Goal: Ask a question: Seek information or help from site administrators or community

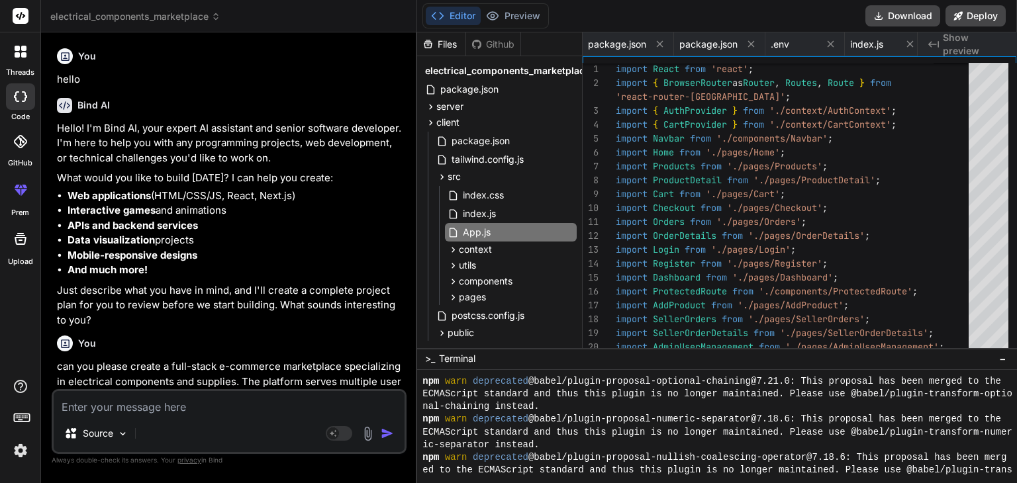
click at [142, 401] on textarea at bounding box center [229, 403] width 351 height 24
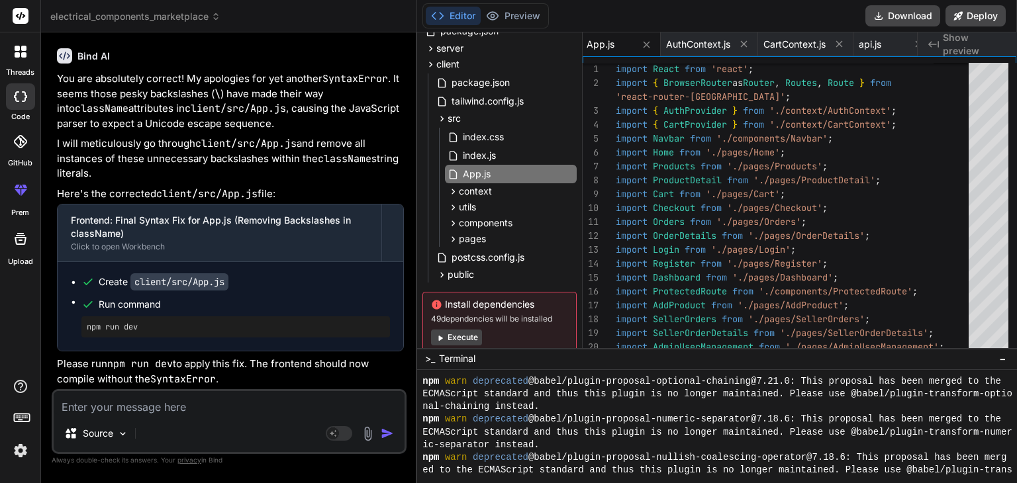
type textarea "I"
type textarea "x"
type textarea "I"
type textarea "x"
type textarea "I c"
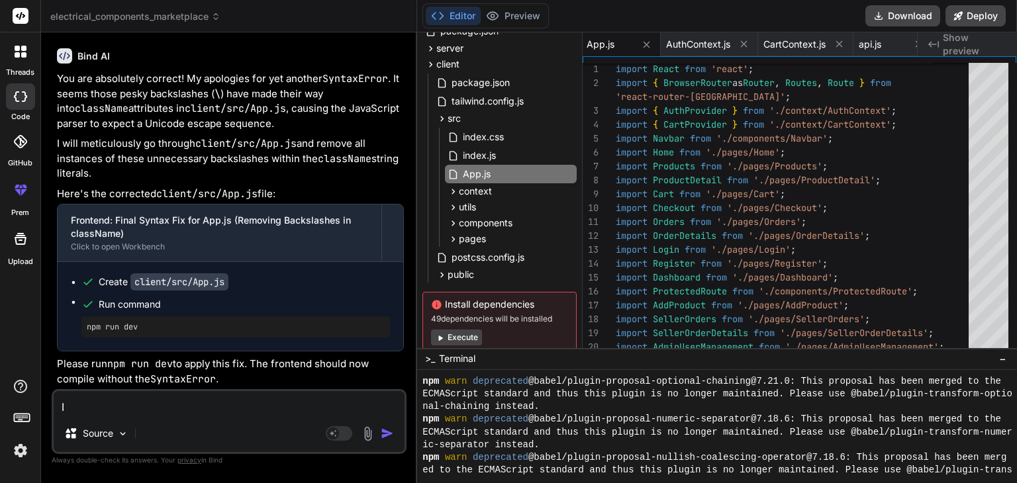
type textarea "x"
type textarea "I ca"
type textarea "x"
type textarea "I can"
type textarea "x"
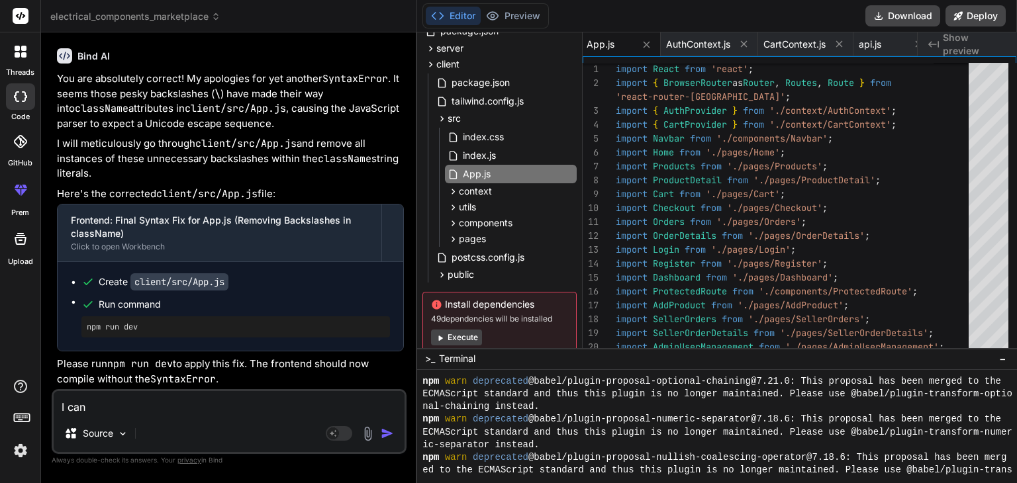
type textarea "I can"
type textarea "x"
type textarea "I can s"
type textarea "x"
type textarea "I can se"
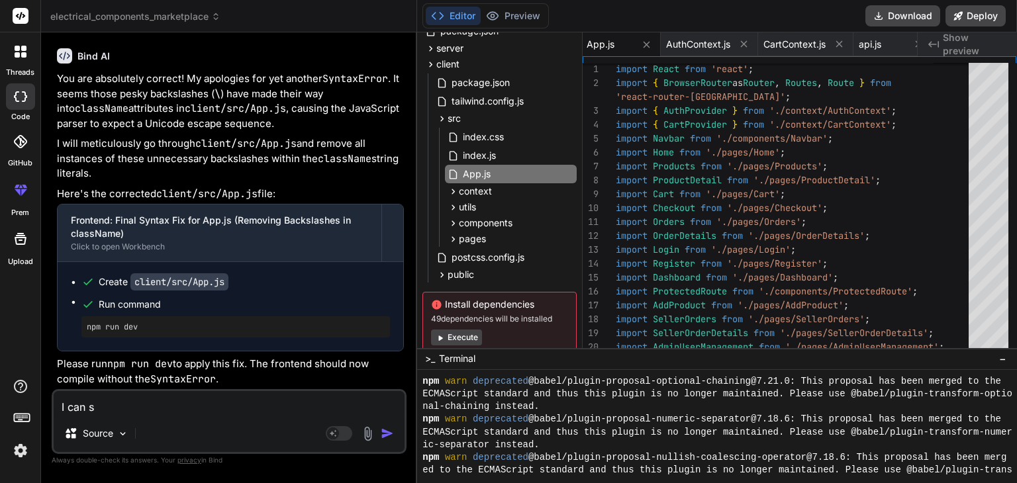
type textarea "x"
type textarea "I can see"
type textarea "x"
type textarea "I can see"
type textarea "x"
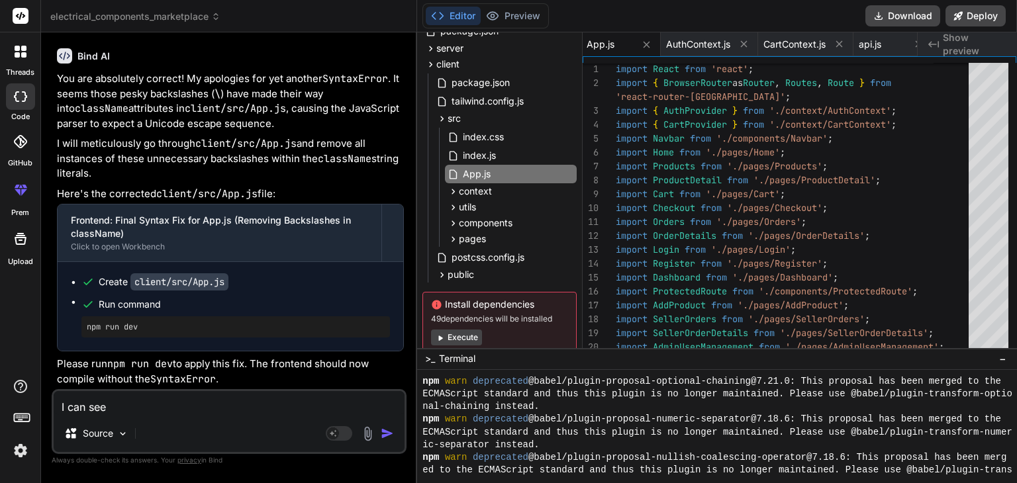
type textarea "I can see s"
type textarea "x"
type textarea "I can see sl"
type textarea "x"
type textarea "I can see sla"
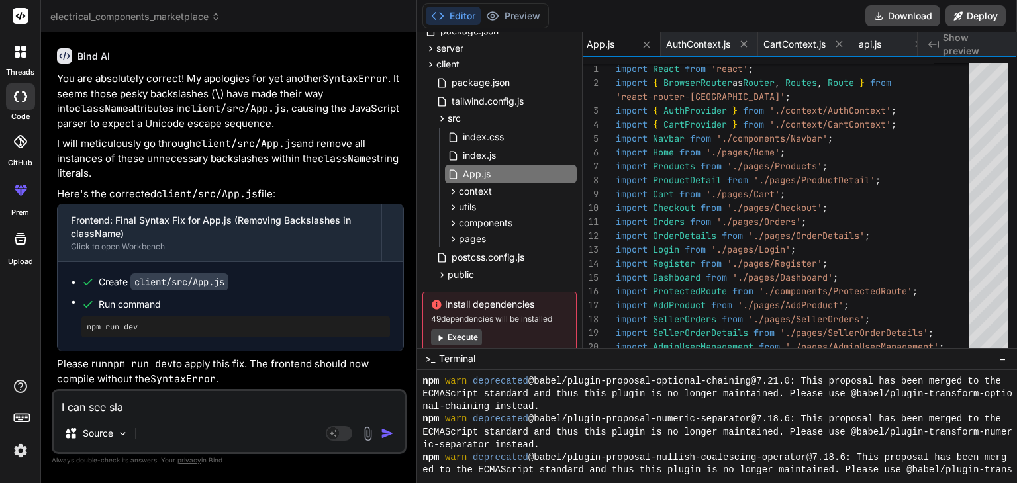
type textarea "x"
type textarea "I can see slas"
type textarea "x"
type textarea "I can see slash"
type textarea "x"
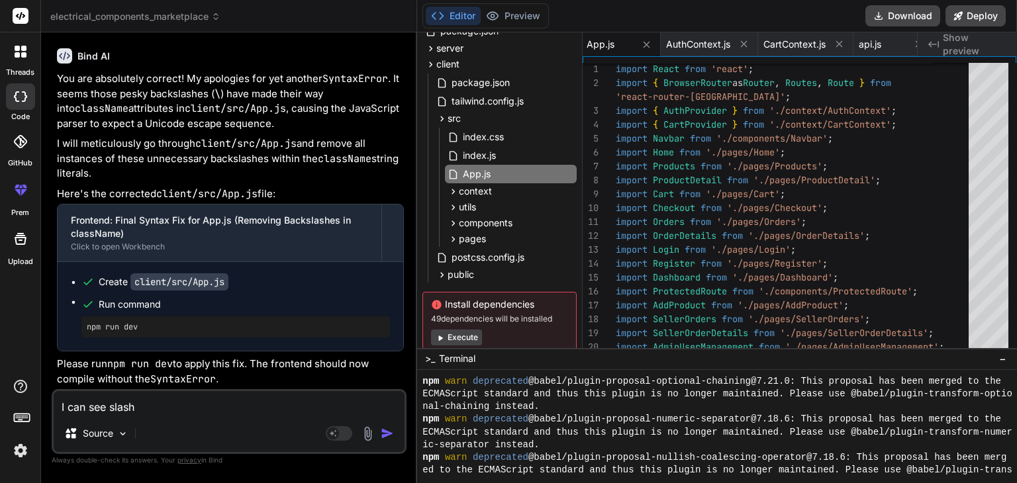
type textarea "I can see slashe"
type textarea "x"
type textarea "I can see slashes"
type textarea "x"
type textarea "I can see slashes"
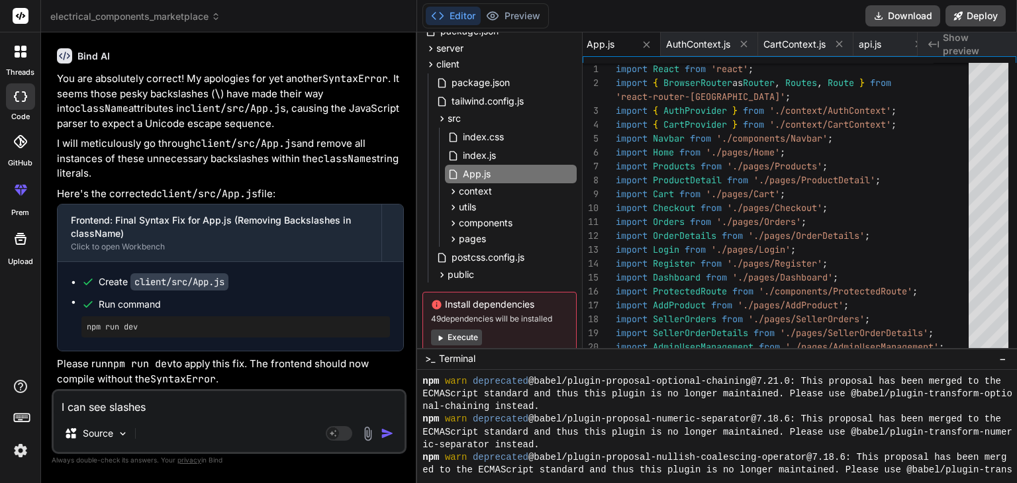
type textarea "x"
type textarea "I can see slashes i"
type textarea "x"
type textarea "I can see slashes in"
type textarea "x"
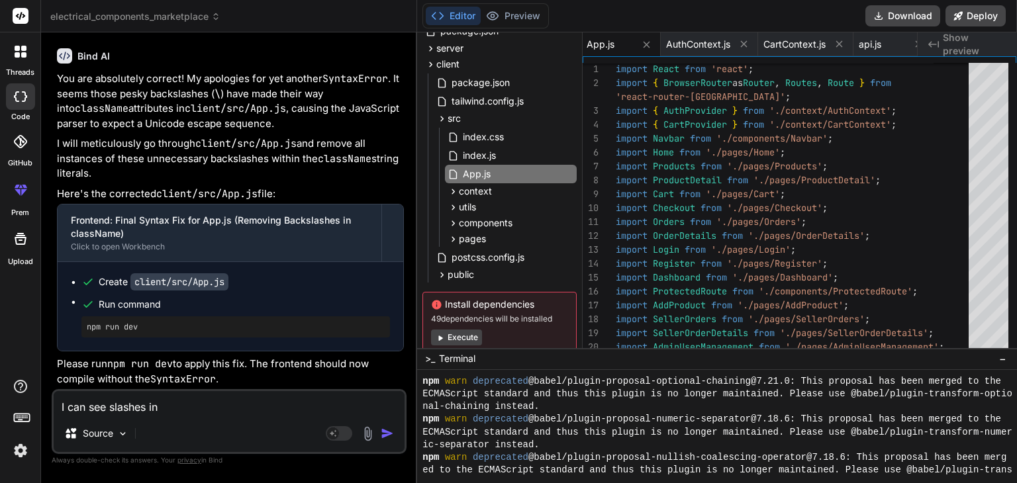
type textarea "I can see slashes in"
type textarea "x"
type textarea "I can see slashes in a"
type textarea "x"
type textarea "I can see slashes in ap"
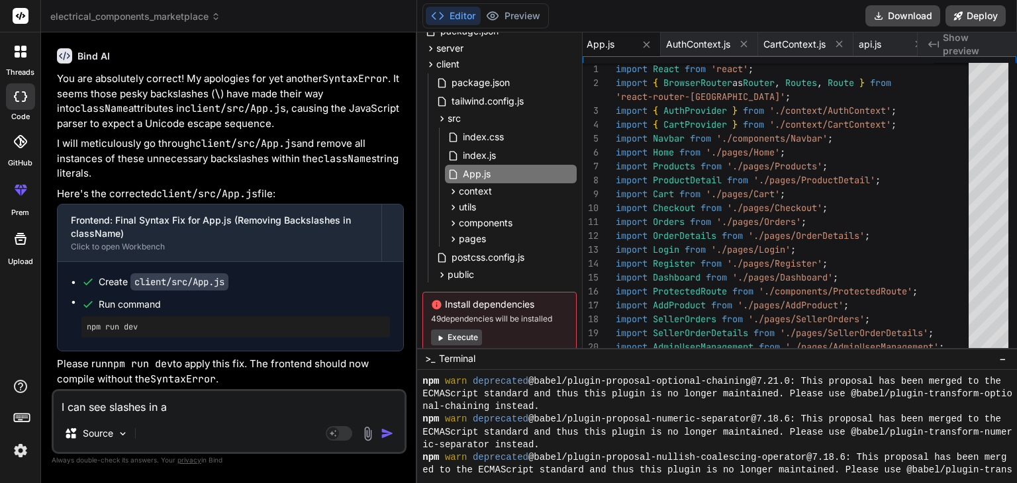
type textarea "x"
type textarea "I can see slashes in app"
type textarea "x"
type textarea "I can see slashes in app."
type textarea "x"
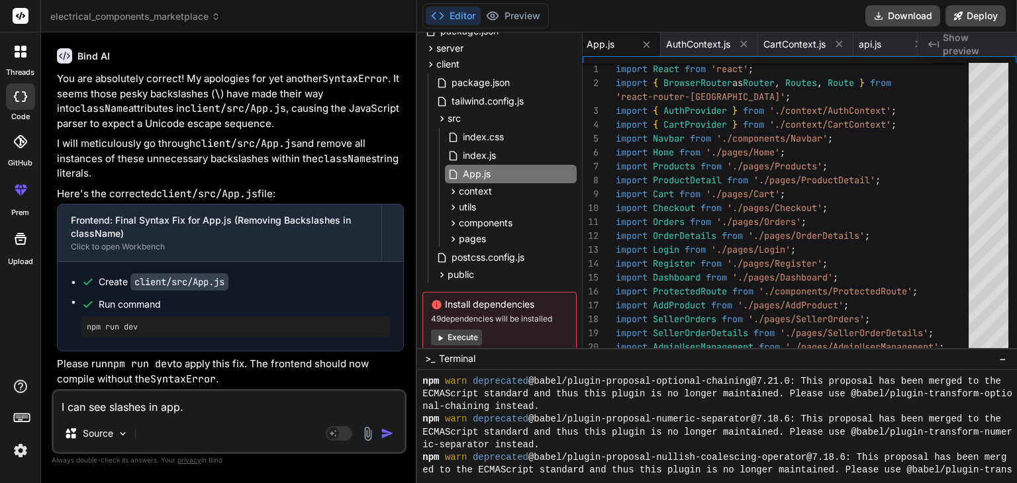
type textarea "I can see slashes in app.j"
type textarea "x"
type textarea "I can see slashes in app.js"
type textarea "x"
type textarea "I can see slashes in app.js"
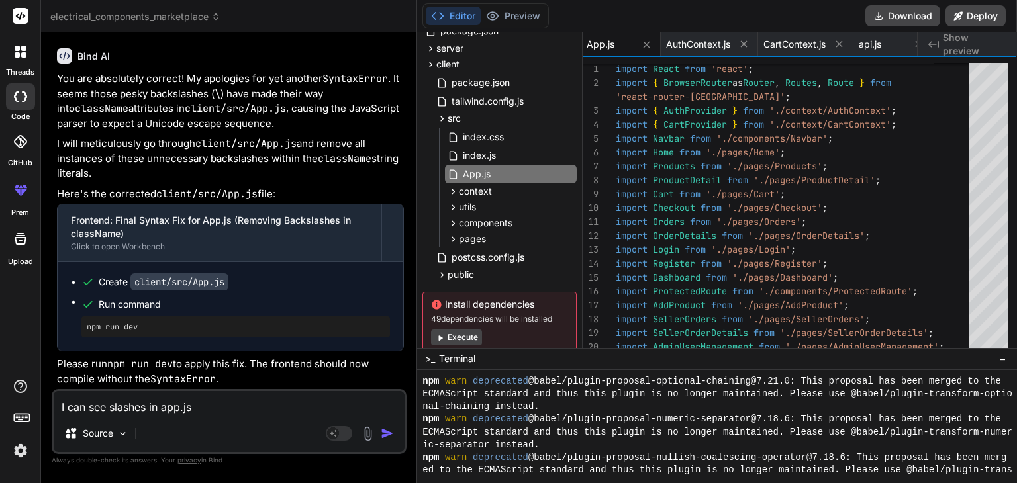
type textarea "x"
type textarea "I can see slashes in app.js Module build failed (from ./node_modules/babel-load…"
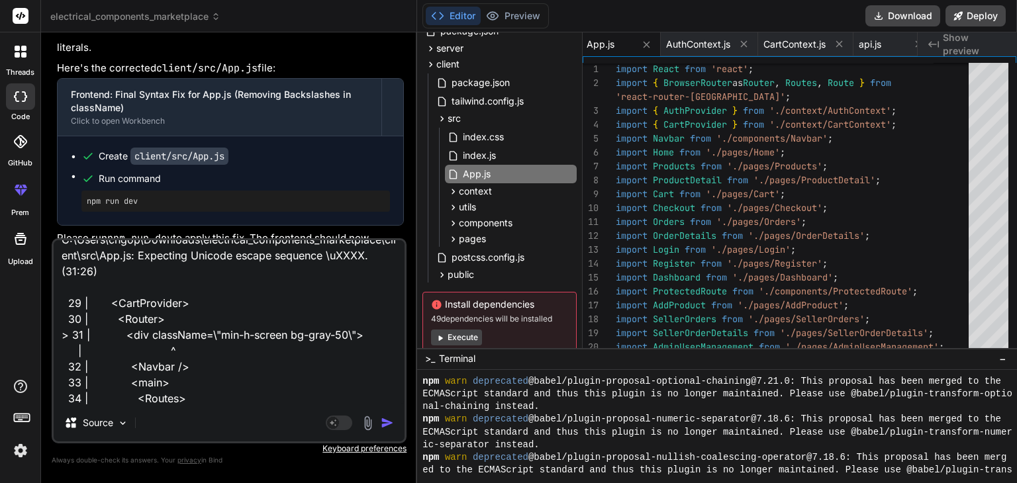
type textarea "x"
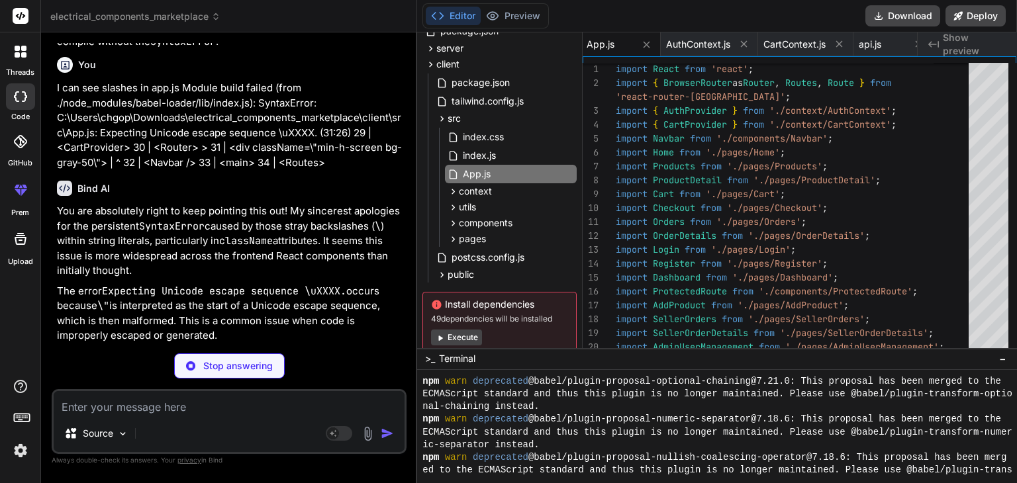
scroll to position [27644, 0]
click at [294, 196] on div "Bind AI" at bounding box center [230, 188] width 347 height 15
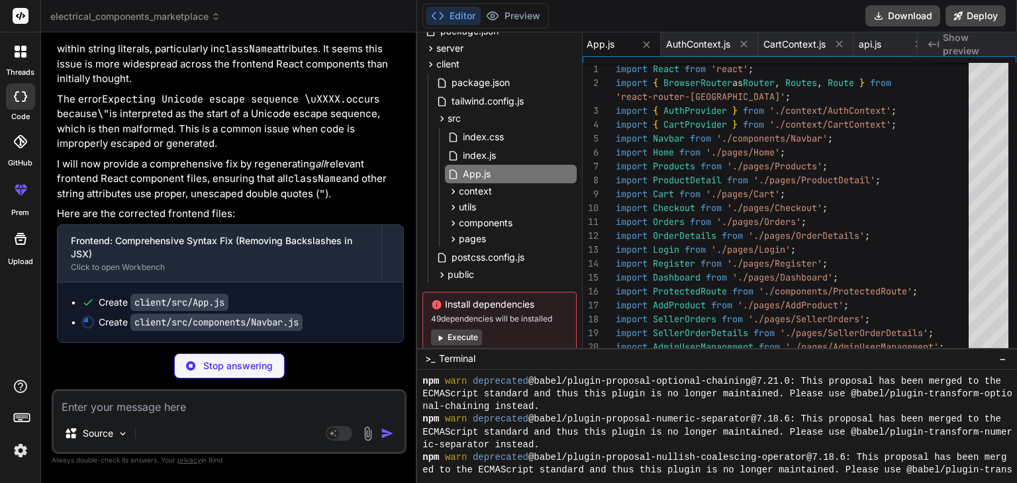
scroll to position [27960, 0]
type textarea "x"
type textarea "</nav> ); }; export default Navbar;"
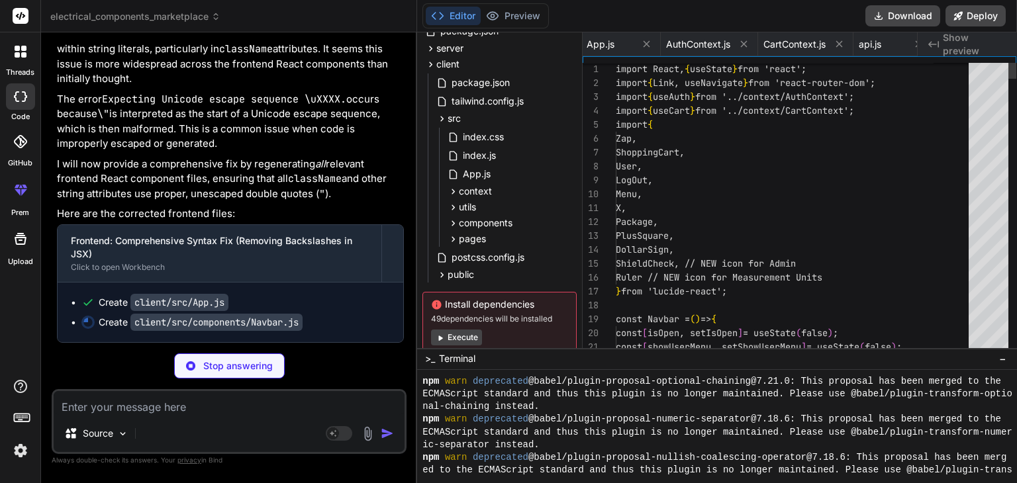
scroll to position [0, 1279]
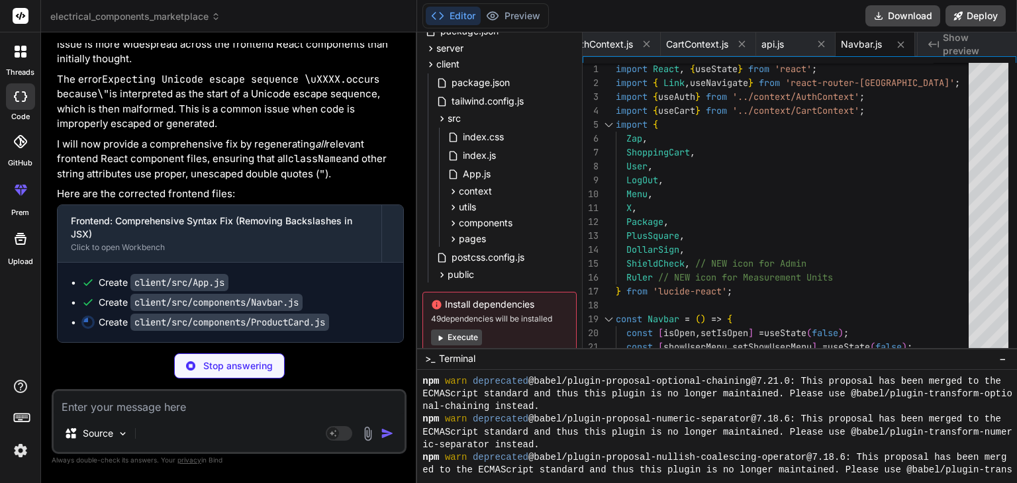
type textarea "x"
type textarea "<span>Add to Cart</span> </button> )} </div> </div> ); }; export default Produc…"
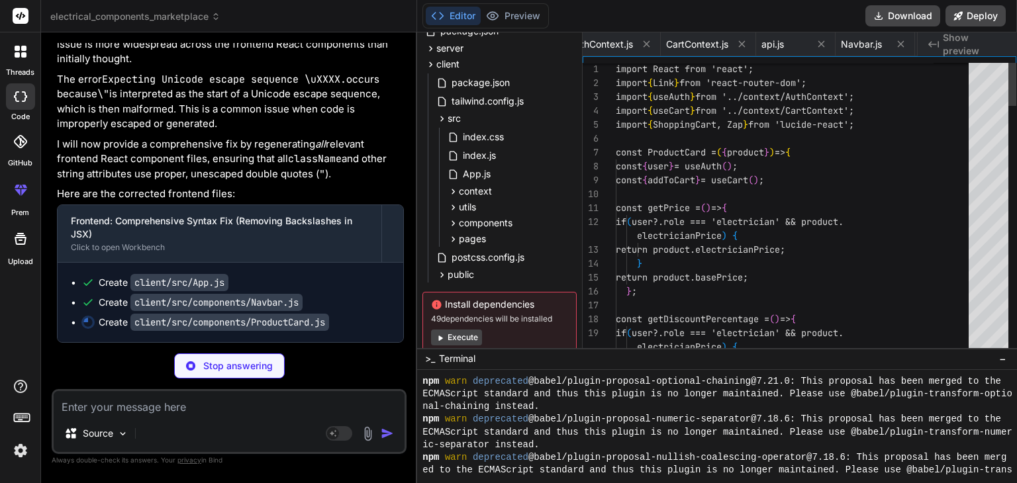
scroll to position [0, 1487]
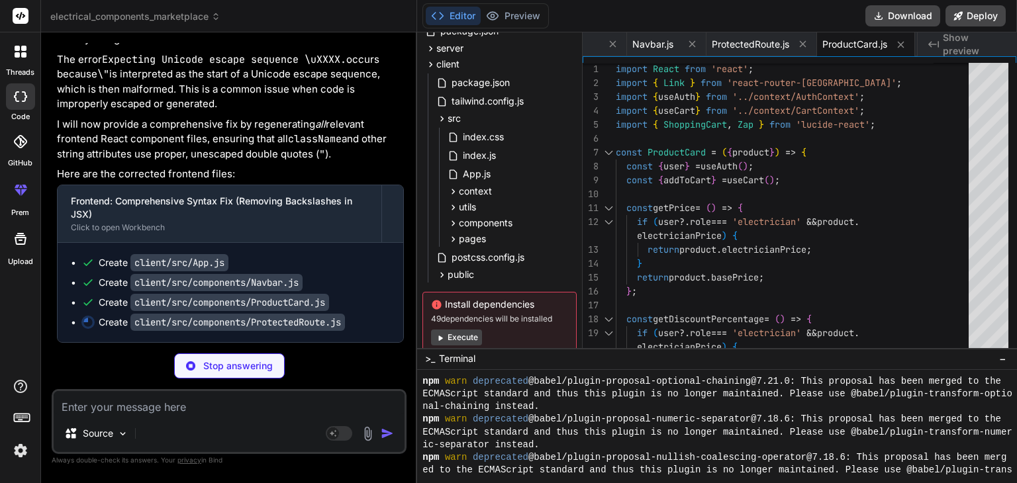
type textarea "x"
type textarea "if (roles.length > 0 && !roles.includes(user.role)) { return <Navigate to="/das…"
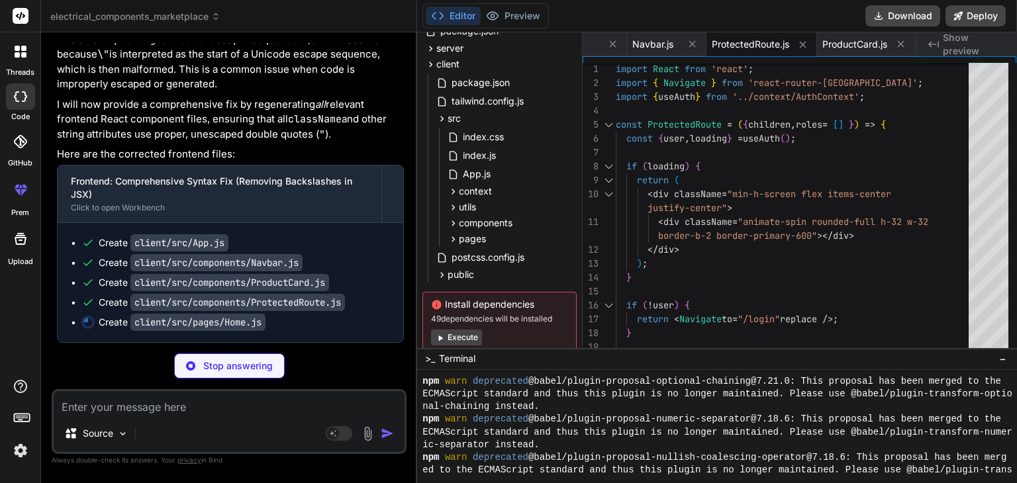
click at [348, 205] on div "You are absolutely right to keep pointing this out! My sincerest apologies for …" at bounding box center [230, 147] width 347 height 391
type textarea "x"
type textarea "); }; export default Home;"
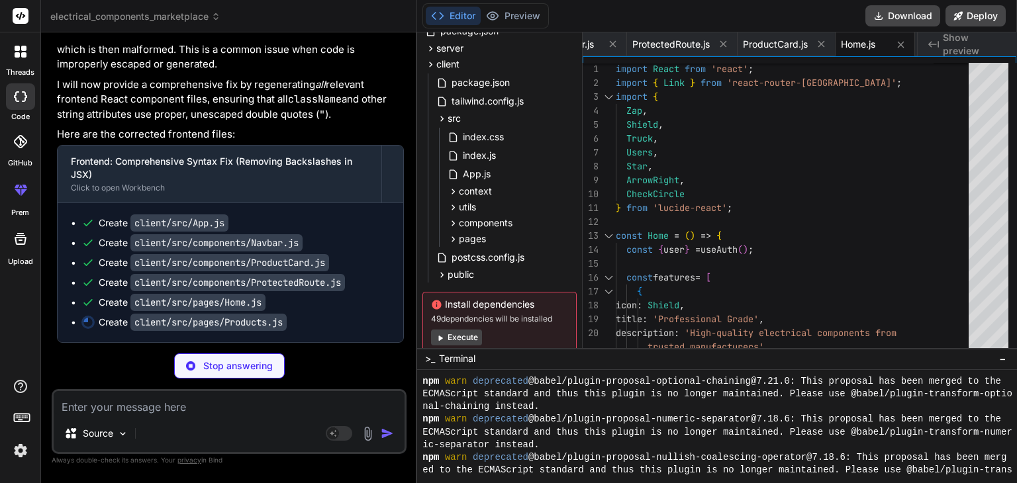
type textarea "x"
type textarea "</div> ); }; export default Products;"
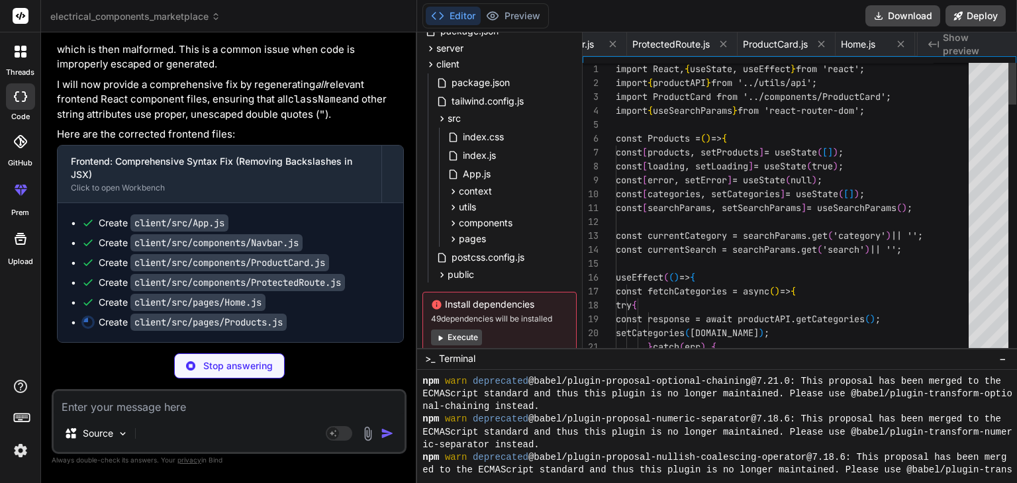
scroll to position [0, 1994]
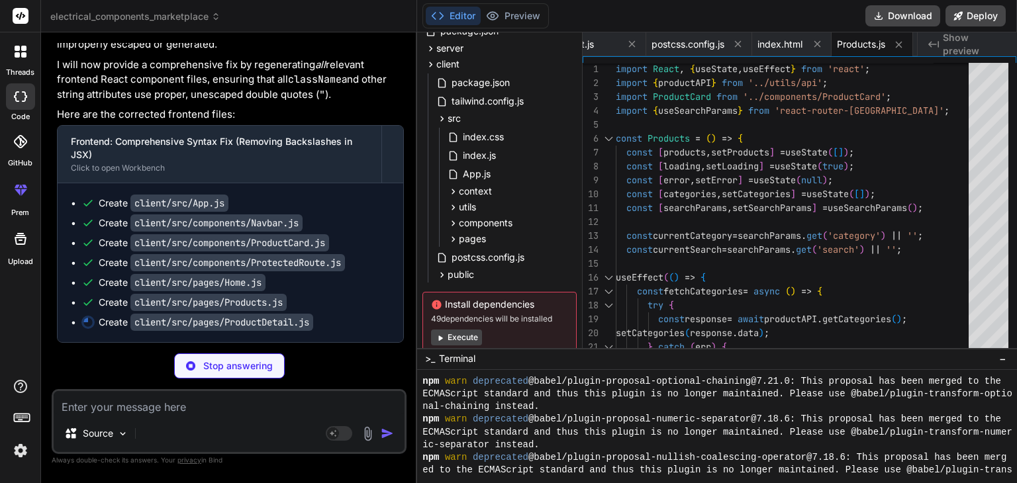
type textarea "x"
type textarea "export default ProductDetail;"
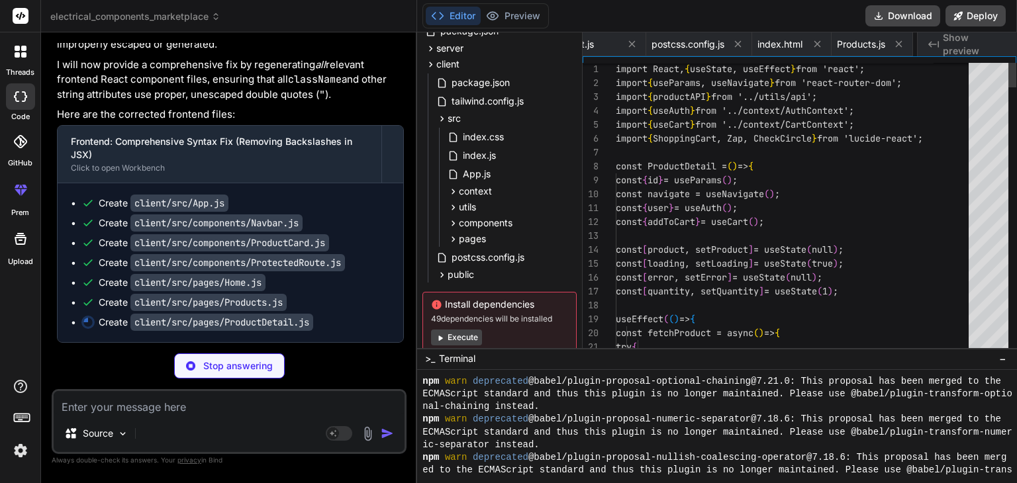
scroll to position [0, 2096]
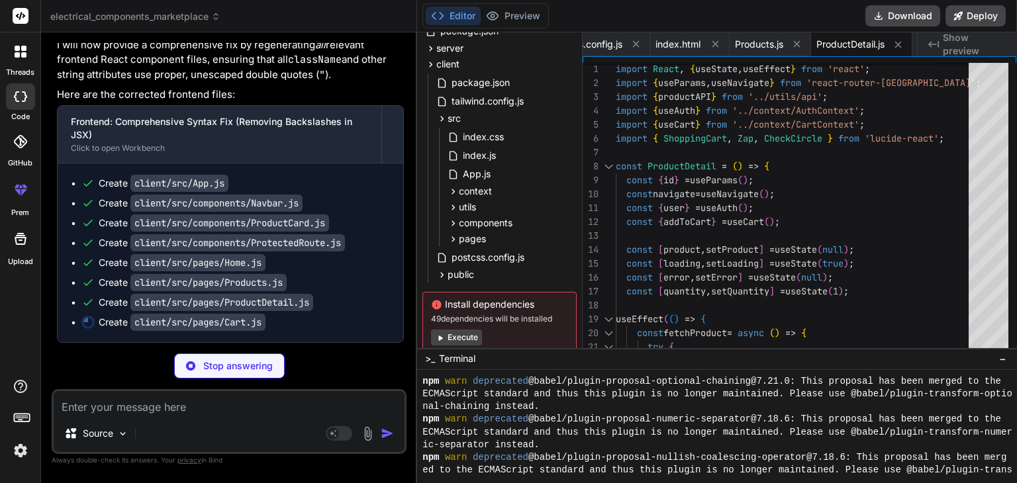
type textarea "x"
type textarea "</div> </div> </div> ); }; export default Cart;"
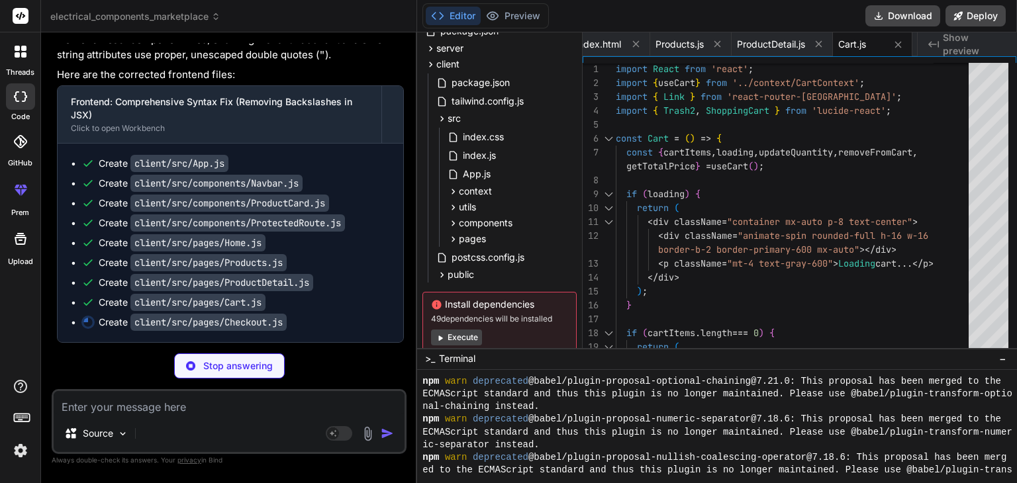
click at [354, 83] on p "Here are the corrected frontend files:" at bounding box center [230, 75] width 347 height 15
type textarea "x"
type textarea "</div> </div> </div> ); }; export default Checkout;"
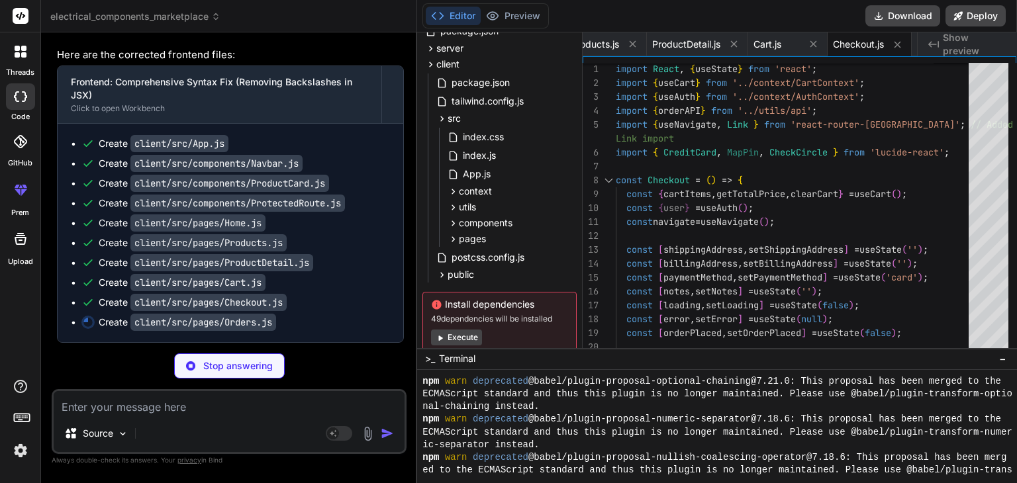
scroll to position [28119, 0]
type textarea "x"
type textarea "</div> </div> ); }; export default Orders;"
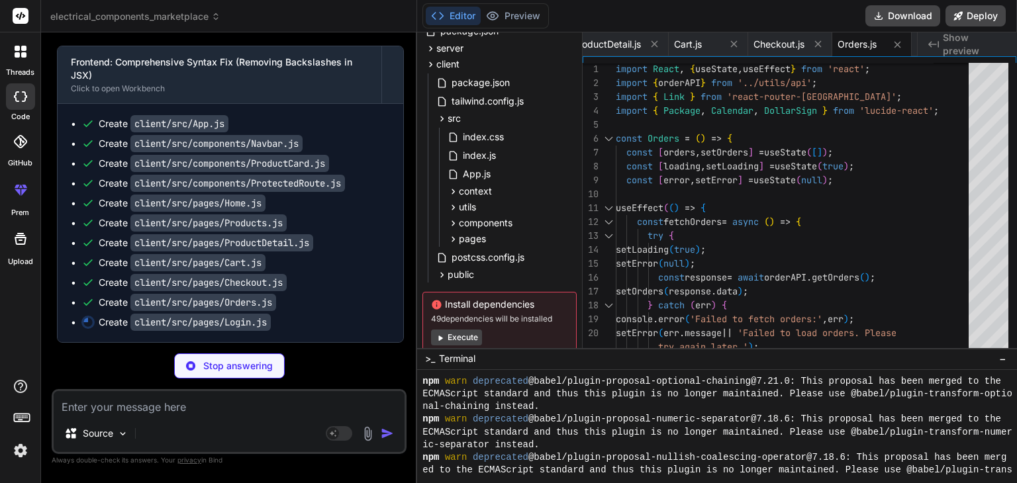
scroll to position [28139, 0]
type textarea "x"
type textarea "export default Login;"
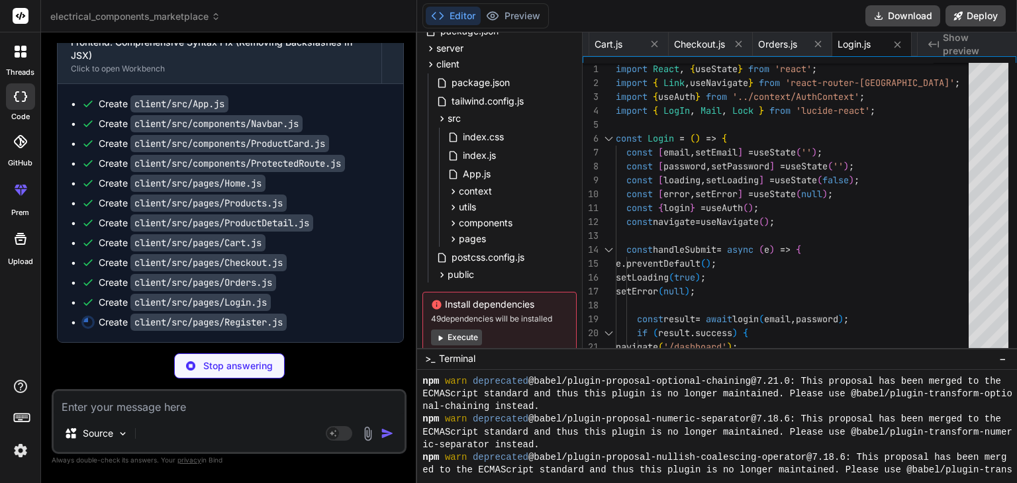
scroll to position [28159, 0]
type textarea "x"
type textarea "export default Register;"
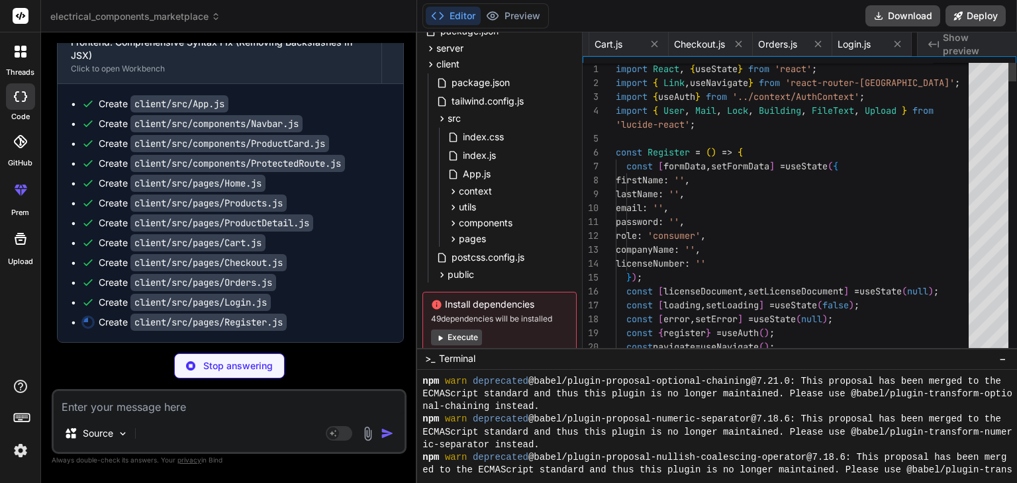
scroll to position [0, 2499]
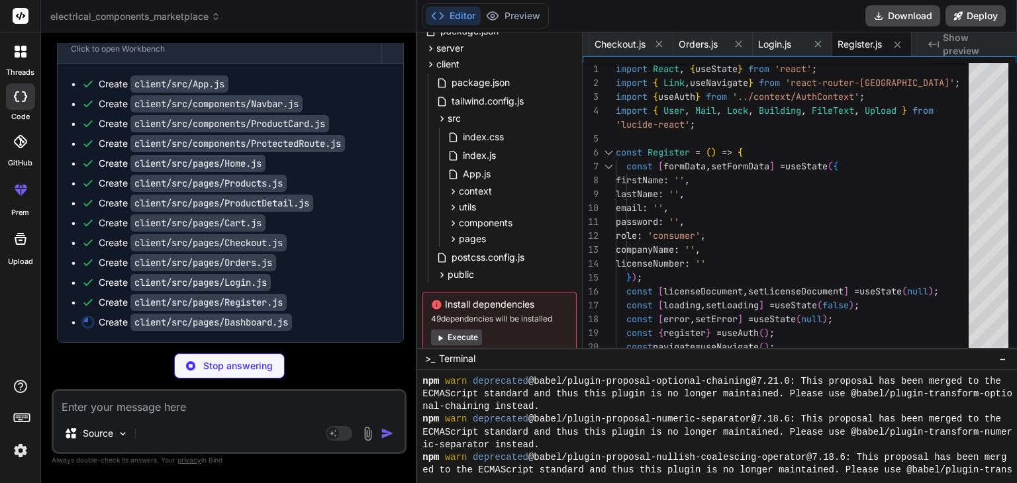
type textarea "x"
type textarea ")} </div> </div> ); }; export default Dashboard;"
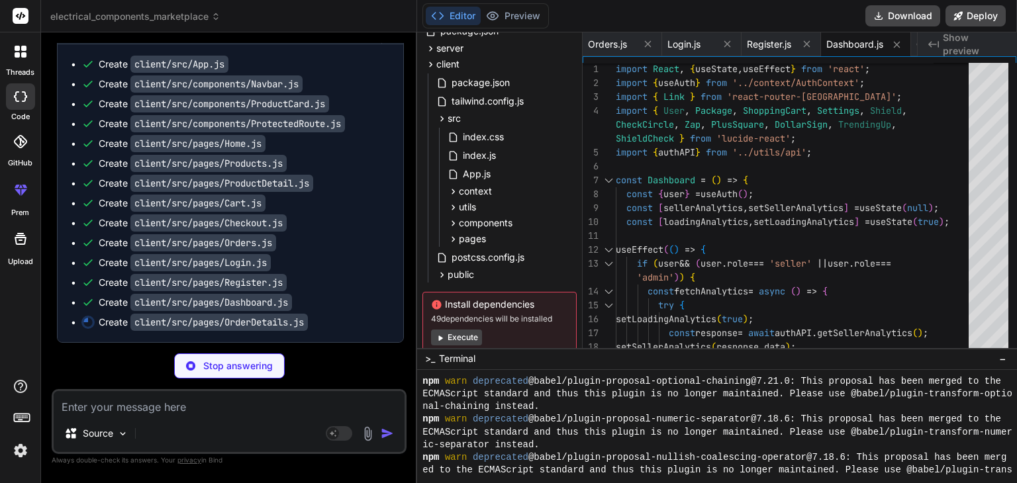
click at [356, 111] on div "Create client/src/components/ProductCard.js" at bounding box center [235, 103] width 309 height 13
type textarea "x"
type textarea "export default OrderDetails;"
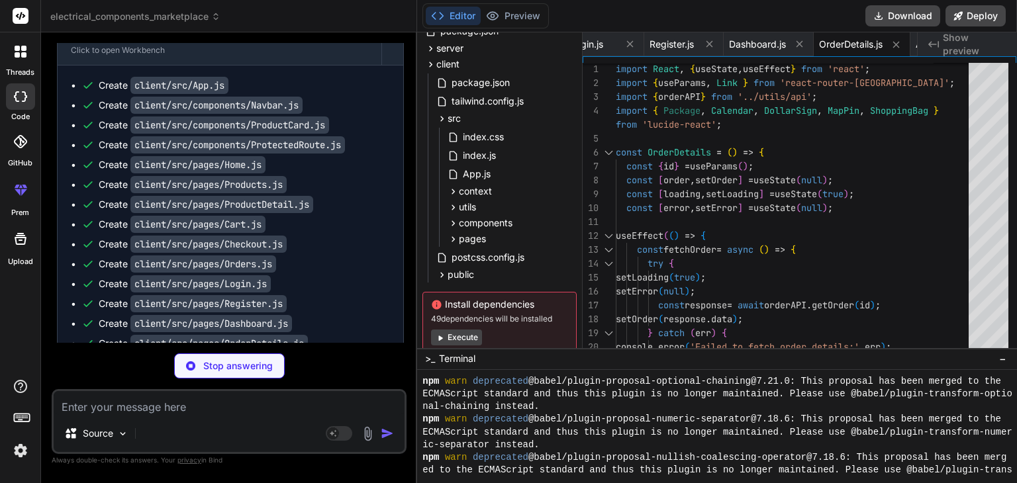
scroll to position [28040, 0]
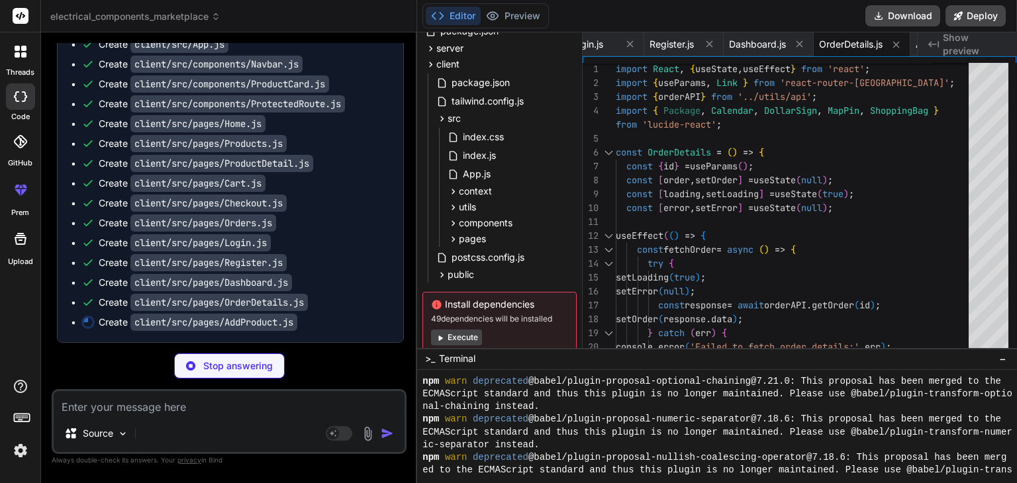
type textarea "x"
type textarea "</span> </button> </form> </div> </div> ); }; export default AddProduct;"
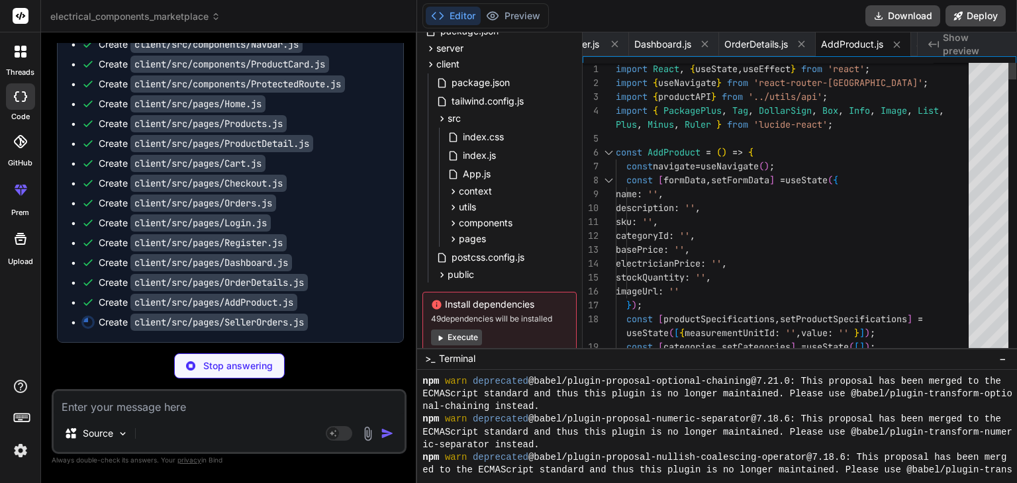
scroll to position [28239, 0]
type textarea "x"
type textarea "export default SellerOrders;"
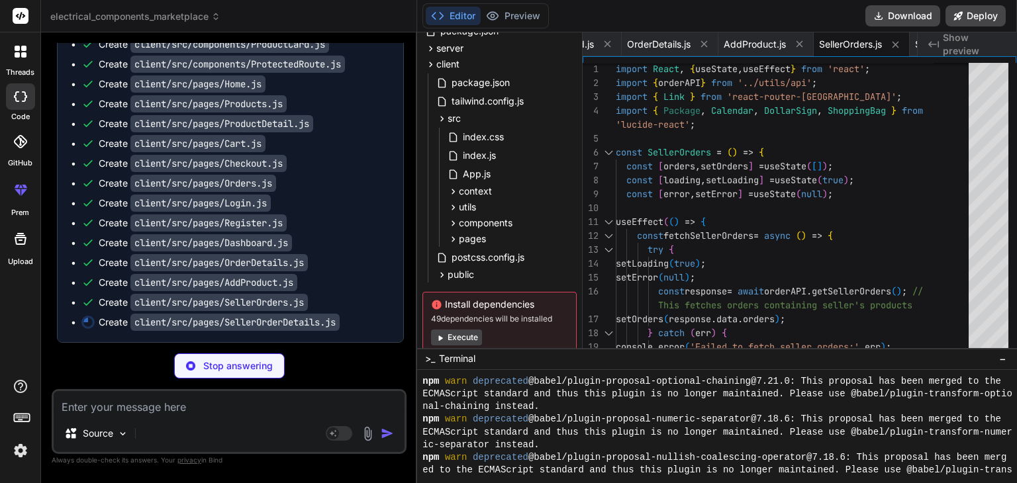
type textarea "x"
type textarea "export default SellerOrderDetails;"
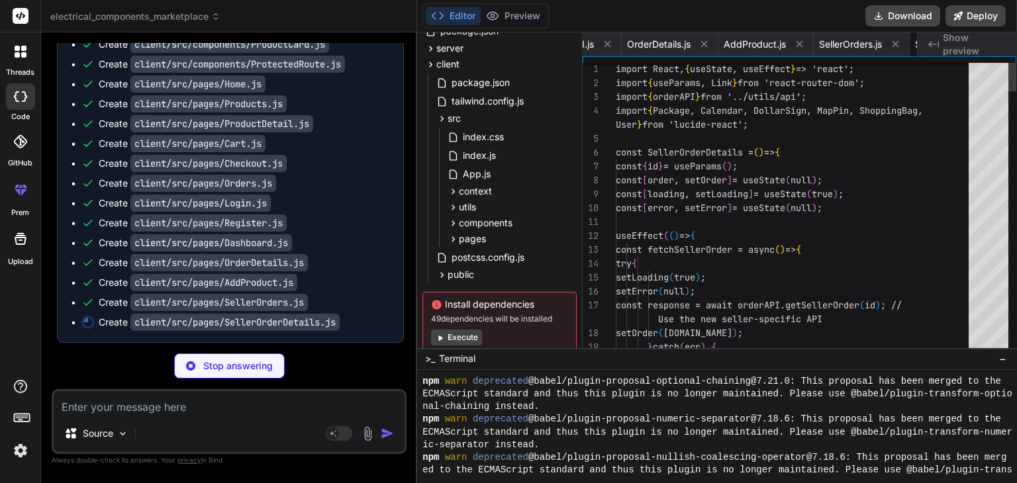
scroll to position [0, 3001]
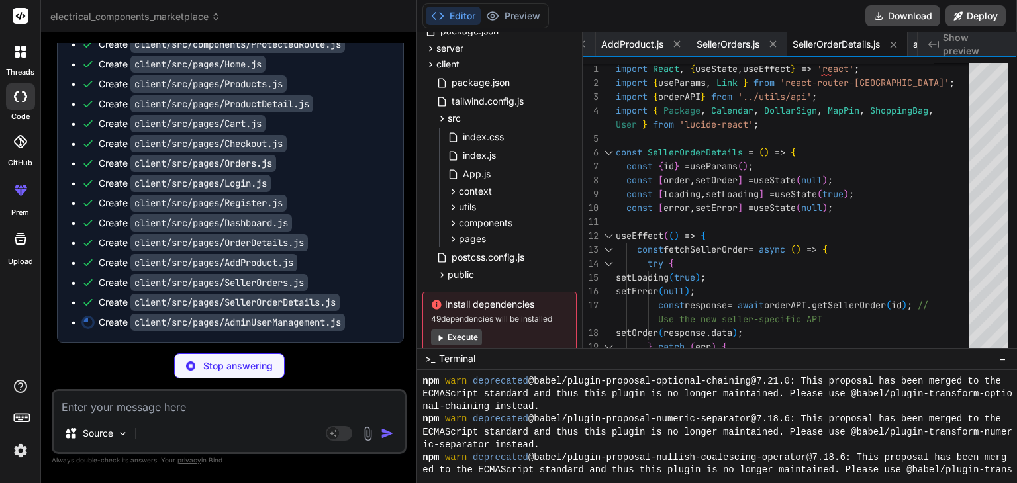
click at [356, 111] on div "Create client/src/pages/ProductDetail.js" at bounding box center [235, 103] width 309 height 13
type textarea "x"
type textarea "}; export default AdminUserManagement;"
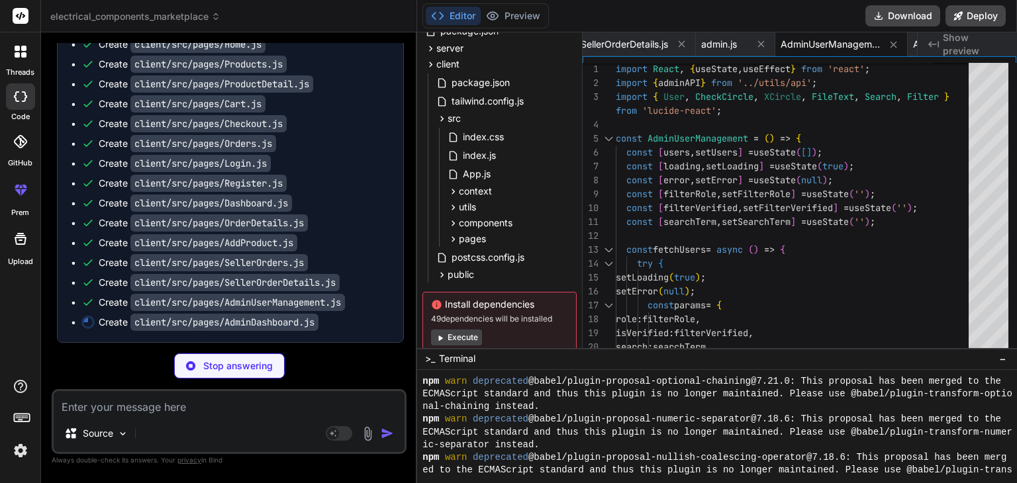
type textarea "x"
type textarea "electrician pricing for products.</p> </div> </Link> </div> </div> ); }; export…"
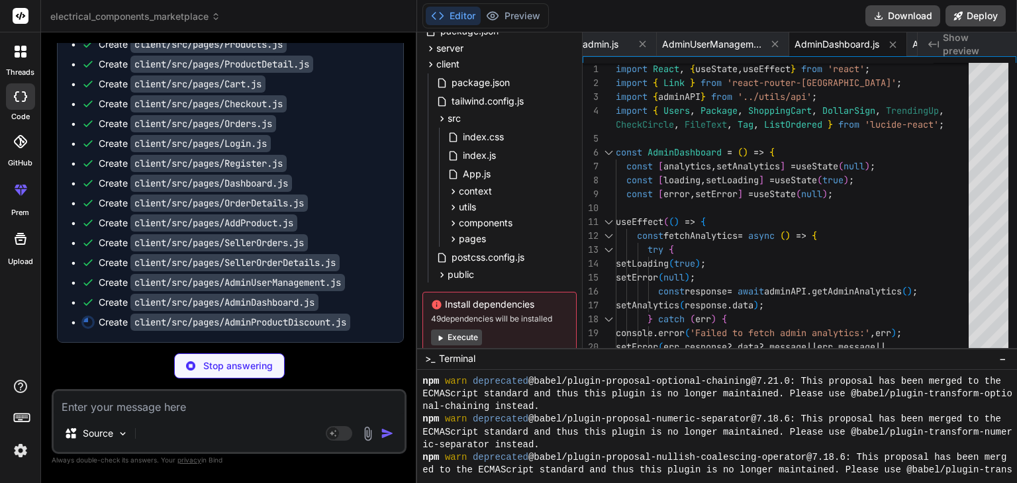
type textarea "x"
type textarea "</tbody> </table> </div> )} </div> ); }; export default AdminProductDiscount;"
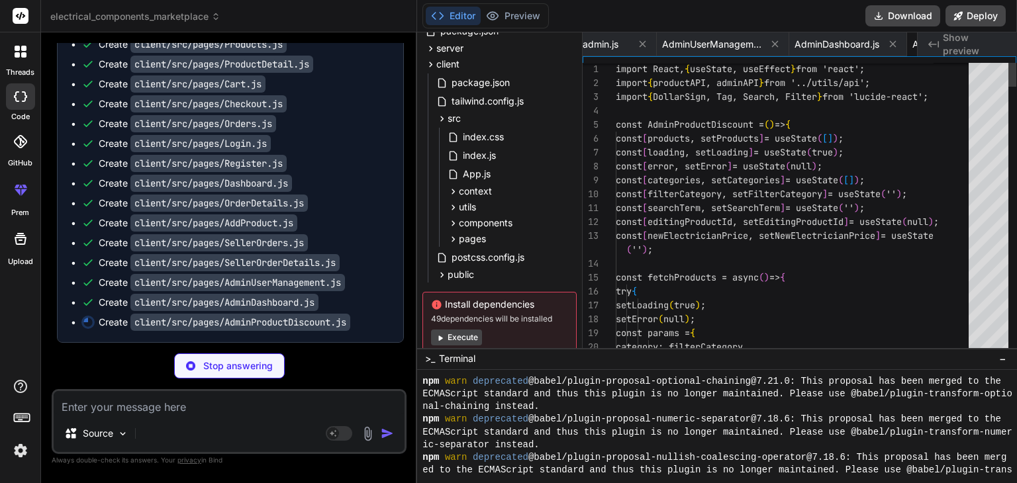
scroll to position [0, 3464]
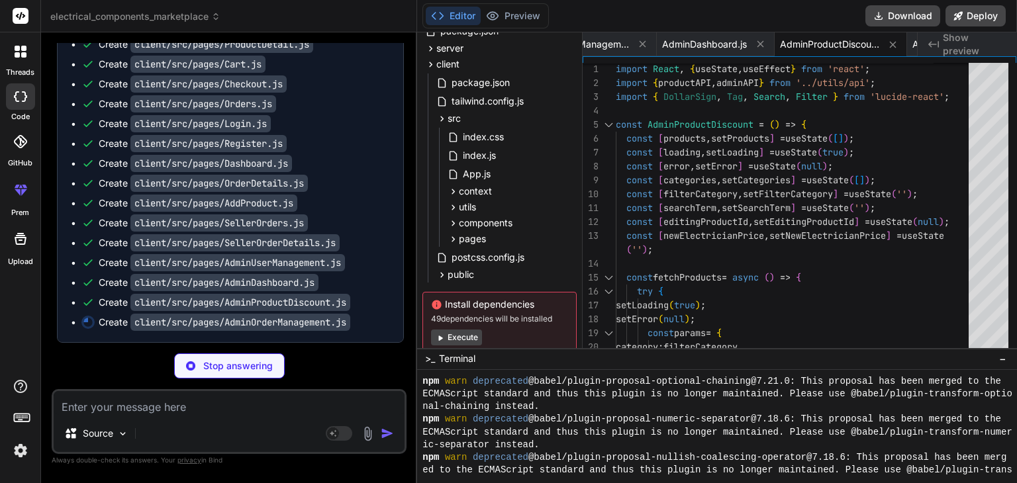
type textarea "x"
type textarea "export default AdminOrderManagement;"
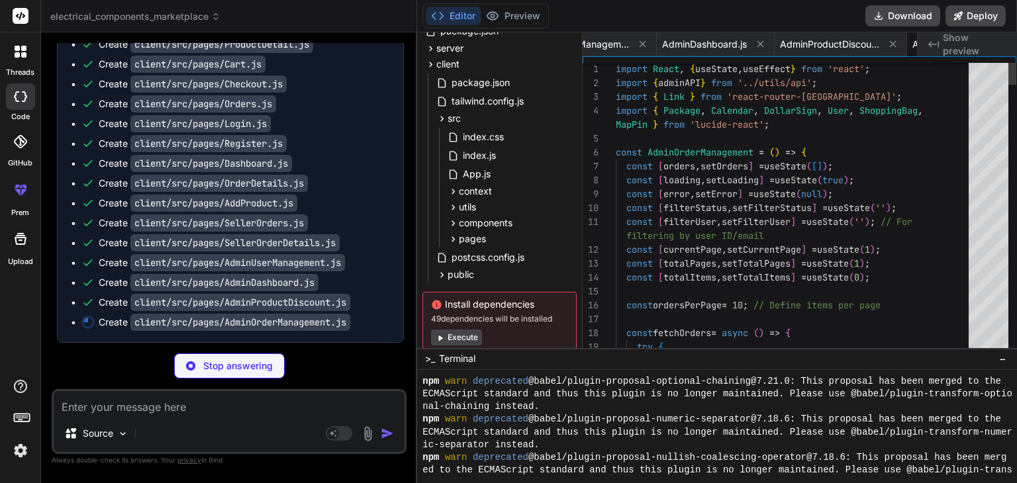
scroll to position [0, 3597]
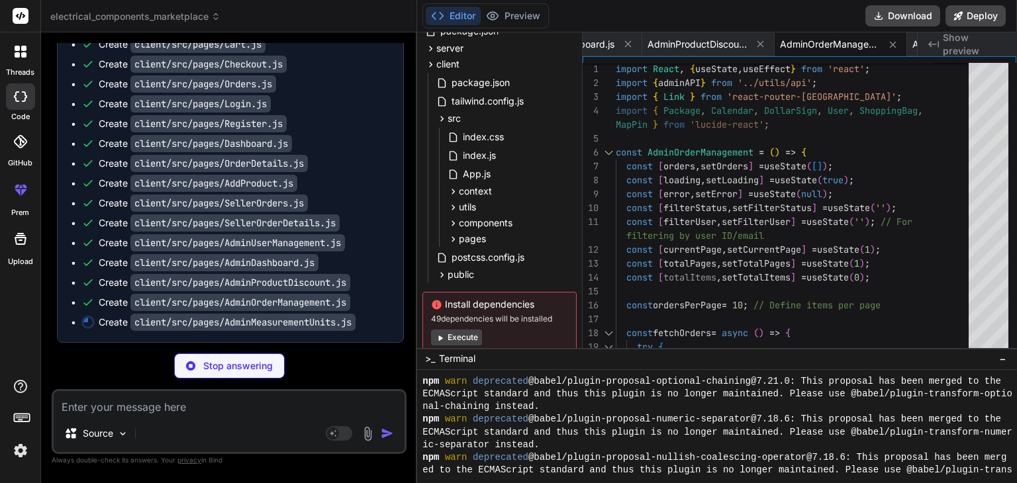
type textarea "x"
type textarea "export default AdminMeasurementUnits;"
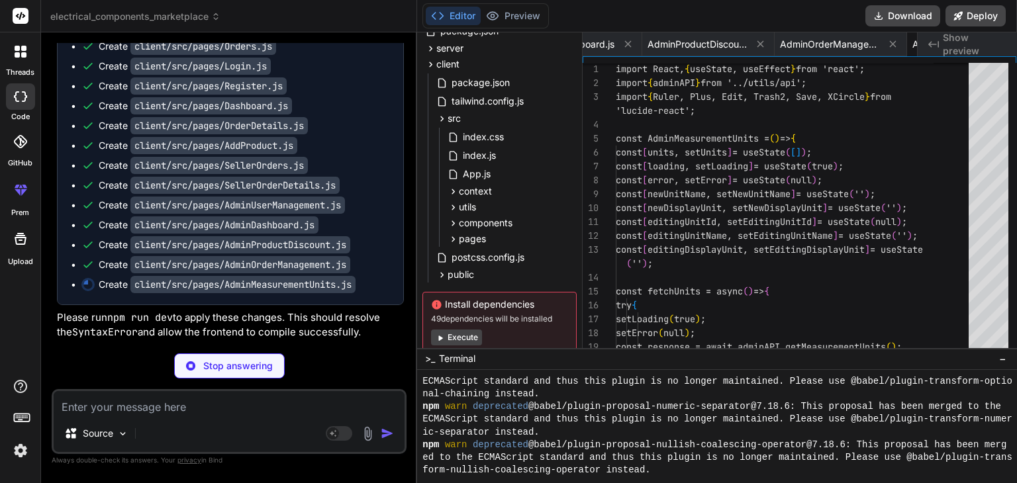
scroll to position [0, 3729]
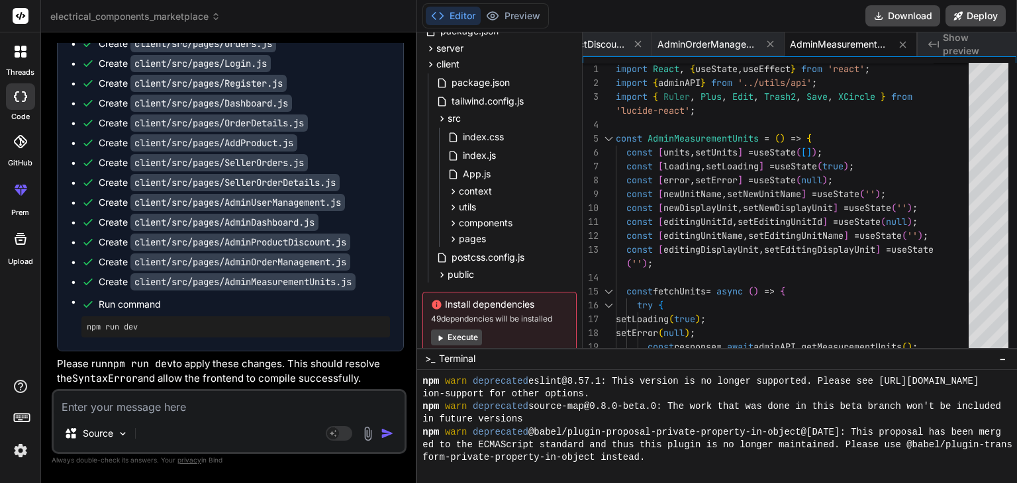
click at [356, 30] on div "Create client/src/pages/Checkout.js" at bounding box center [235, 23] width 309 height 13
click at [883, 11] on icon at bounding box center [878, 16] width 11 height 11
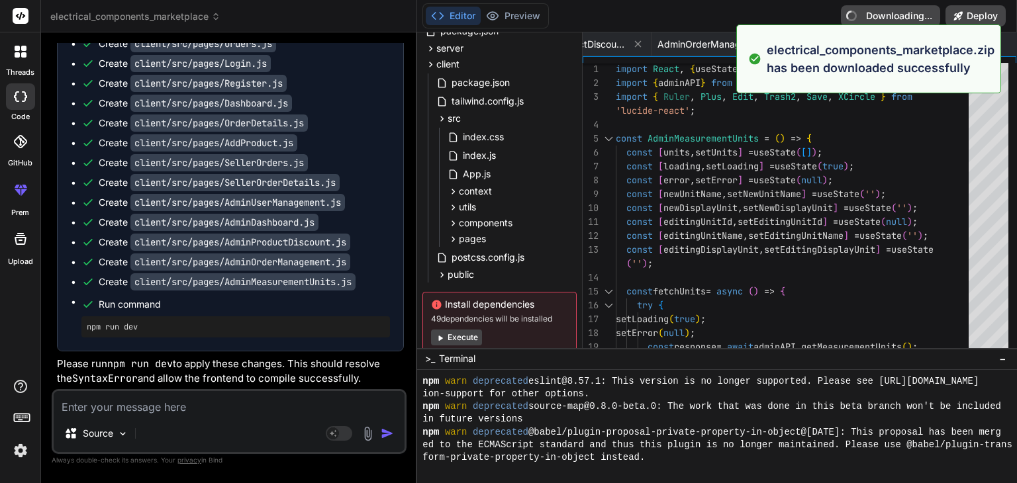
type textarea "x"
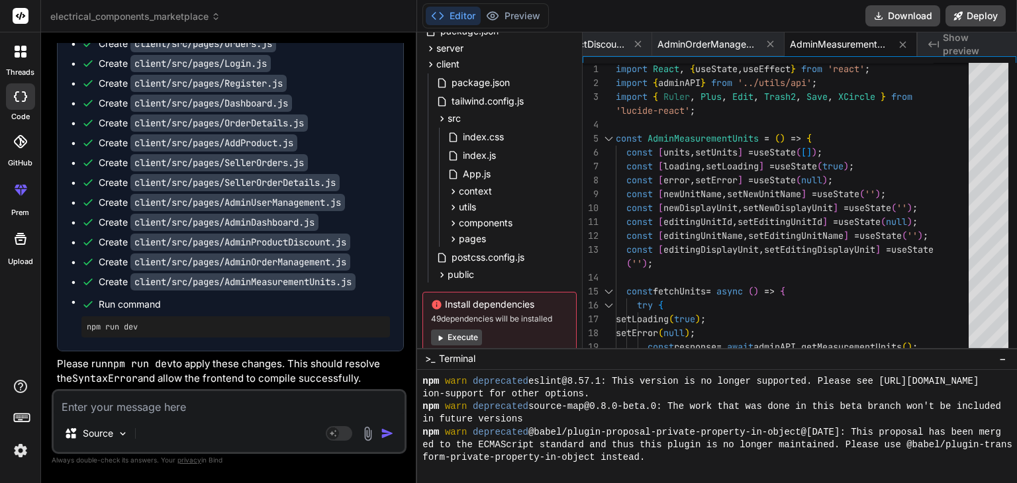
click at [205, 412] on textarea at bounding box center [229, 403] width 351 height 24
type textarea "I"
type textarea "x"
type textarea "I"
type textarea "x"
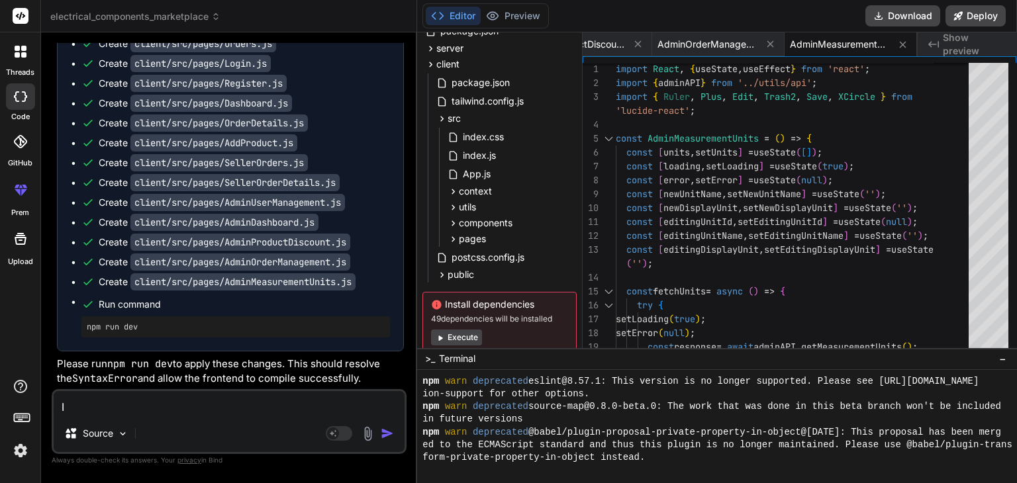
type textarea "I c"
type textarea "x"
type textarea "I ca"
type textarea "x"
type textarea "I can"
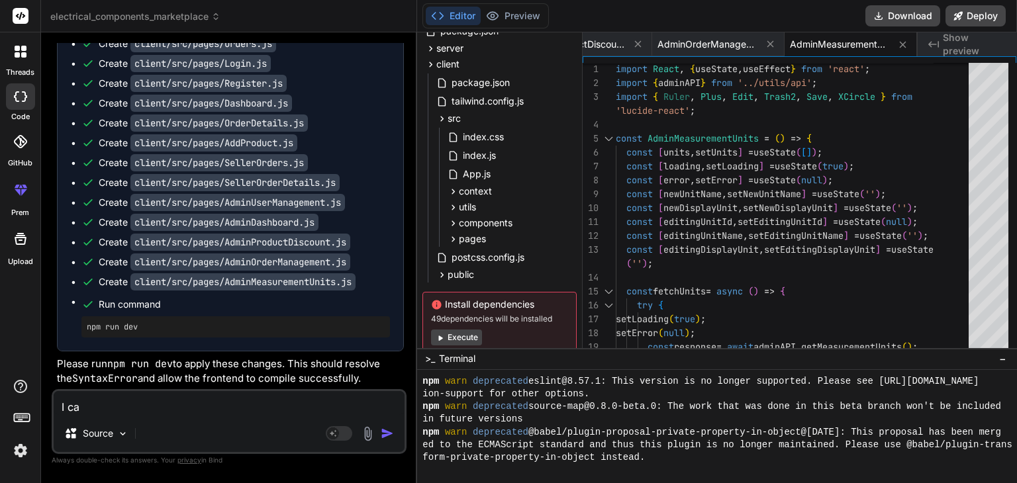
type textarea "x"
type textarea "I can"
type textarea "x"
type textarea "I can s"
type textarea "x"
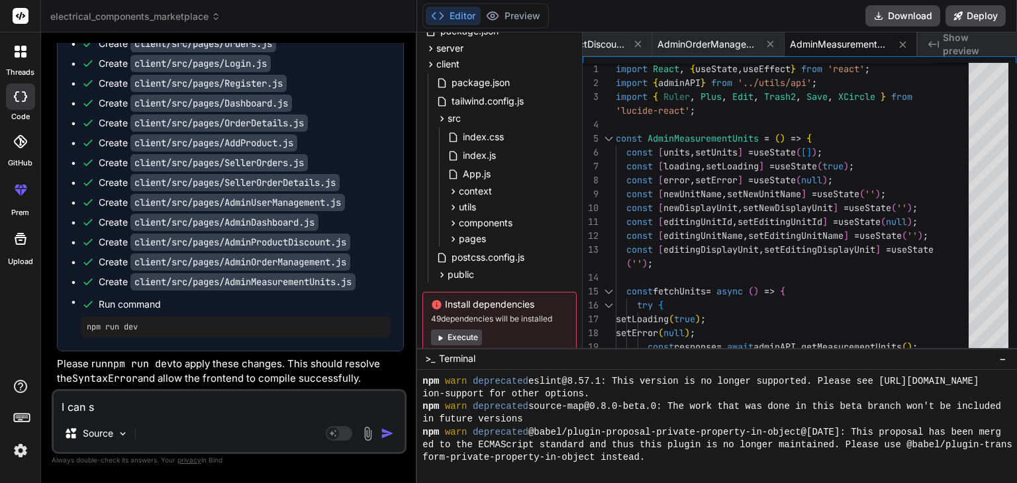
type textarea "I can se"
type textarea "x"
type textarea "I can see"
type textarea "x"
type textarea "I can see"
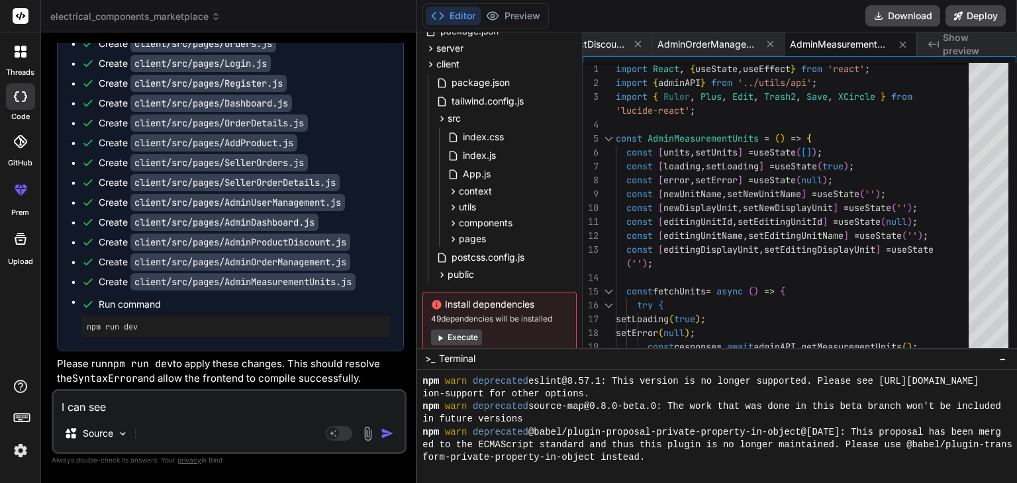
type textarea "x"
type textarea "I can see l"
type textarea "x"
type textarea "I can see lo"
type textarea "x"
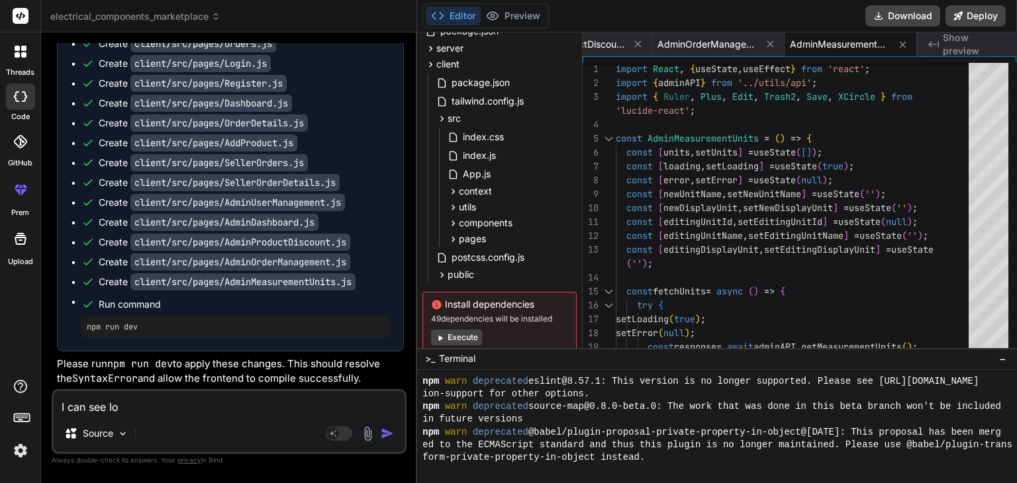
type textarea "I can see lot"
type textarea "x"
type textarea "I can see lots"
type textarea "x"
type textarea "I can see lots"
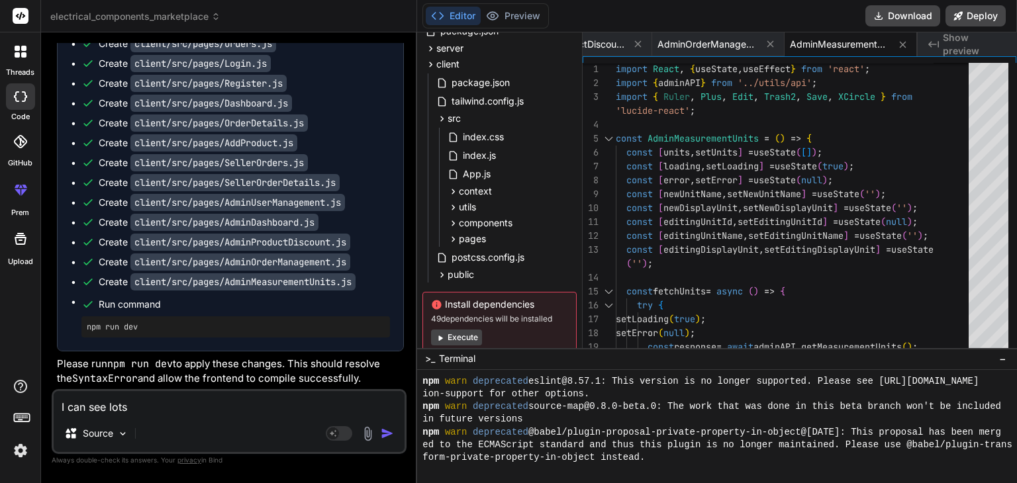
type textarea "x"
type textarea "I can see lots o"
type textarea "x"
type textarea "I can see lots of"
type textarea "x"
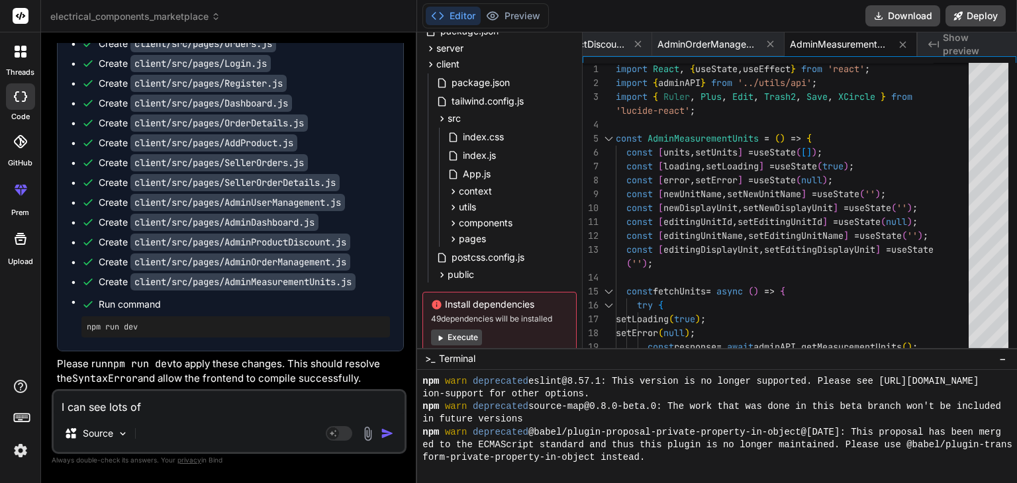
type textarea "I can see lots of"
type textarea "x"
type textarea "I can see lots of e"
type textarea "x"
type textarea "I can see lots of er"
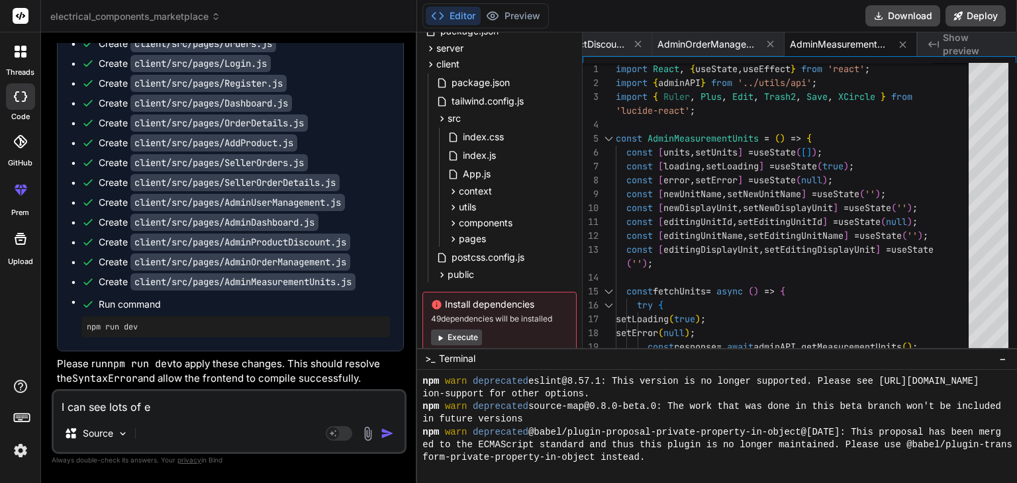
type textarea "x"
type textarea "I can see lots of erro"
type textarea "x"
type textarea "I can see lots of error"
type textarea "x"
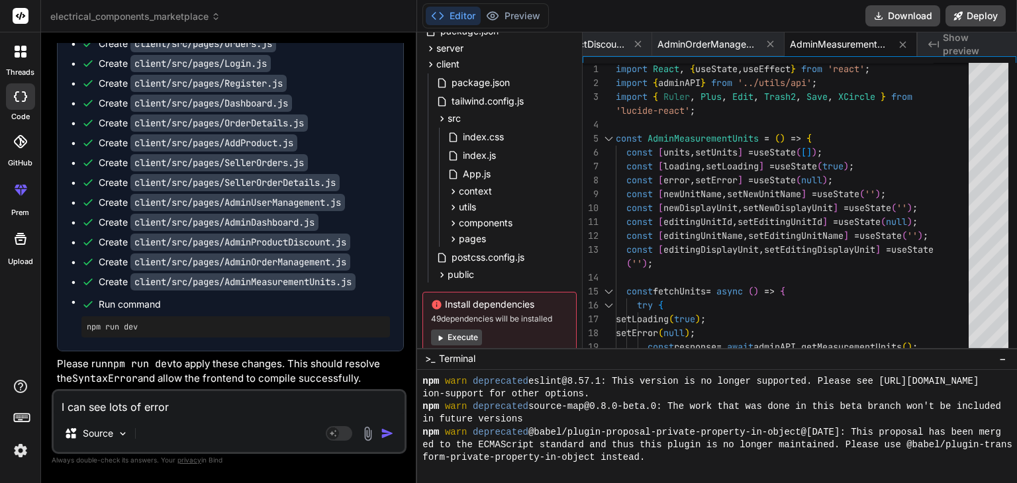
type textarea "I can see lots of error,"
type textarea "x"
type textarea "I can see lots of error,"
type textarea "x"
type textarea "I can see lots of error, c"
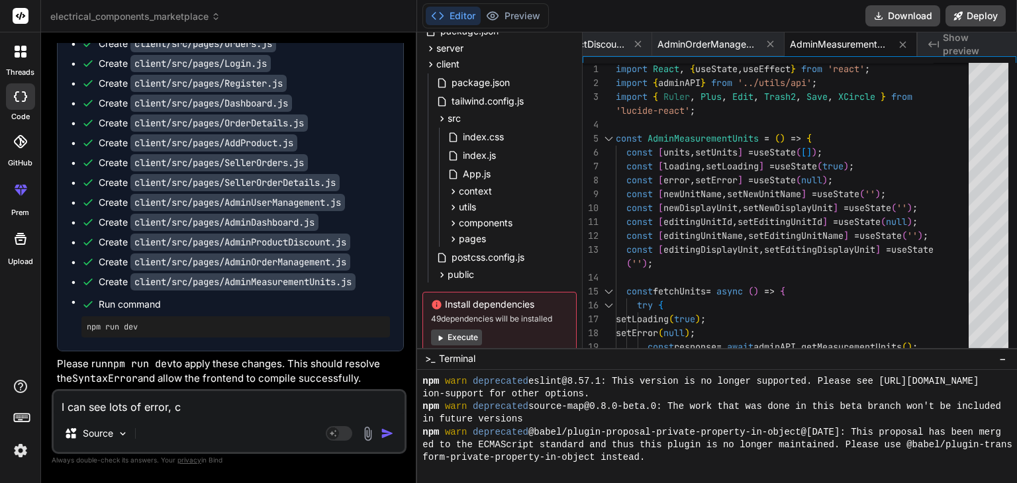
type textarea "x"
type textarea "I can see lots of error, ca"
type textarea "x"
type textarea "I can see lots of error, can"
type textarea "x"
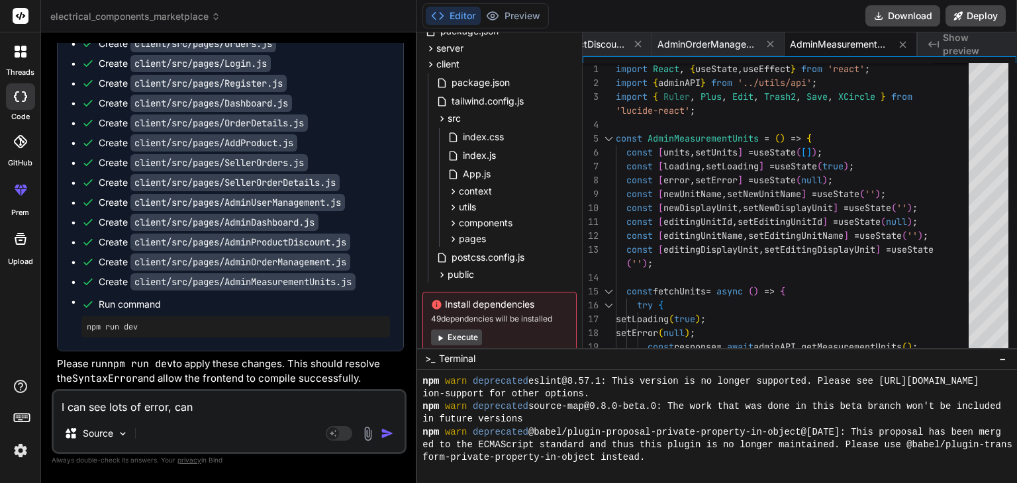
type textarea "I can see lots of error, can"
type textarea "x"
type textarea "I can see lots of error, can y"
type textarea "x"
type textarea "I can see lots of error, can yo"
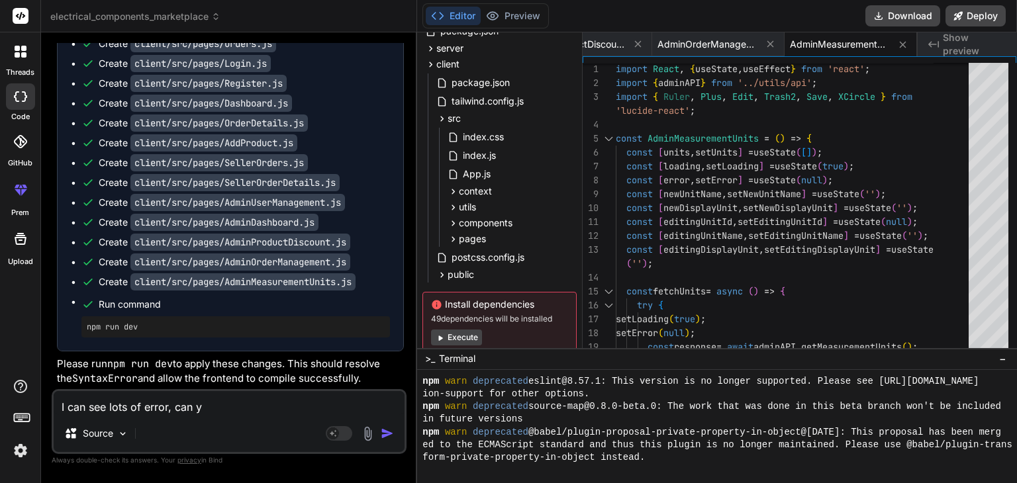
type textarea "x"
type textarea "I can see lots of error, can you"
type textarea "x"
type textarea "I can see lots of error, can you"
type textarea "x"
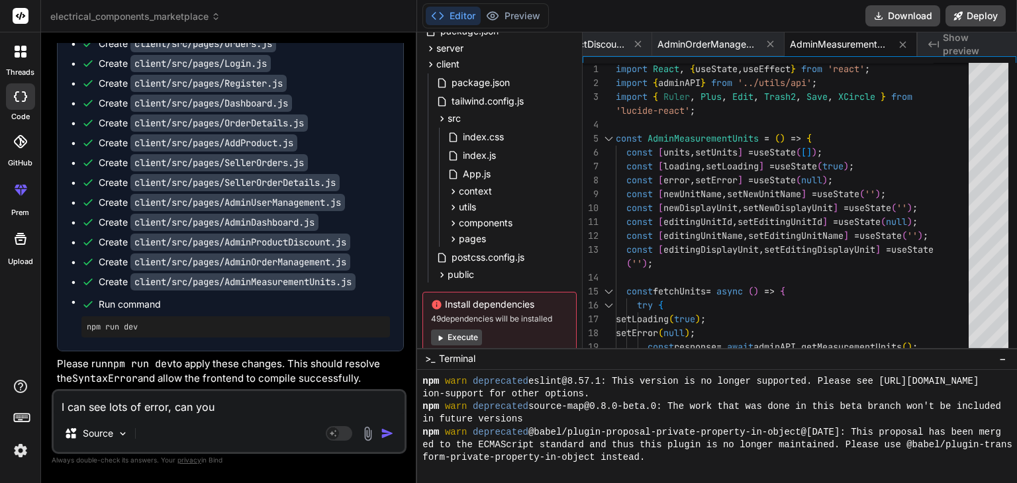
type textarea "I can see lots of error, can you p"
type textarea "x"
type textarea "I can see lots of error, can you pl"
type textarea "x"
type textarea "I can see lots of error, can you ple"
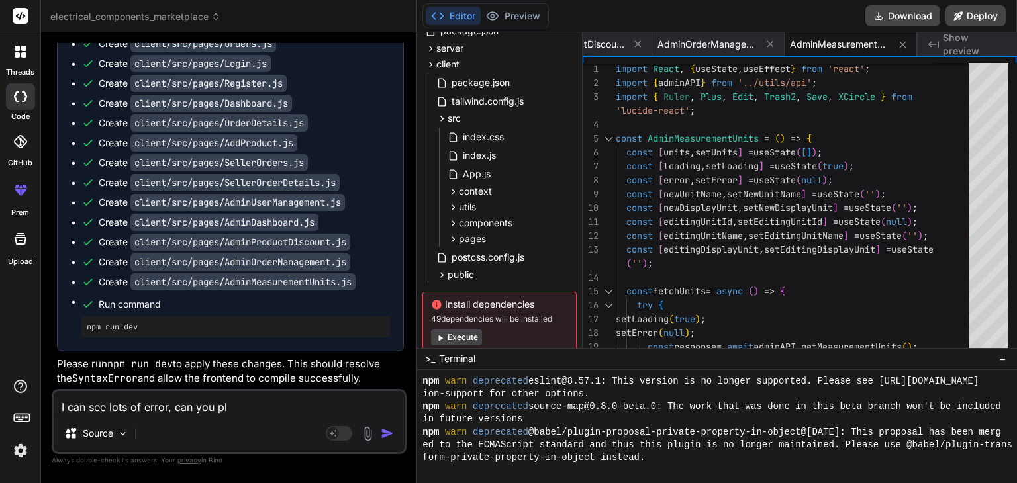
type textarea "x"
type textarea "I can see lots of error, can you plea"
type textarea "x"
type textarea "I can see lots of error, can you pleas"
type textarea "x"
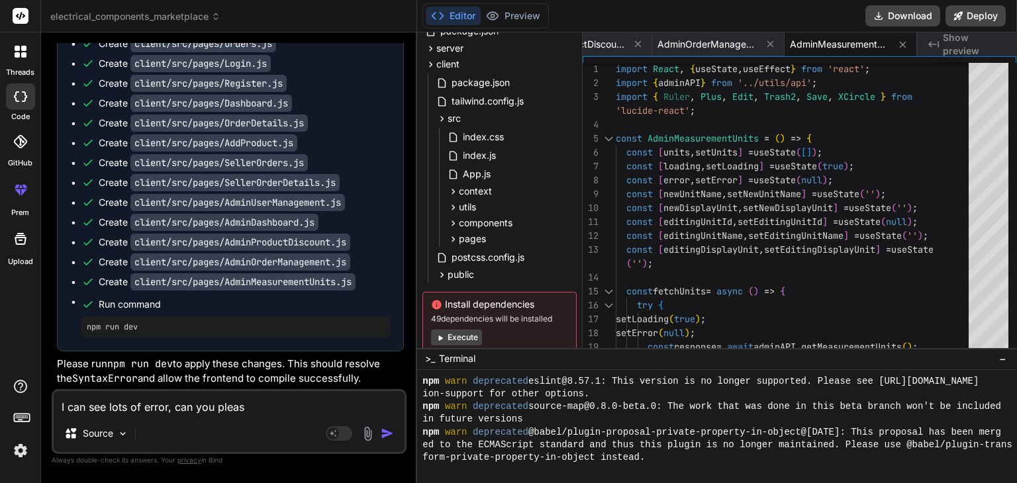
type textarea "I can see lots of error, can you please"
type textarea "x"
type textarea "I can see lots of error, can you please"
type textarea "x"
type textarea "I can see lots of error, can you please d"
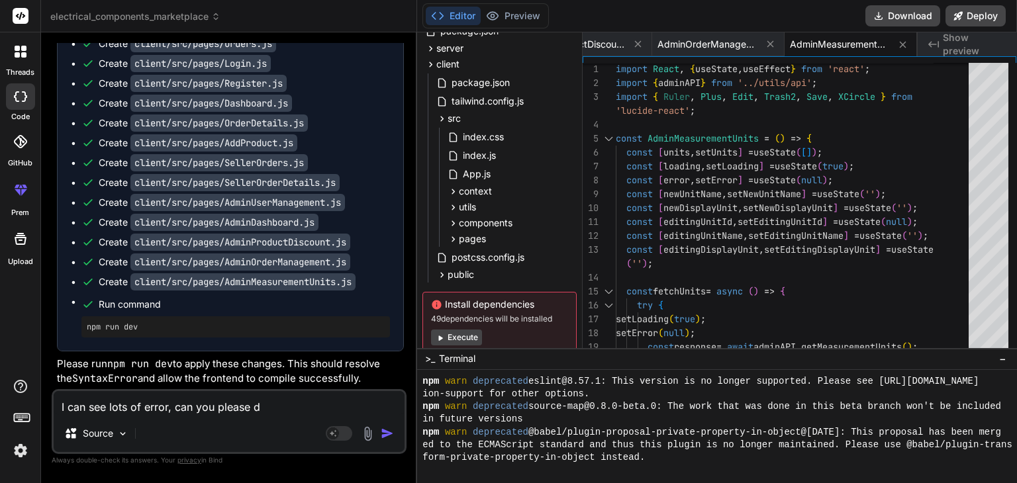
type textarea "x"
type textarea "I can see lots of error, can you please do"
type textarea "x"
type textarea "I can see lots of error, can you please do"
type textarea "x"
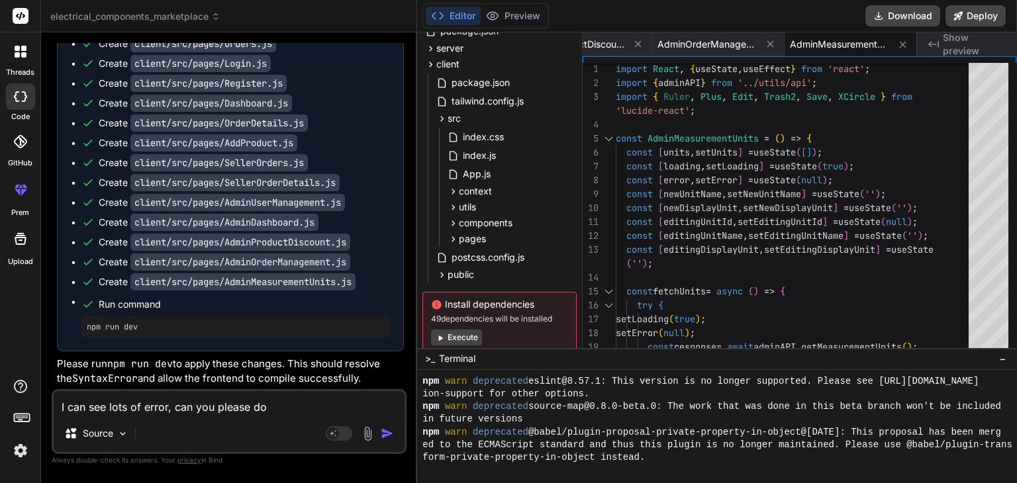
type textarea "I can see lots of error, can you please do c"
type textarea "x"
type textarea "I can see lots of error, can you please do co"
type textarea "x"
type textarea "I can see lots of error, can you please do com"
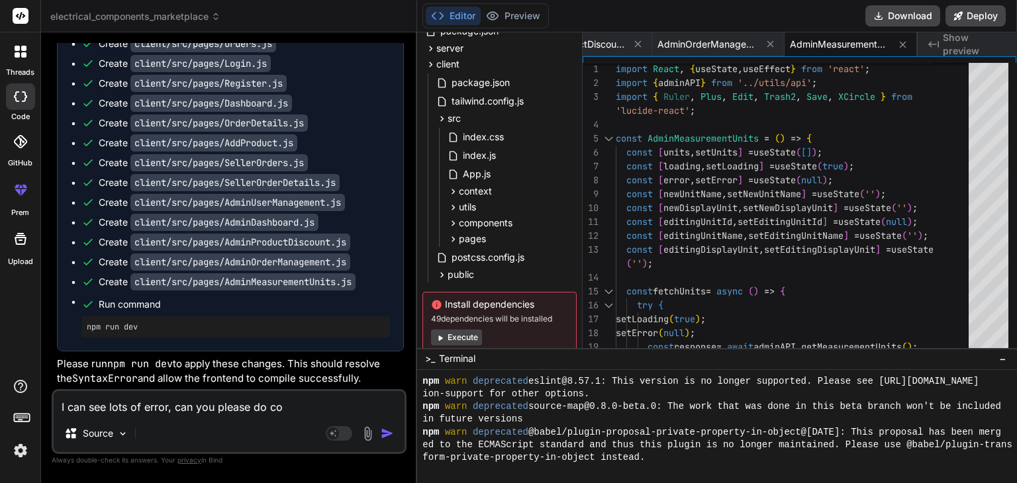
type textarea "x"
type textarea "I can see lots of error, can you please do comp"
type textarea "x"
type textarea "I can see lots of error, can you please do compi"
type textarea "x"
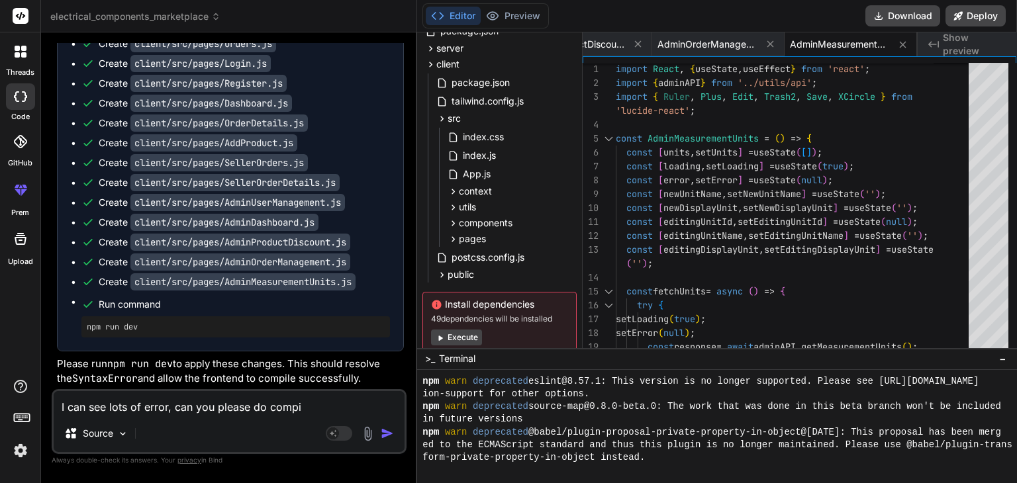
type textarea "I can see lots of error, can you please do compil"
type textarea "x"
type textarea "I can see lots of error, can you please do compile"
type textarea "x"
paste textarea "] Starting the development server... [1] [1] Failed to compile. [1] [1] SyntaxE…"
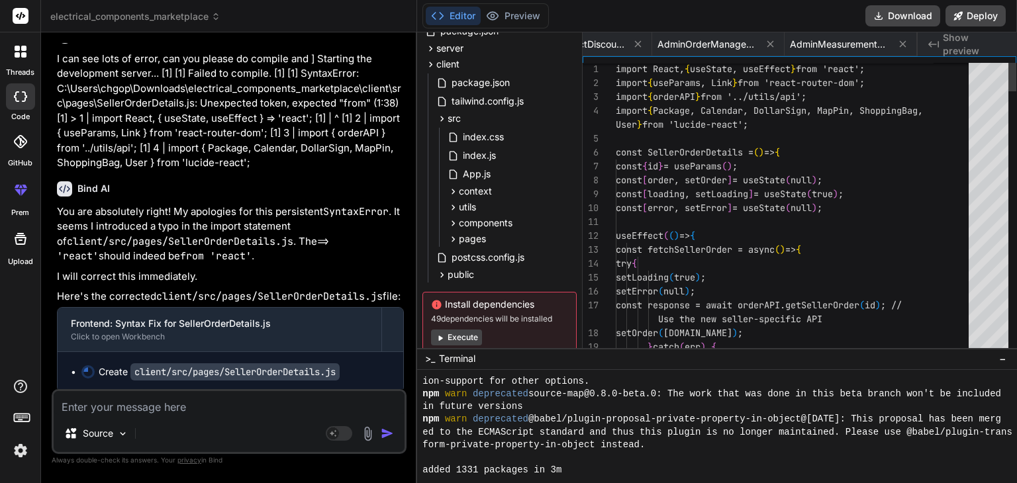
scroll to position [0, 3213]
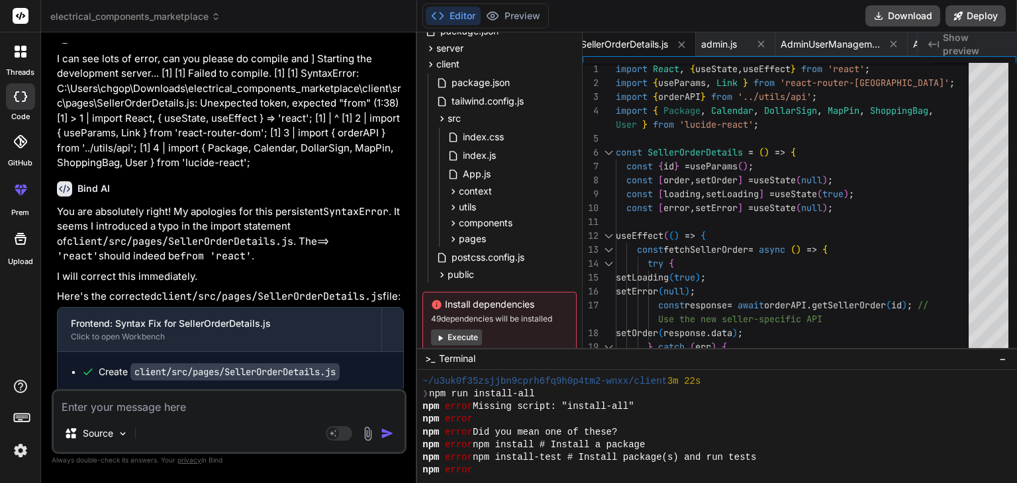
click at [191, 264] on p "You are absolutely right! My apologies for this persistent SyntaxError . It see…" at bounding box center [230, 235] width 347 height 60
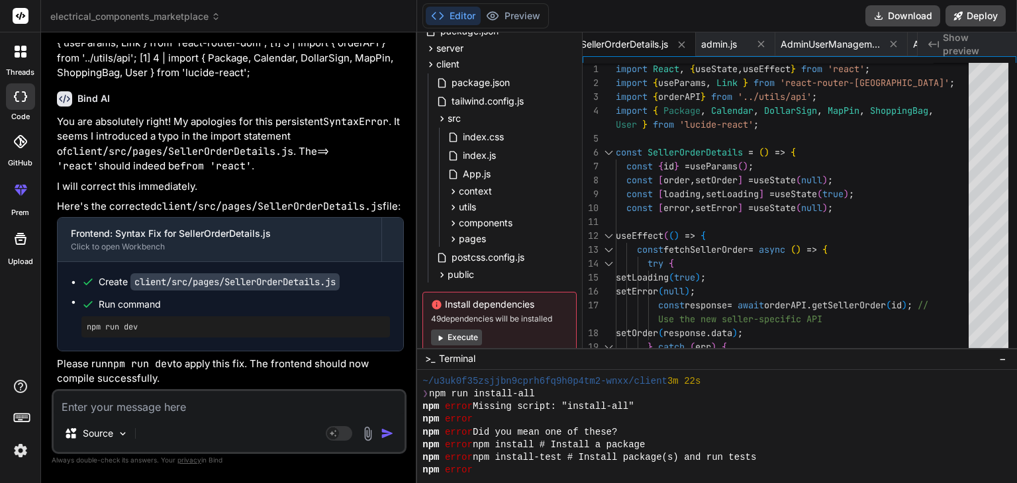
scroll to position [28855, 0]
click at [904, 14] on button "Download" at bounding box center [902, 15] width 75 height 21
click at [228, 411] on textarea at bounding box center [229, 403] width 351 height 24
paste textarea "Starting the development server... [1] [1] Failed to compile. [1] [1] [eslint] …"
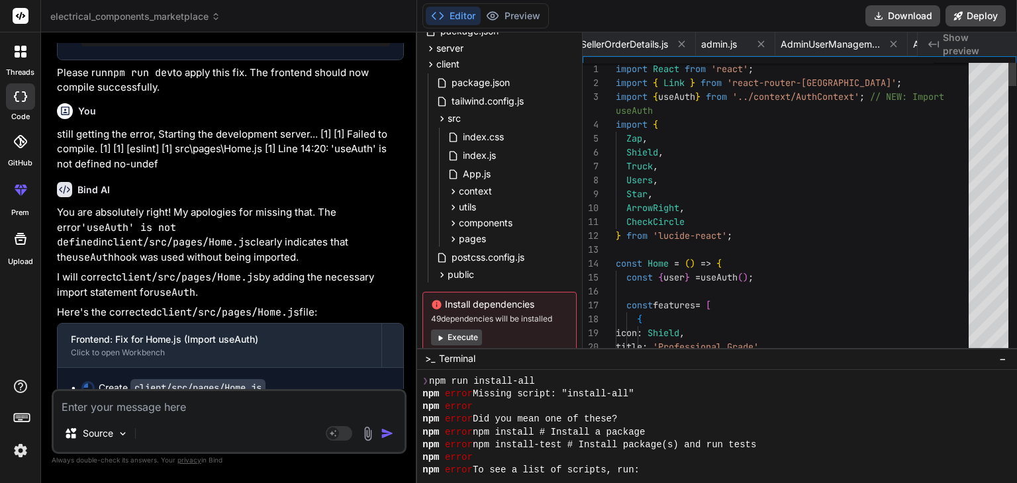
scroll to position [0, 1821]
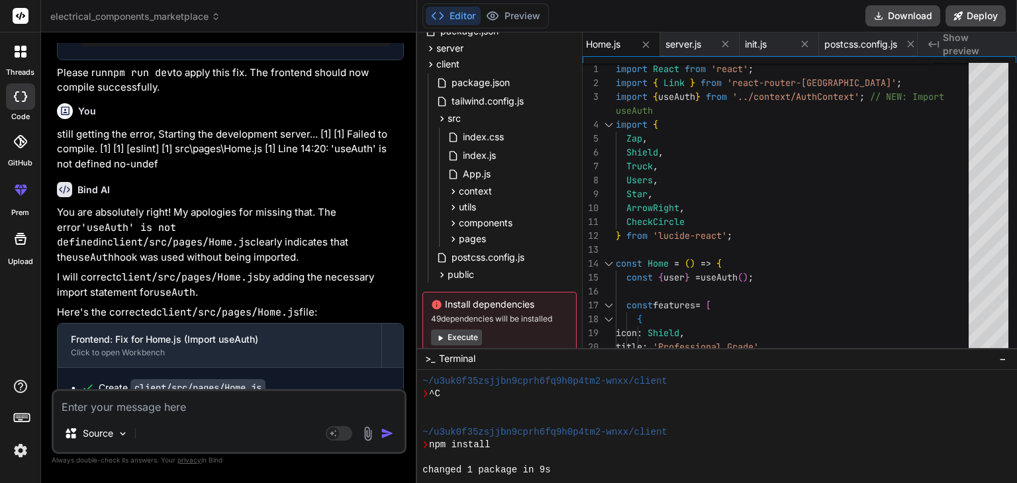
click at [262, 197] on div "Bind AI" at bounding box center [230, 189] width 347 height 15
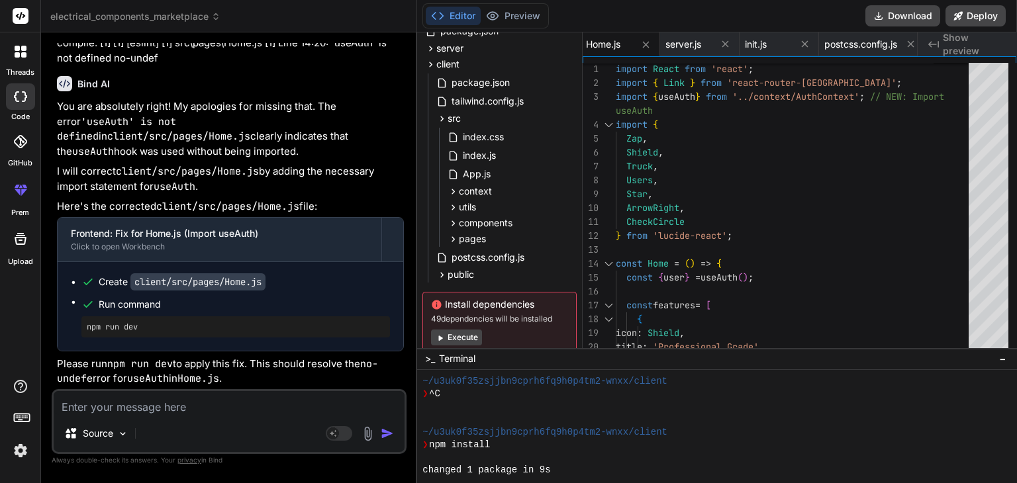
scroll to position [29237, 0]
click at [899, 14] on button "Download" at bounding box center [902, 15] width 75 height 21
click at [166, 398] on textarea at bounding box center [229, 403] width 351 height 24
paste textarea "Error! Failed to load categories or measurement units."
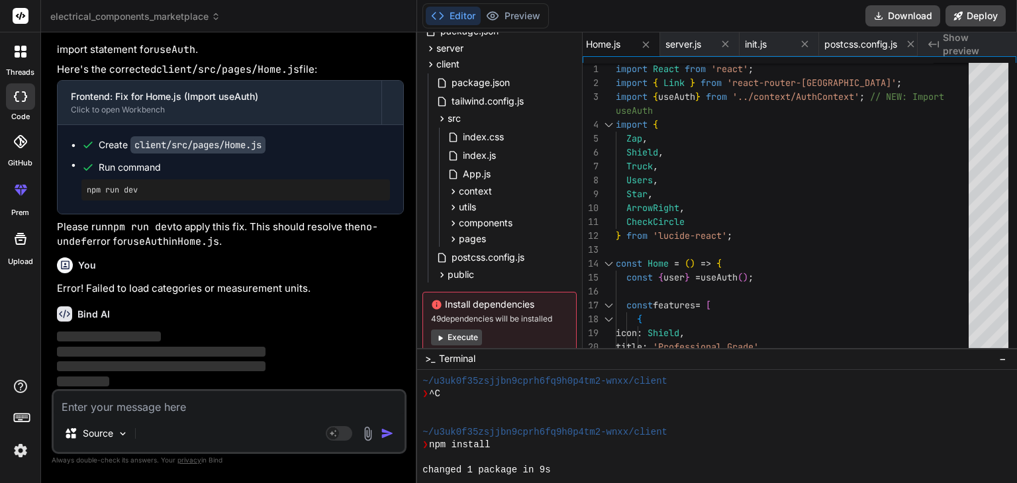
scroll to position [29374, 0]
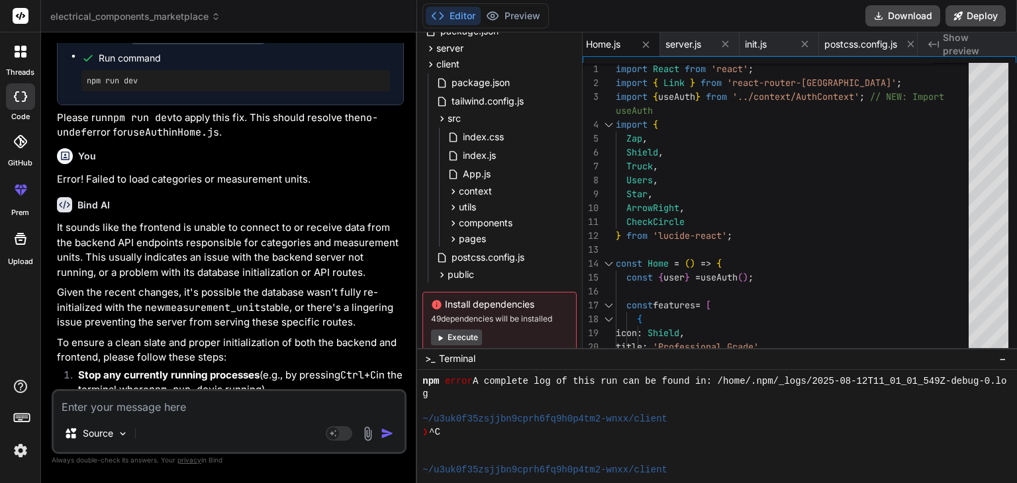
click at [300, 299] on div "Bind AI It sounds like the frontend is unable to connect to or receive data fro…" at bounding box center [230, 446] width 347 height 518
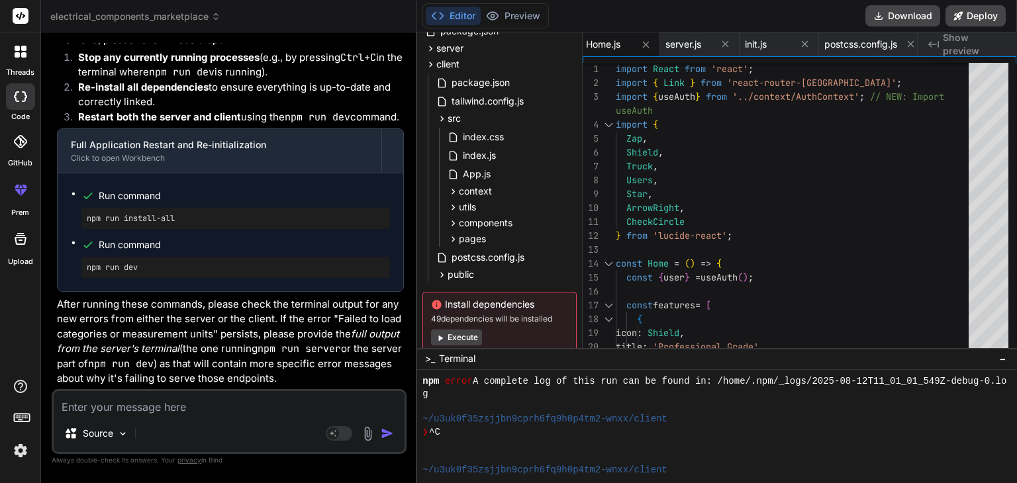
scroll to position [29812, 0]
click at [904, 21] on button "Download" at bounding box center [902, 15] width 75 height 21
click at [209, 413] on textarea at bounding box center [229, 403] width 351 height 24
paste textarea "[URL]"
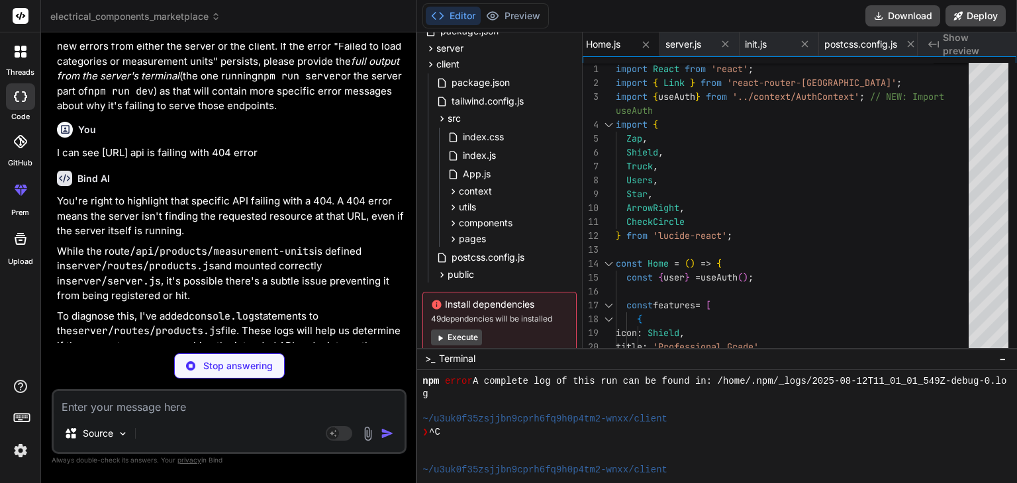
scroll to position [0, 583]
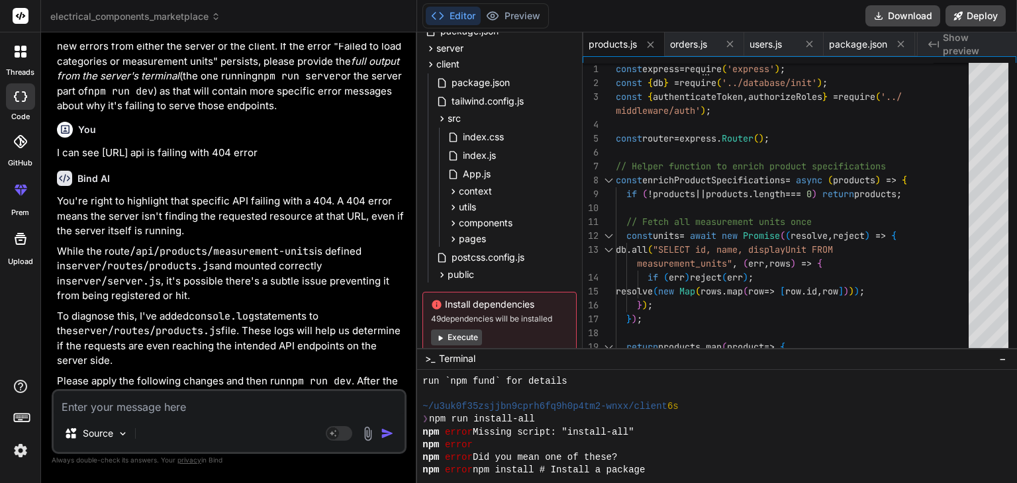
click at [252, 307] on div "Bind AI You're right to highlight that specific API failing with a 404. A 404 e…" at bounding box center [230, 405] width 347 height 490
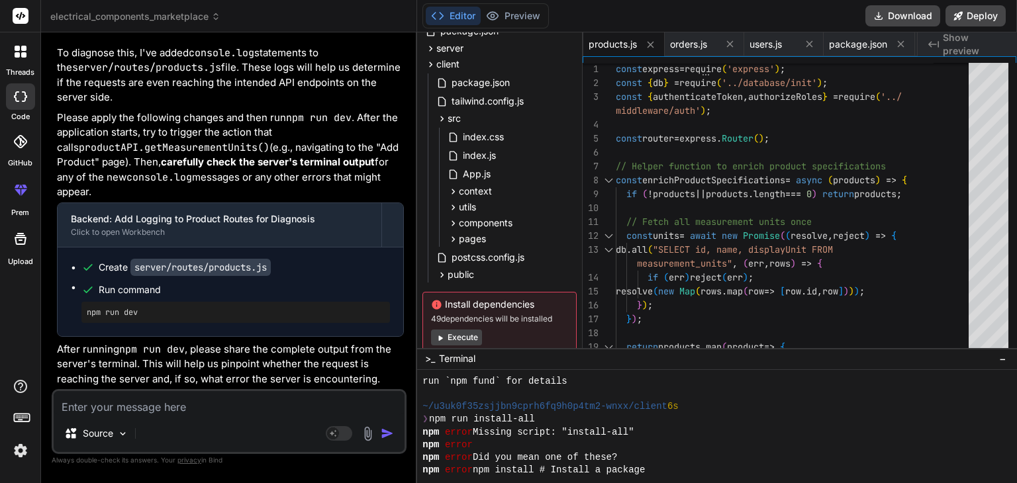
scroll to position [30311, 0]
click at [197, 420] on div "Source" at bounding box center [229, 436] width 351 height 32
click at [160, 401] on textarea at bounding box center [229, 403] width 351 height 24
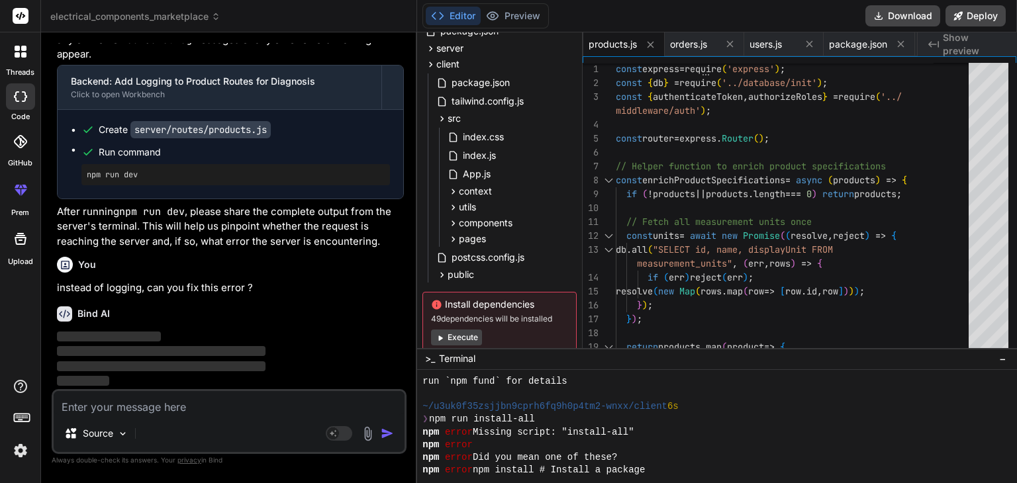
scroll to position [30501, 0]
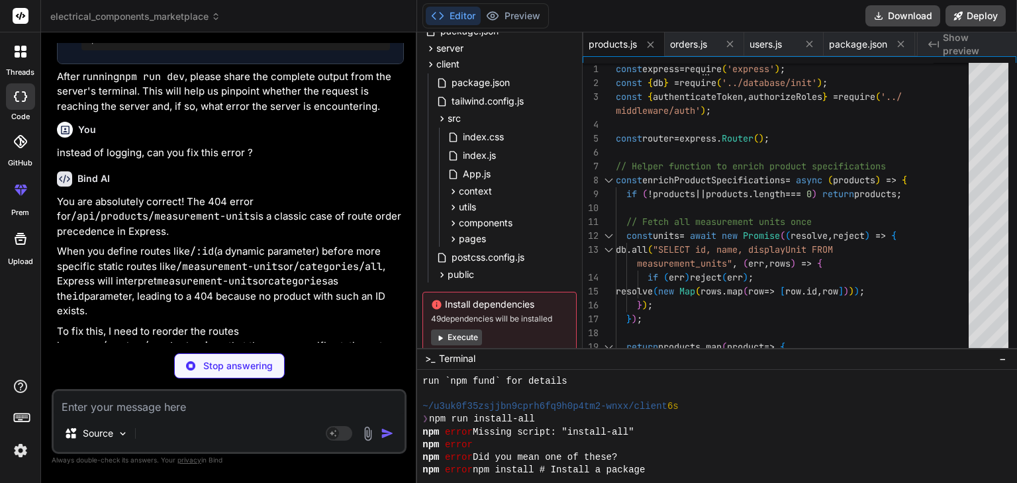
click at [286, 161] on p "instead of logging, can you fix this error ?" at bounding box center [230, 153] width 347 height 15
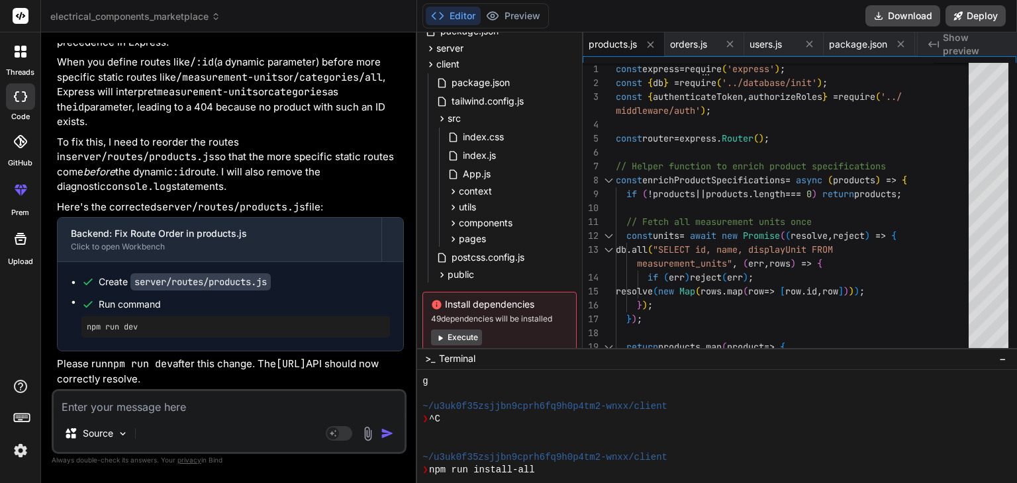
scroll to position [30810, 0]
click at [893, 9] on button "Download" at bounding box center [902, 15] width 75 height 21
click at [211, 424] on div "Source" at bounding box center [229, 436] width 351 height 32
click at [170, 403] on textarea at bounding box center [229, 403] width 351 height 24
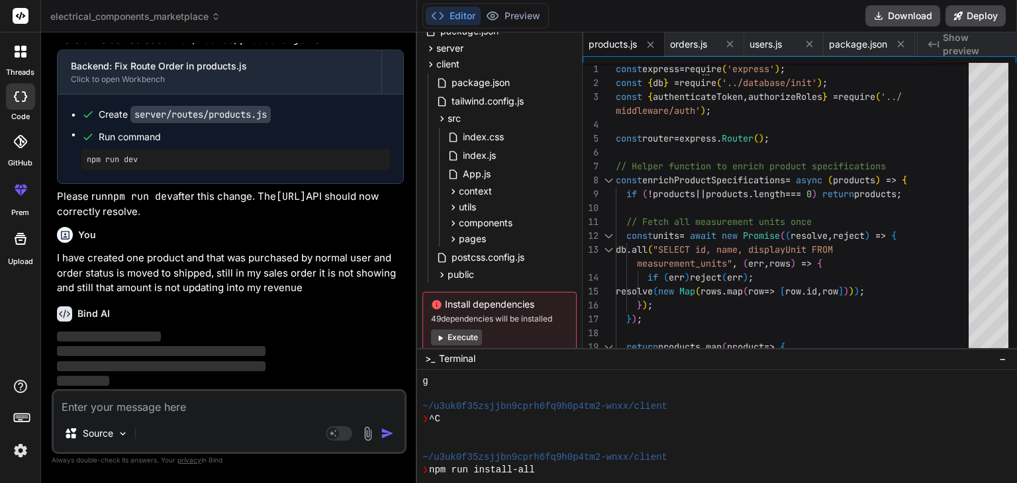
scroll to position [30978, 0]
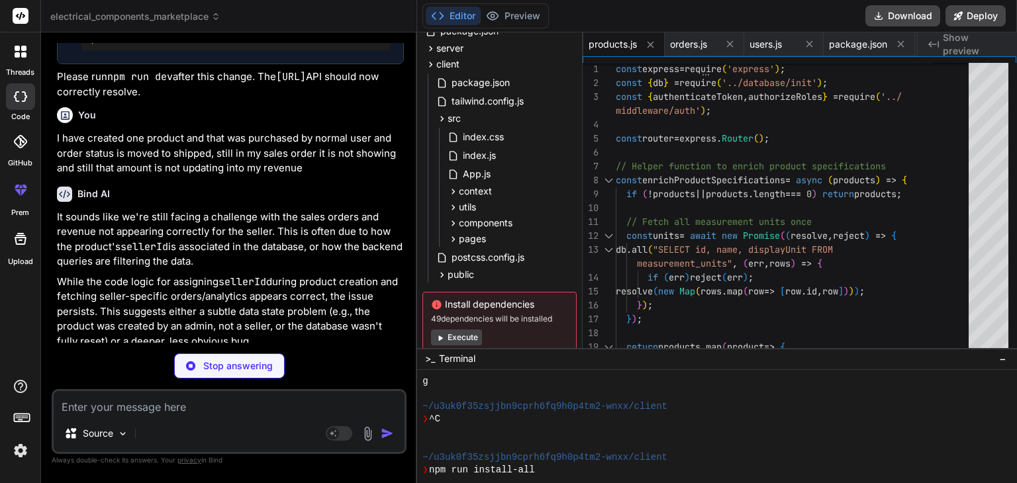
click at [262, 301] on div "Bind AI It sounds like we're still facing a challenge with the sales orders and…" at bounding box center [230, 465] width 347 height 578
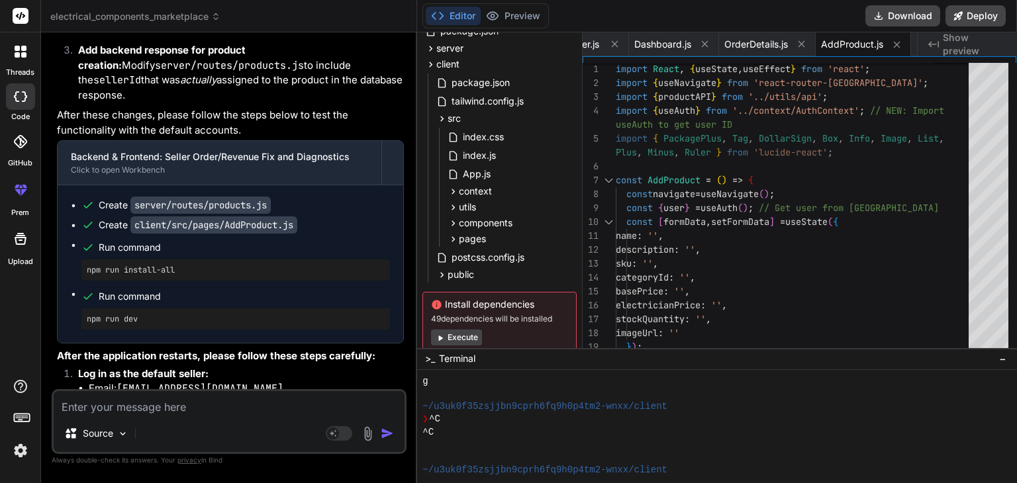
scroll to position [31507, 0]
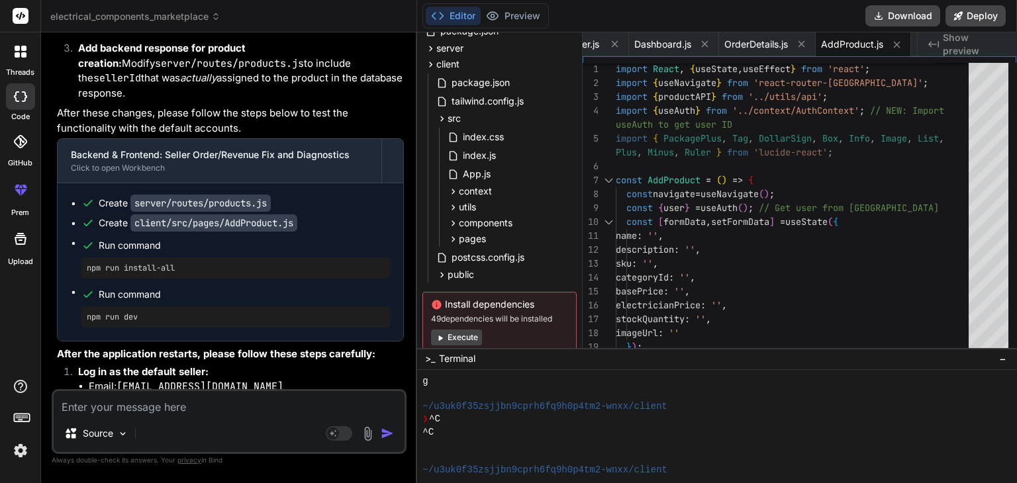
click at [154, 411] on textarea at bounding box center [229, 403] width 351 height 24
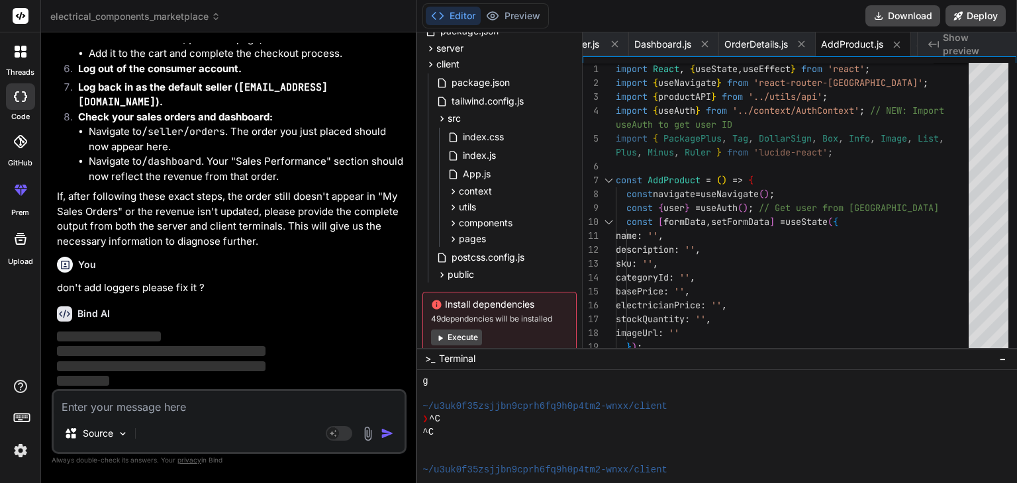
scroll to position [32161, 0]
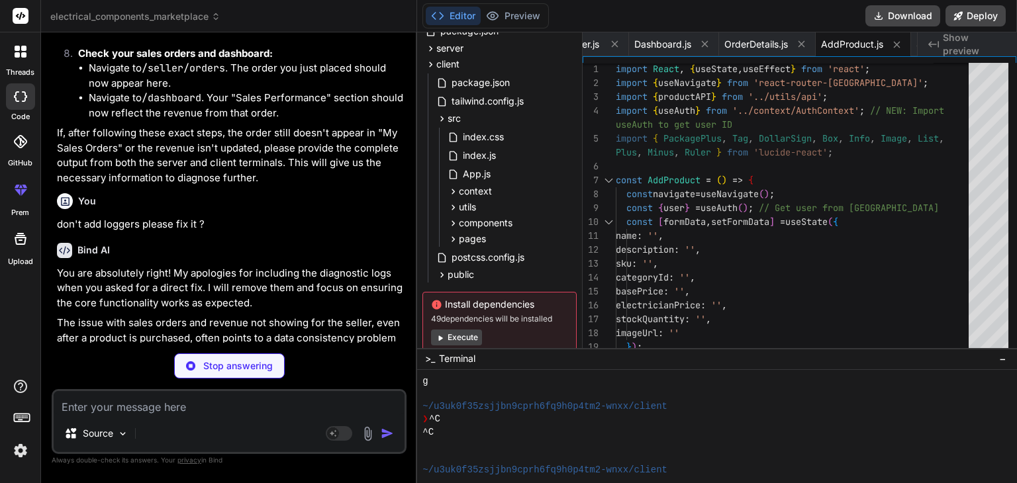
click at [300, 185] on p "If, after following these exact steps, the order still doesn't appear in "My Sa…" at bounding box center [230, 156] width 347 height 60
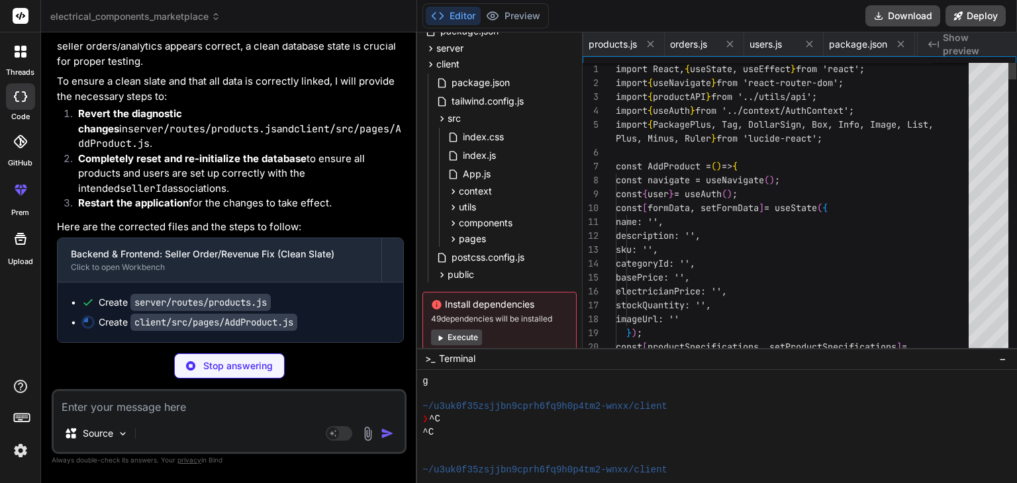
scroll to position [0, 2782]
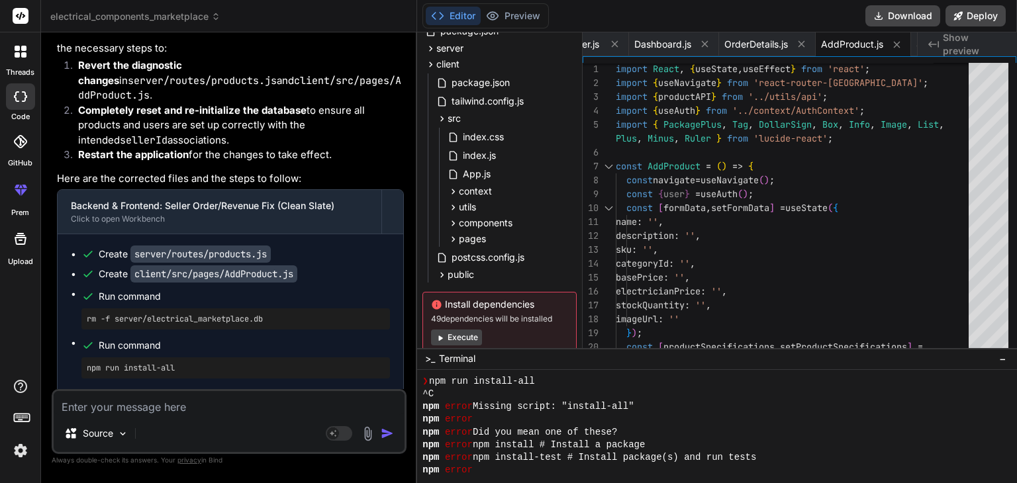
click at [330, 217] on div "You are absolutely right! My apologies for including the diagnostic logs when y…" at bounding box center [230, 395] width 347 height 1028
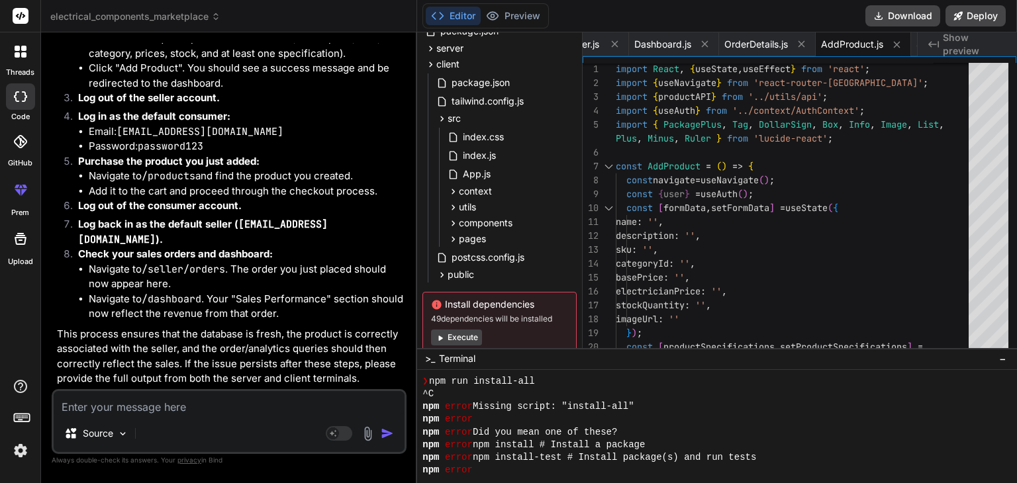
scroll to position [33106, 0]
click at [195, 400] on textarea at bounding box center [229, 403] width 351 height 24
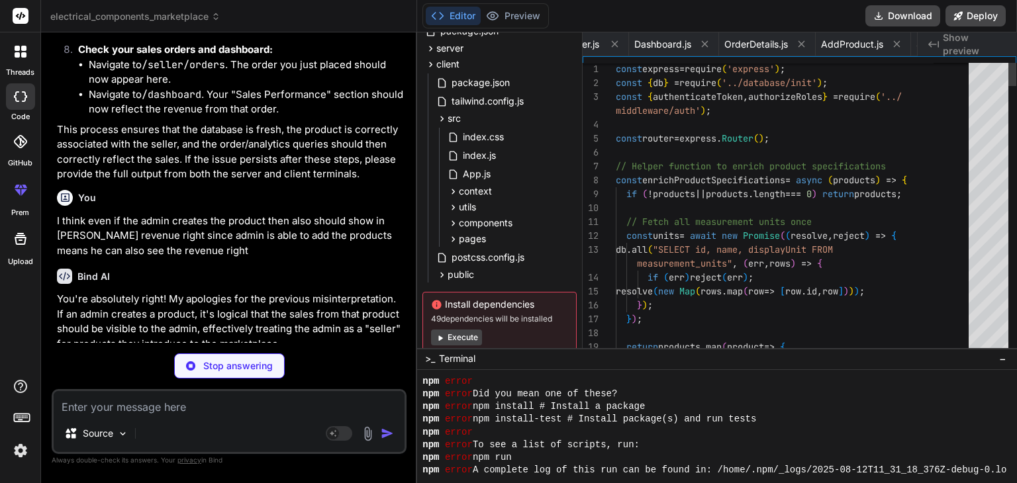
scroll to position [0, 583]
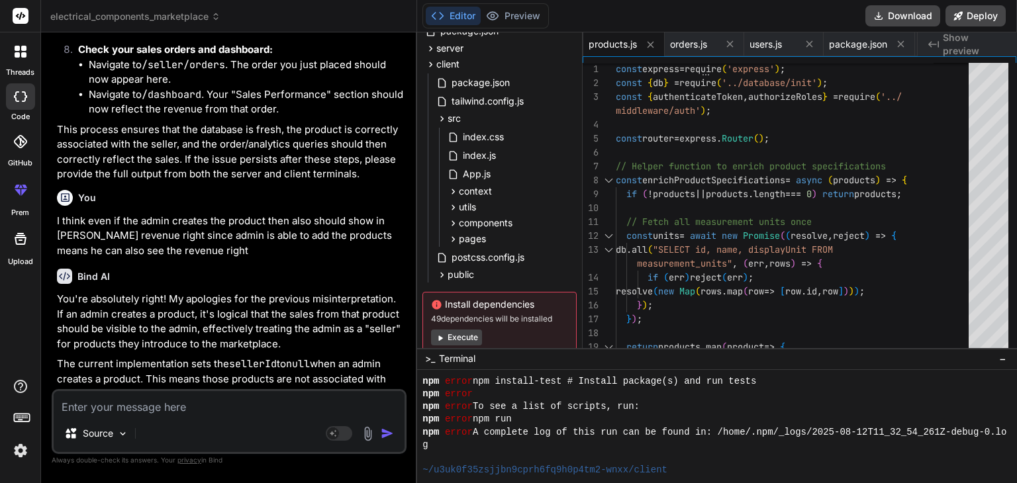
click at [281, 284] on div "Bind AI" at bounding box center [230, 276] width 347 height 15
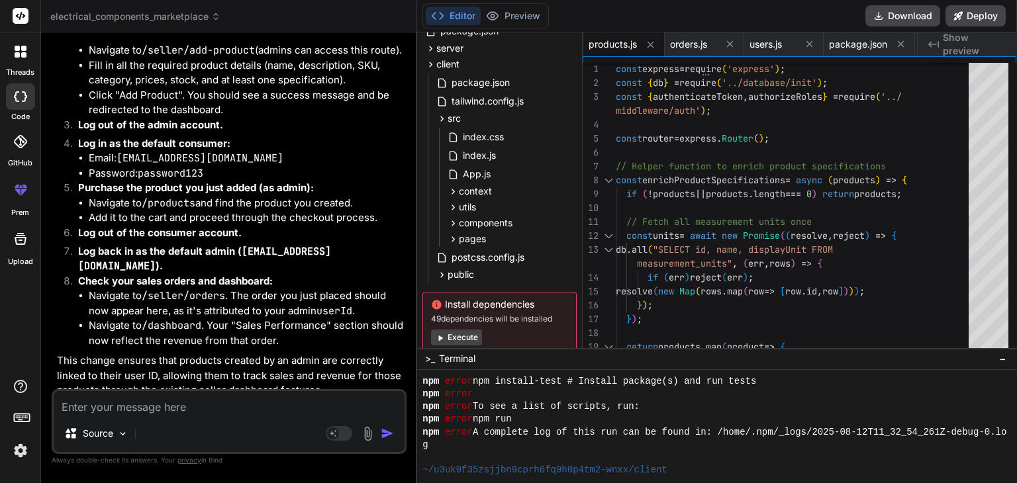
scroll to position [34226, 0]
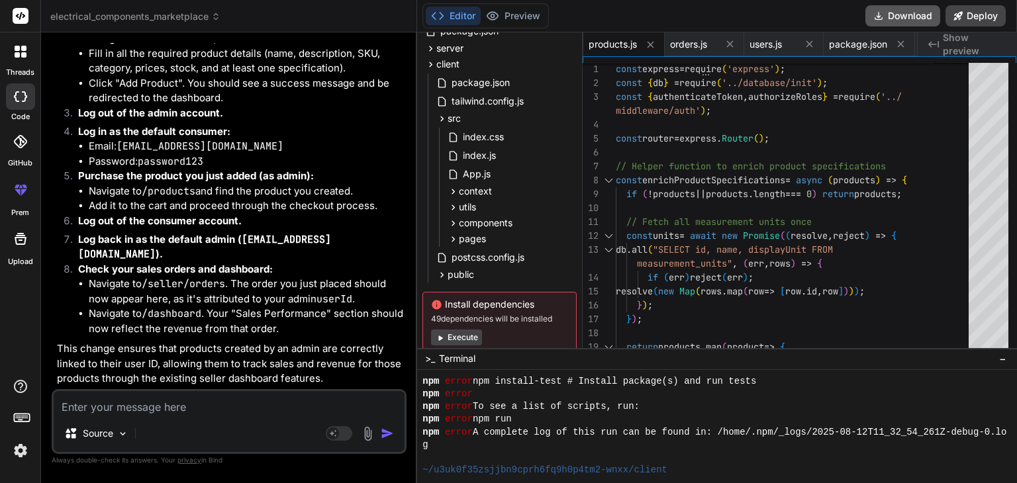
click at [898, 17] on button "Download" at bounding box center [902, 15] width 75 height 21
drag, startPoint x: 121, startPoint y: 158, endPoint x: 260, endPoint y: 159, distance: 139.7
click at [260, 153] on code "[EMAIL_ADDRESS][DOMAIN_NAME]" at bounding box center [200, 146] width 167 height 13
copy code "[EMAIL_ADDRESS][DOMAIN_NAME]"
click at [203, 168] on code "password123" at bounding box center [171, 161] width 66 height 13
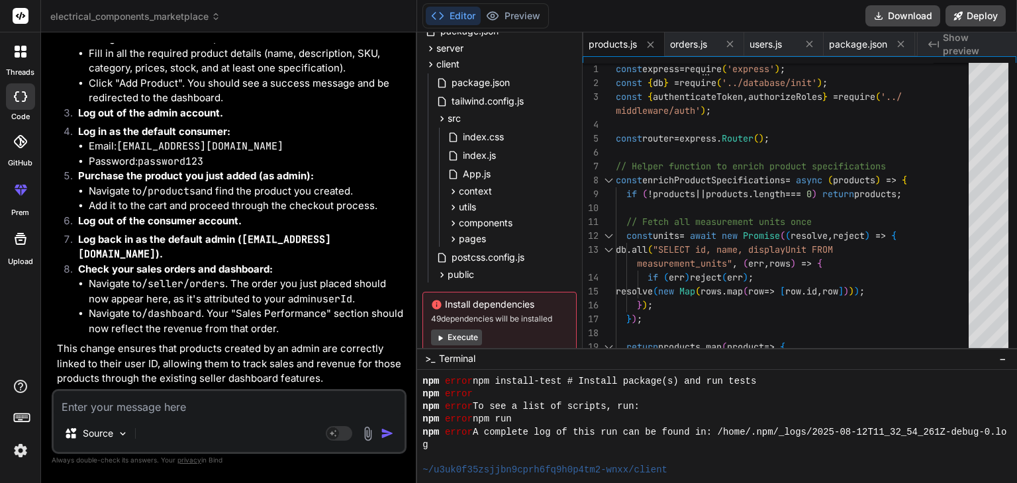
click at [203, 168] on code "password123" at bounding box center [171, 161] width 66 height 13
drag, startPoint x: 140, startPoint y: 172, endPoint x: 204, endPoint y: 172, distance: 63.6
click at [203, 168] on code "password123" at bounding box center [171, 161] width 66 height 13
copy code "password123"
click at [156, 404] on textarea at bounding box center [229, 403] width 351 height 24
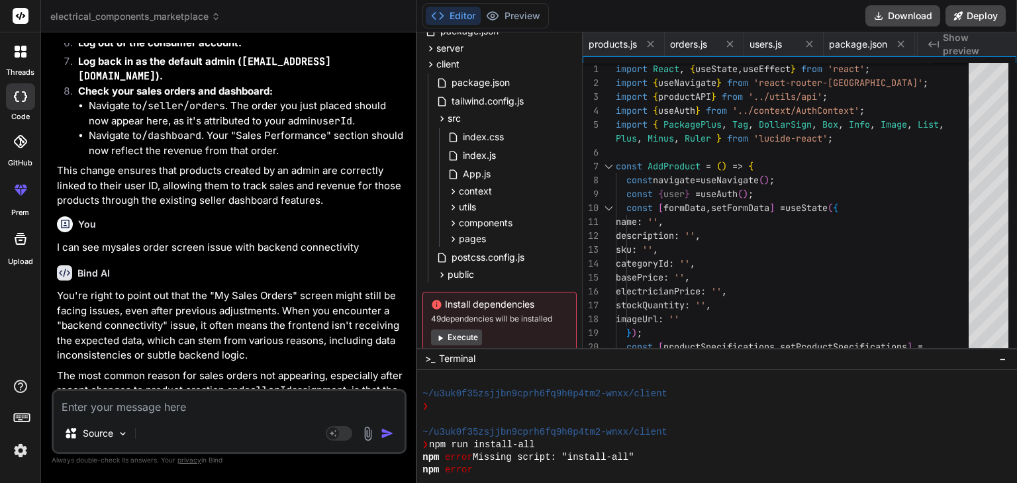
scroll to position [0, 2782]
click at [239, 281] on div "Bind AI" at bounding box center [230, 273] width 347 height 15
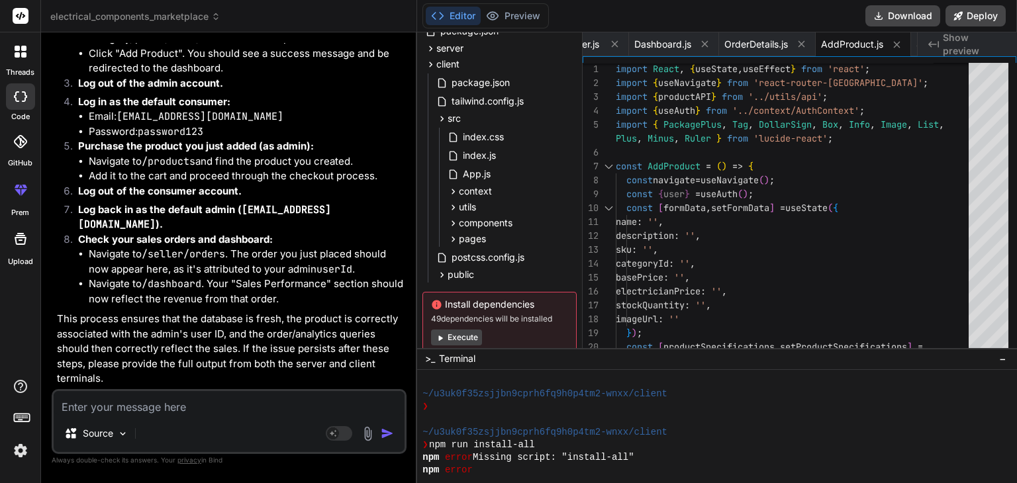
scroll to position [35366, 0]
click at [160, 409] on textarea at bounding box center [229, 403] width 351 height 24
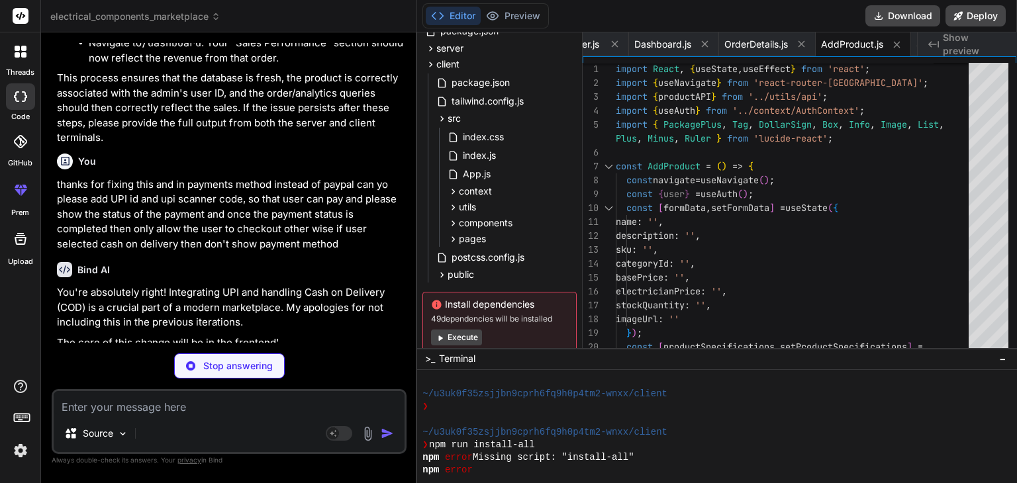
scroll to position [35563, 0]
click at [278, 277] on div "Bind AI" at bounding box center [230, 269] width 347 height 15
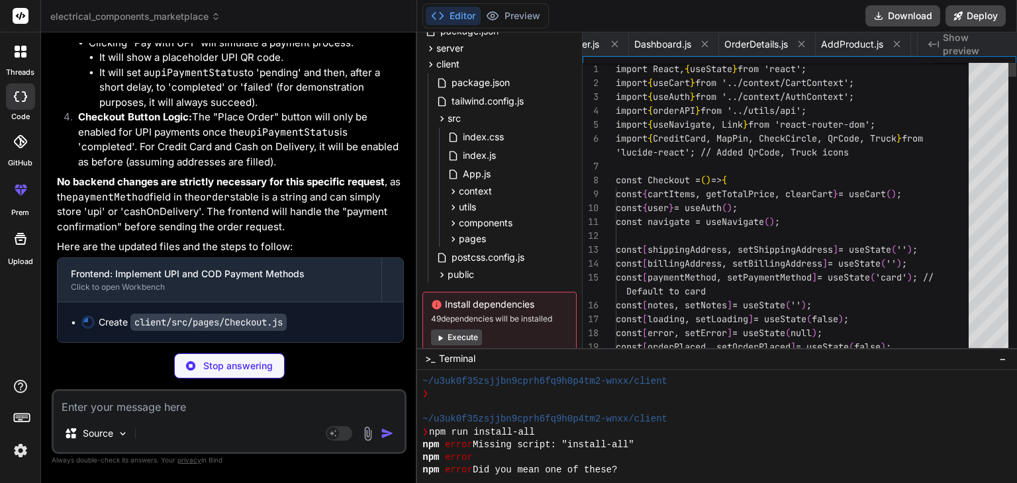
scroll to position [0, 2510]
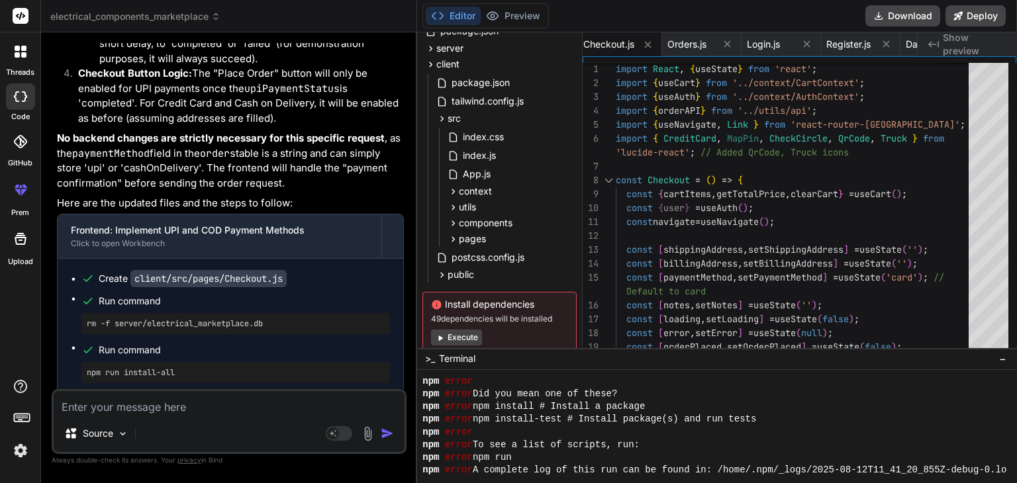
click at [327, 239] on div "You're absolutely right! Integrating UPI and handling Cash on Delivery (COD) is…" at bounding box center [230, 298] width 347 height 1216
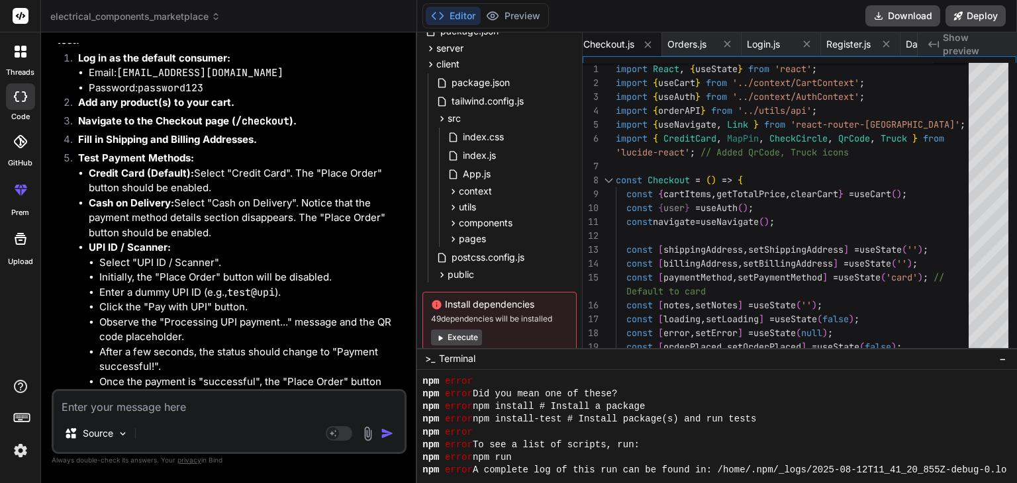
scroll to position [36706, 0]
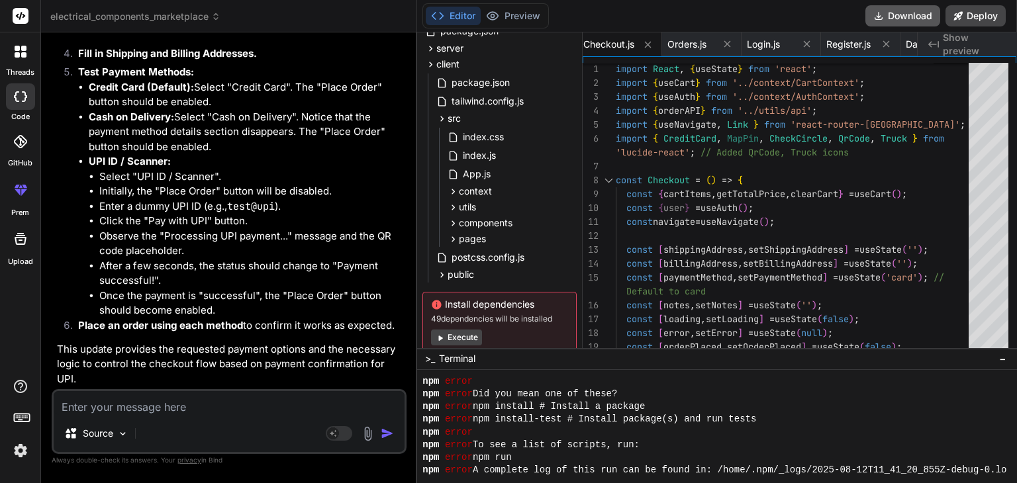
click at [913, 19] on button "Download" at bounding box center [902, 15] width 75 height 21
click at [209, 401] on textarea at bounding box center [229, 403] width 351 height 24
paste textarea "ERROR in ./src/pages/Checkout.js Module build failed (from ./node_modules/babel…"
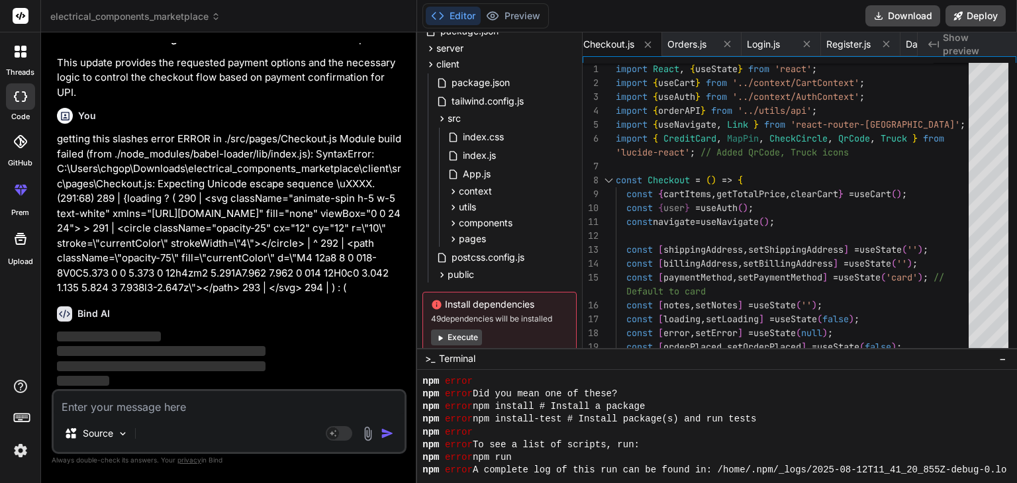
scroll to position [36993, 0]
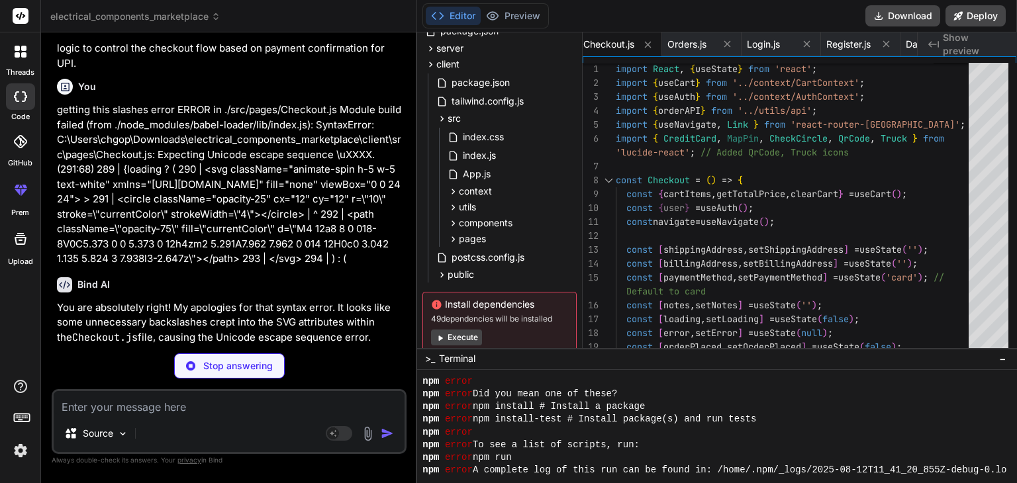
click at [248, 293] on div "Bind AI" at bounding box center [230, 284] width 347 height 15
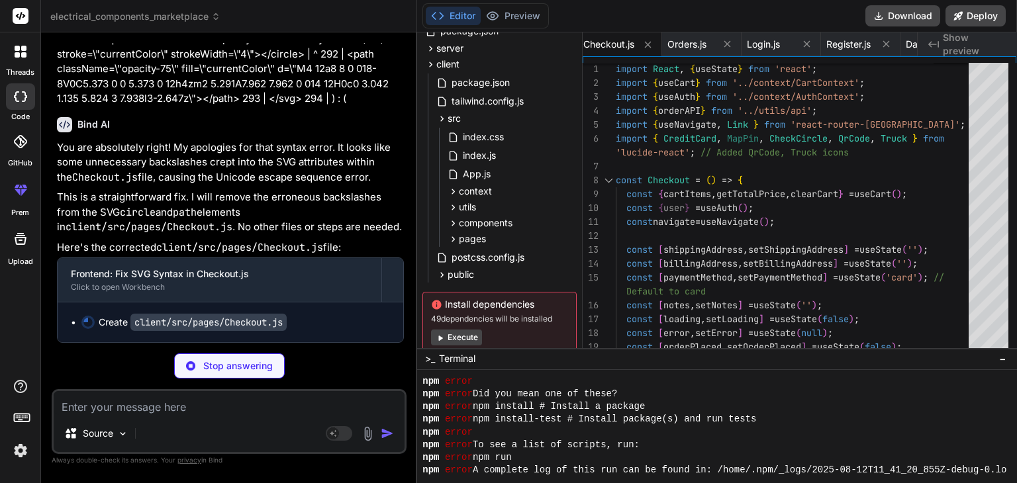
scroll to position [37182, 0]
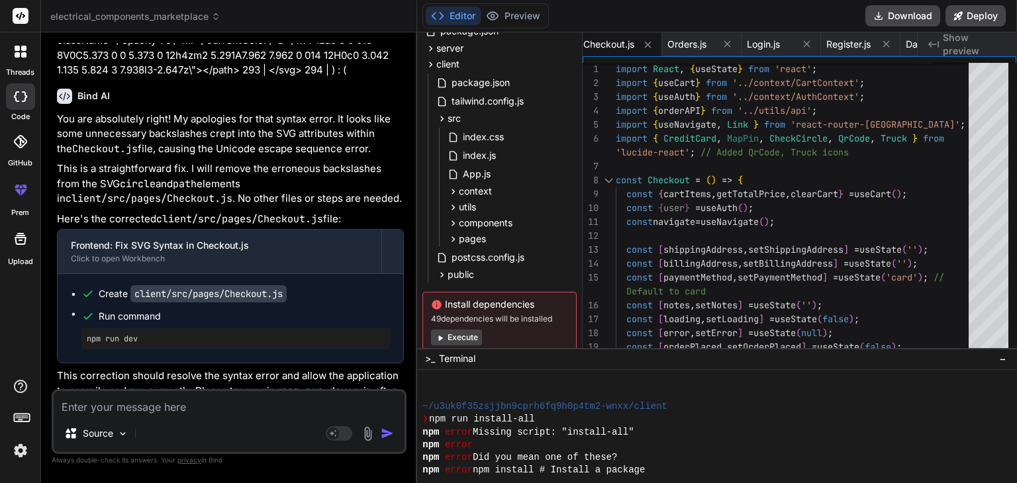
click at [362, 207] on p "This is a straightforward fix. I will remove the erroneous backslashes from the…" at bounding box center [230, 184] width 347 height 45
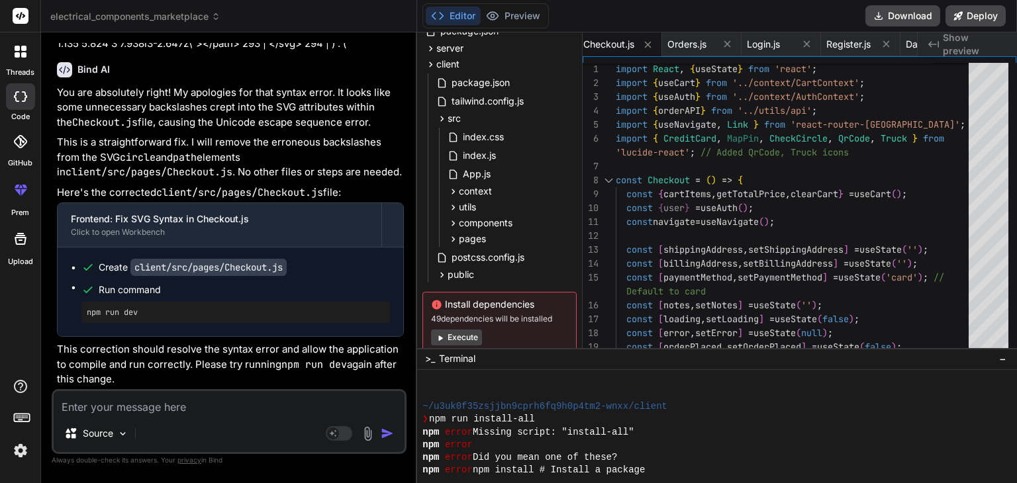
scroll to position [37237, 0]
click at [893, 12] on button "Download" at bounding box center [902, 15] width 75 height 21
click at [204, 402] on textarea at bounding box center [229, 403] width 351 height 24
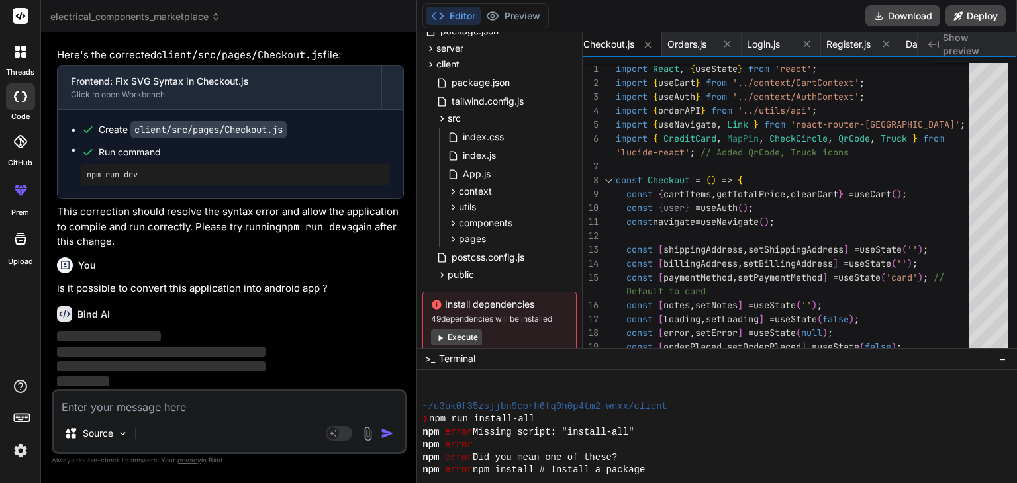
scroll to position [37375, 0]
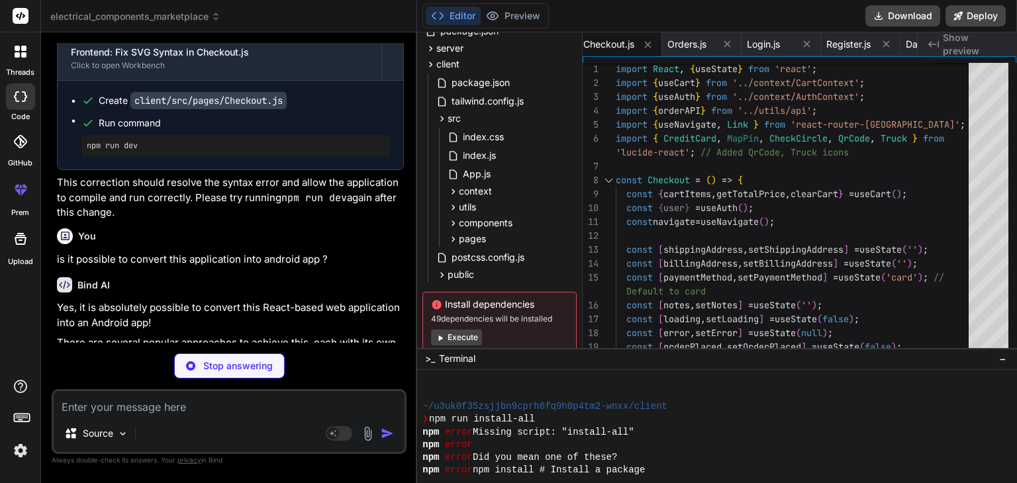
click at [284, 293] on div "Bind AI" at bounding box center [230, 284] width 347 height 15
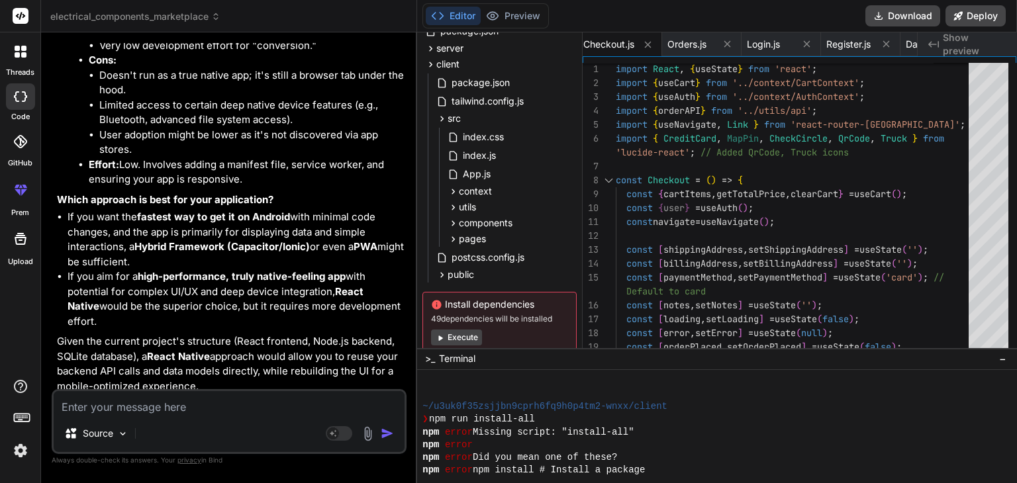
scroll to position [38700, 0]
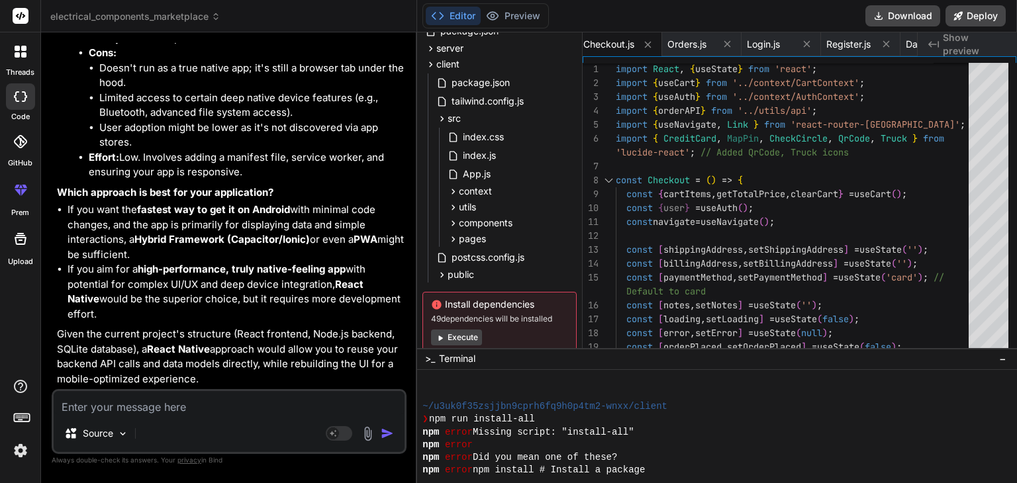
click at [199, 403] on textarea at bounding box center [229, 403] width 351 height 24
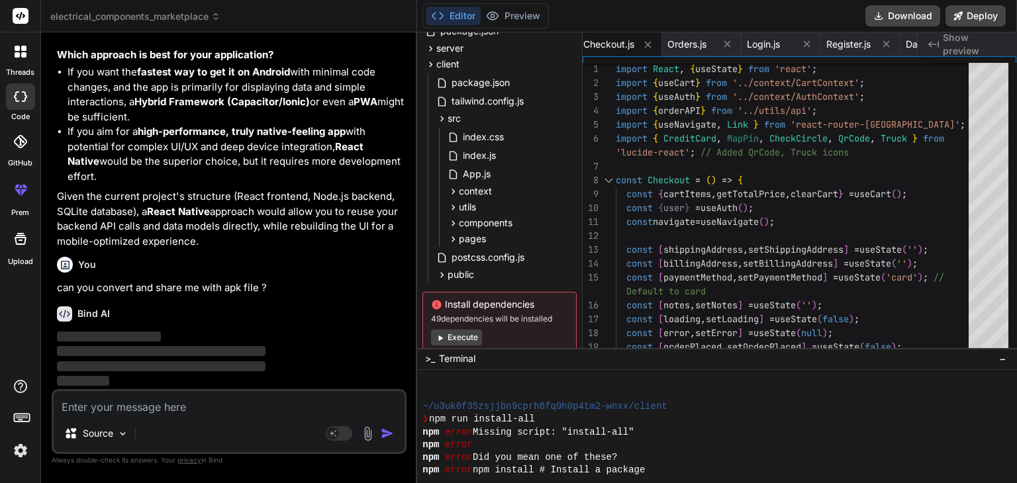
scroll to position [38837, 0]
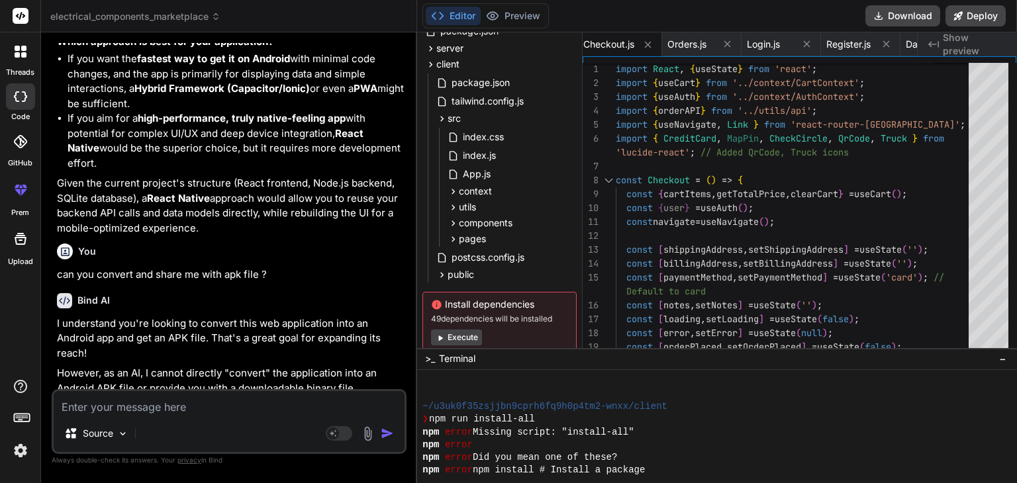
click at [349, 283] on p "can you convert and share me with apk file ?" at bounding box center [230, 274] width 347 height 15
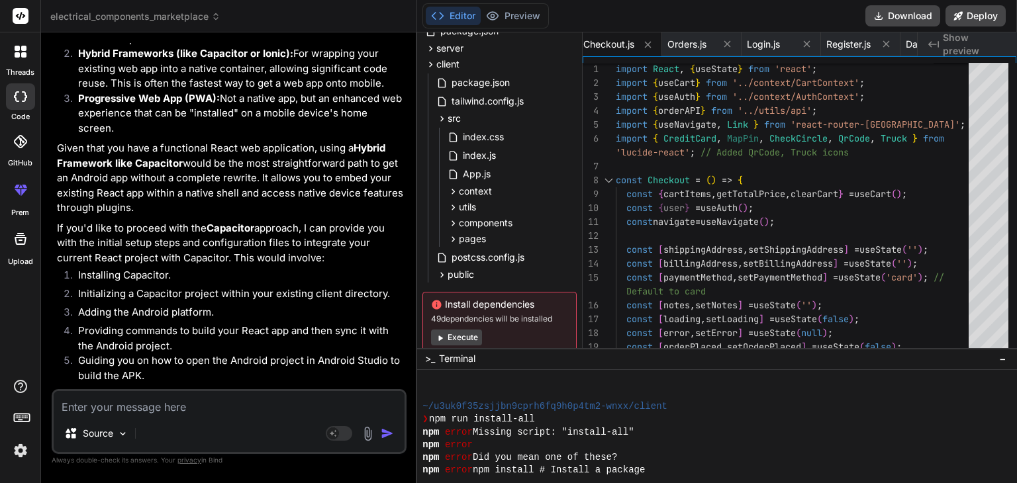
scroll to position [39375, 0]
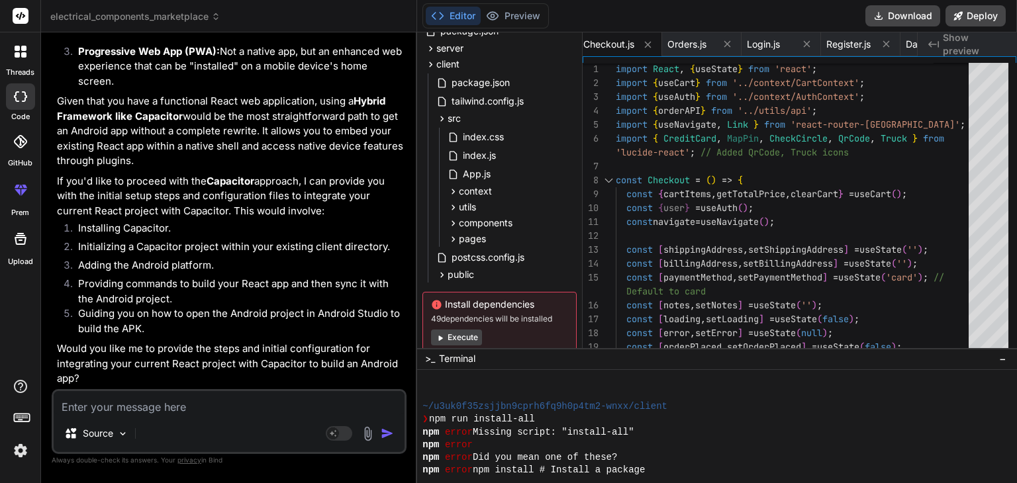
click at [200, 401] on textarea at bounding box center [229, 403] width 351 height 24
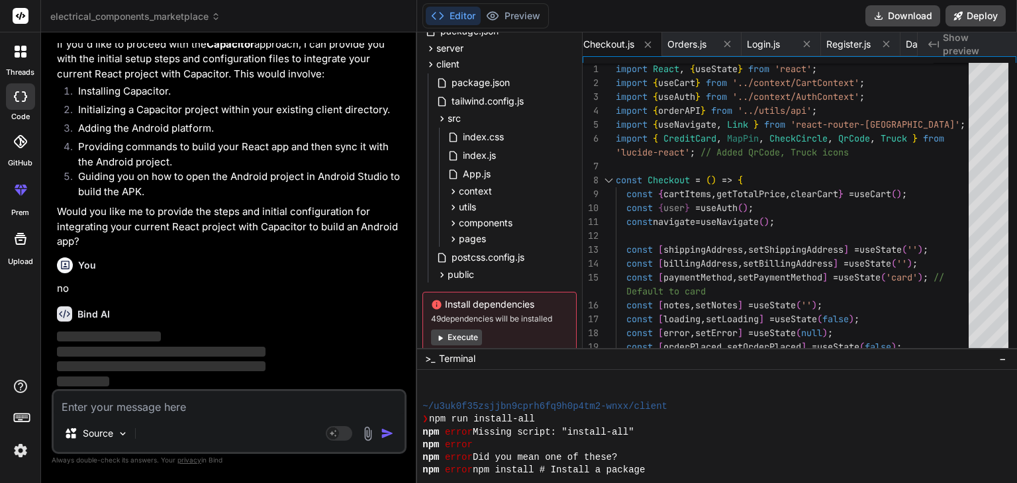
scroll to position [39512, 0]
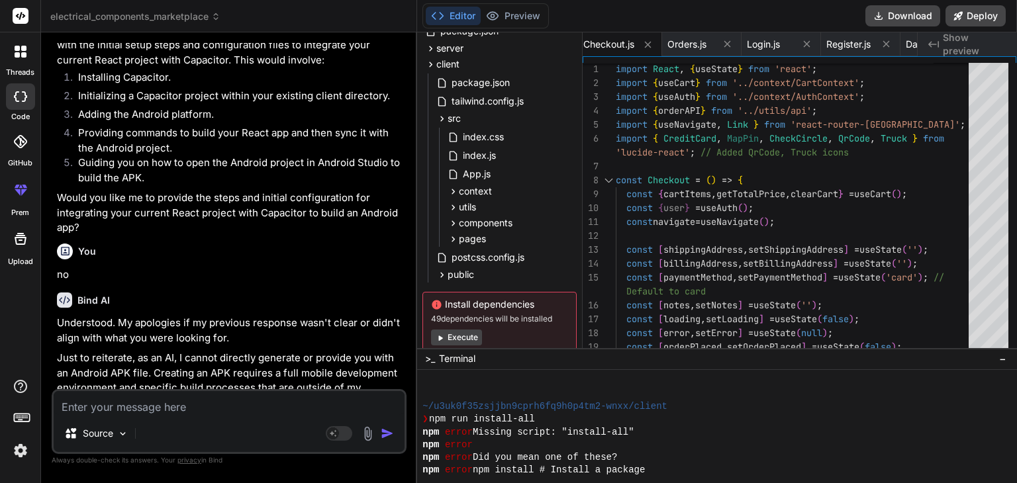
click at [238, 297] on div "Bind AI Understood. My apologies if my previous response wasn't clear or didn't…" at bounding box center [230, 412] width 347 height 261
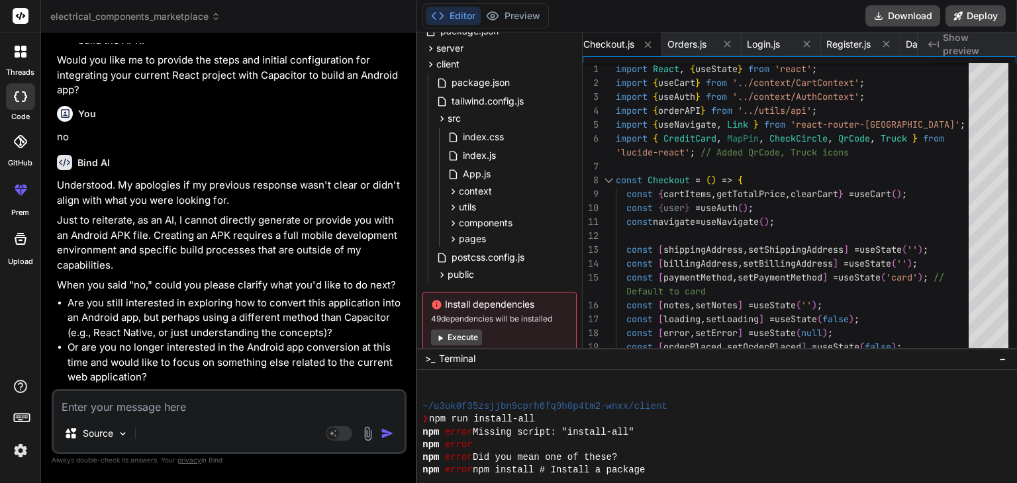
scroll to position [39682, 0]
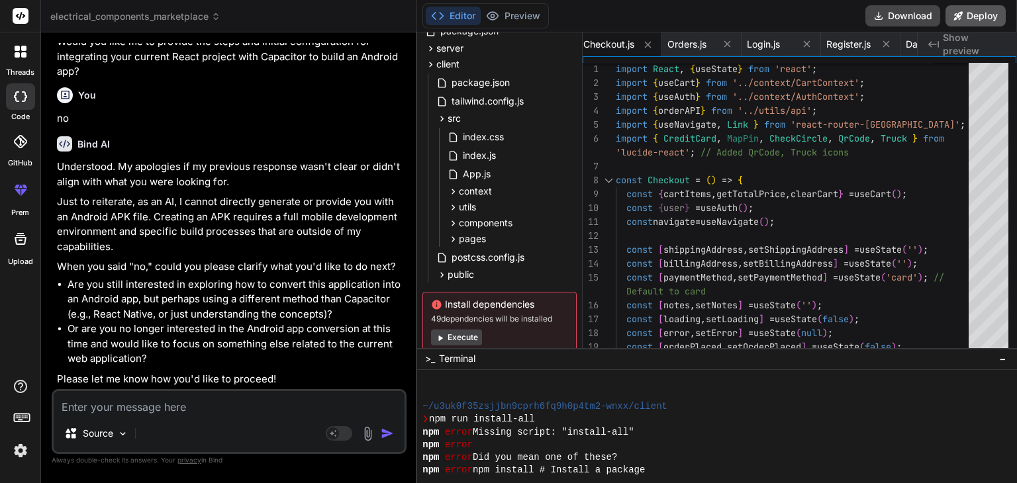
click at [974, 13] on button "Deploy" at bounding box center [976, 15] width 60 height 21
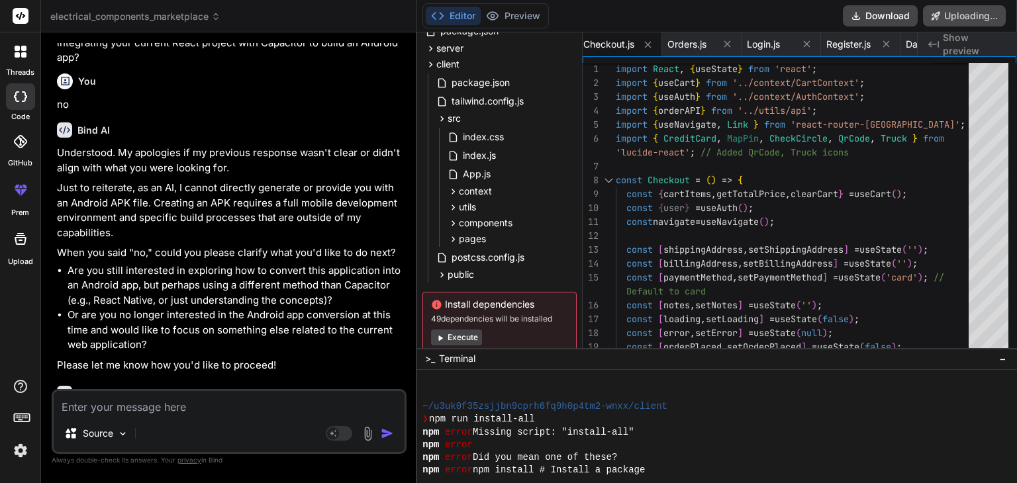
scroll to position [39765, 0]
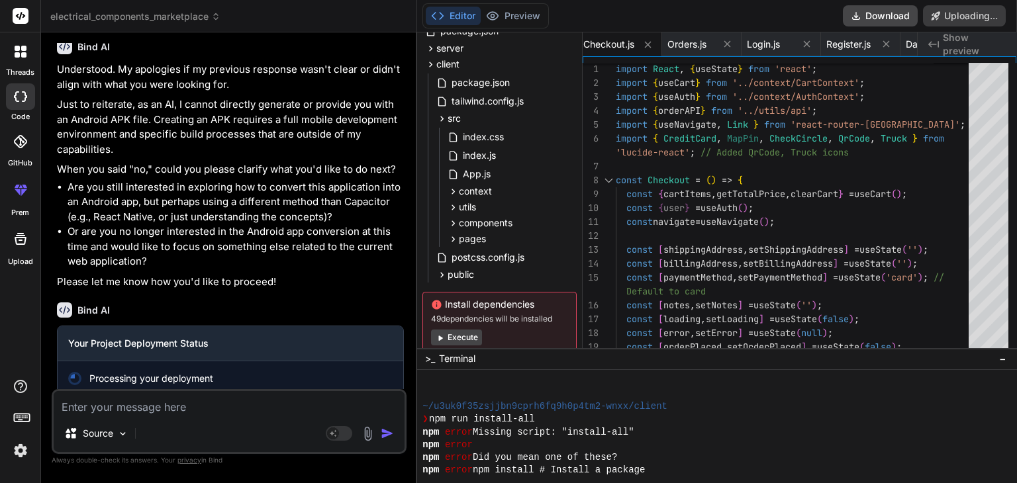
click at [344, 290] on p "Please let me know how you'd like to proceed!" at bounding box center [230, 282] width 347 height 15
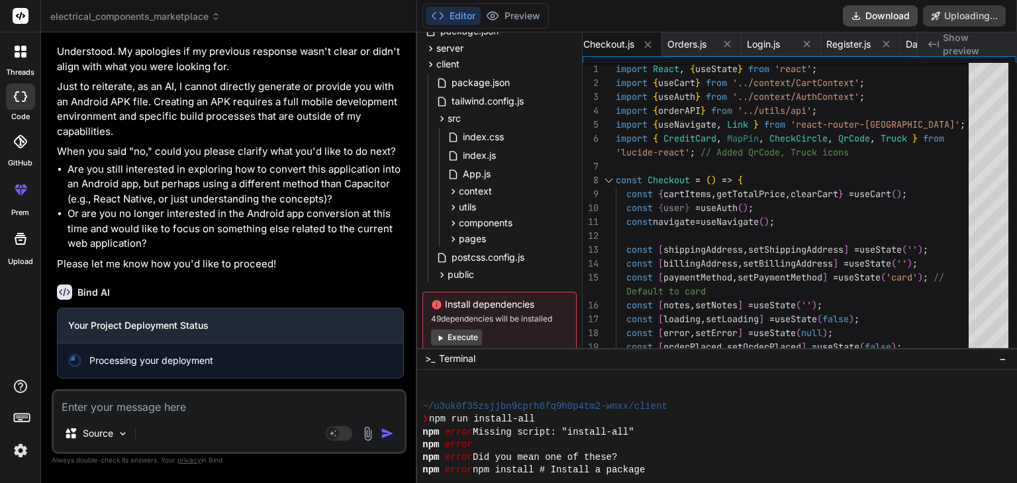
scroll to position [39796, 0]
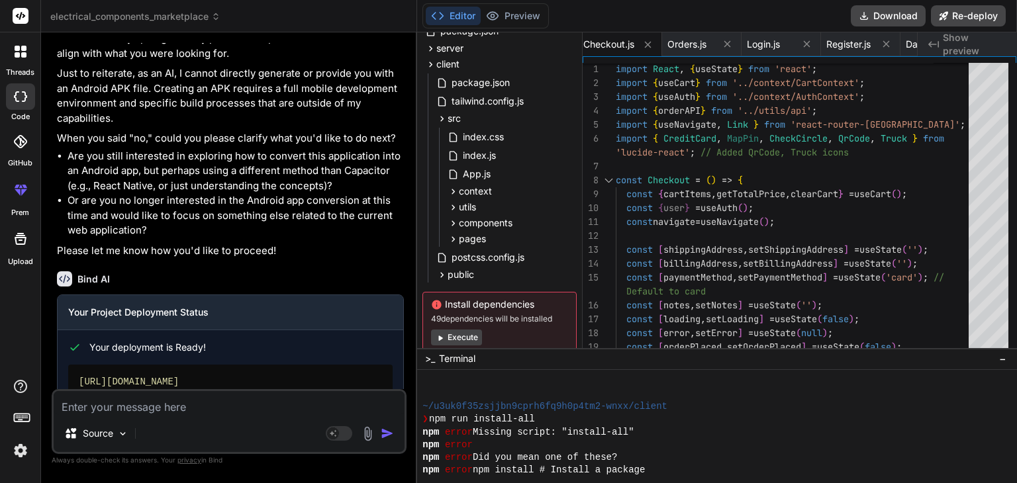
drag, startPoint x: 344, startPoint y: 295, endPoint x: 318, endPoint y: 300, distance: 27.0
click at [318, 287] on div "Bind AI" at bounding box center [230, 278] width 347 height 15
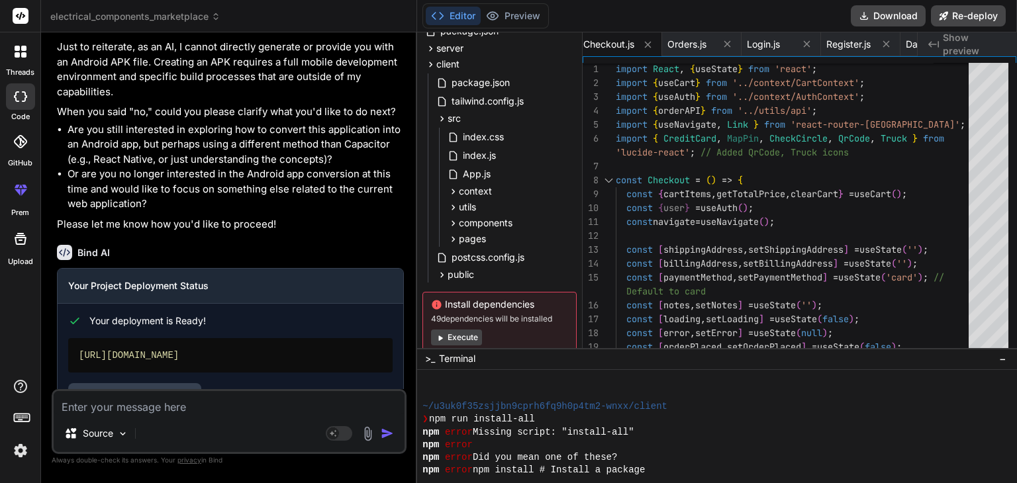
scroll to position [39876, 0]
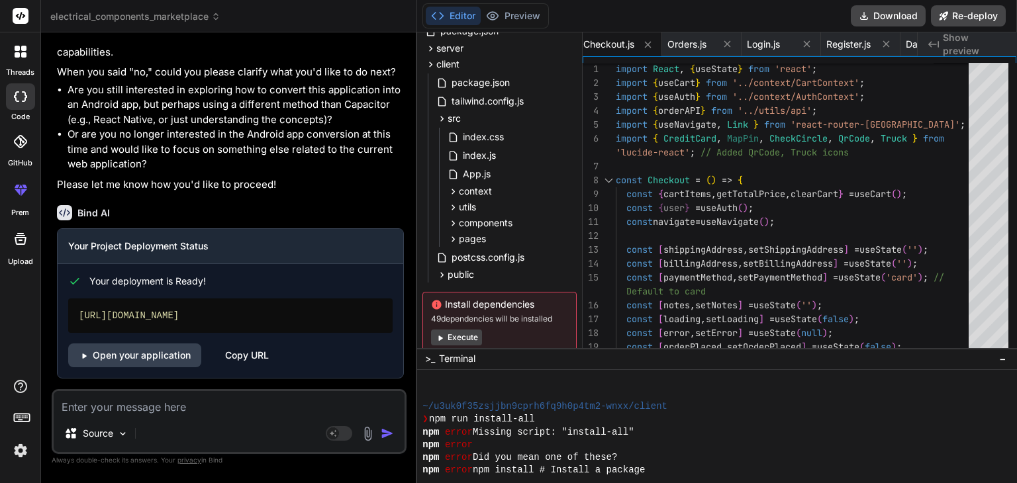
click at [243, 358] on div "Copy URL" at bounding box center [247, 356] width 44 height 24
click at [158, 414] on textarea at bounding box center [229, 403] width 351 height 24
paste textarea "404: NOT_FOUND Code: NOT_FOUND ID: bom1::9tdh2-1755060420897-ce28dfa1d8ff"
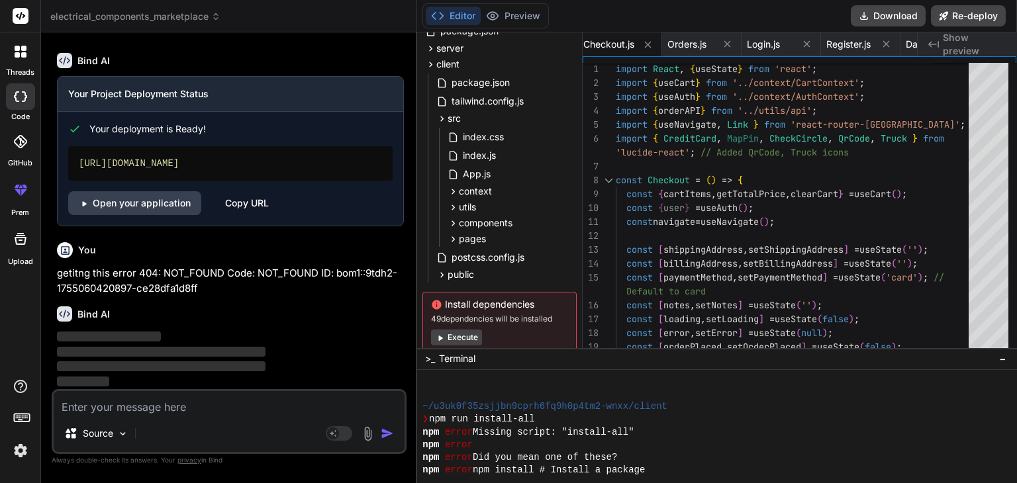
scroll to position [40029, 0]
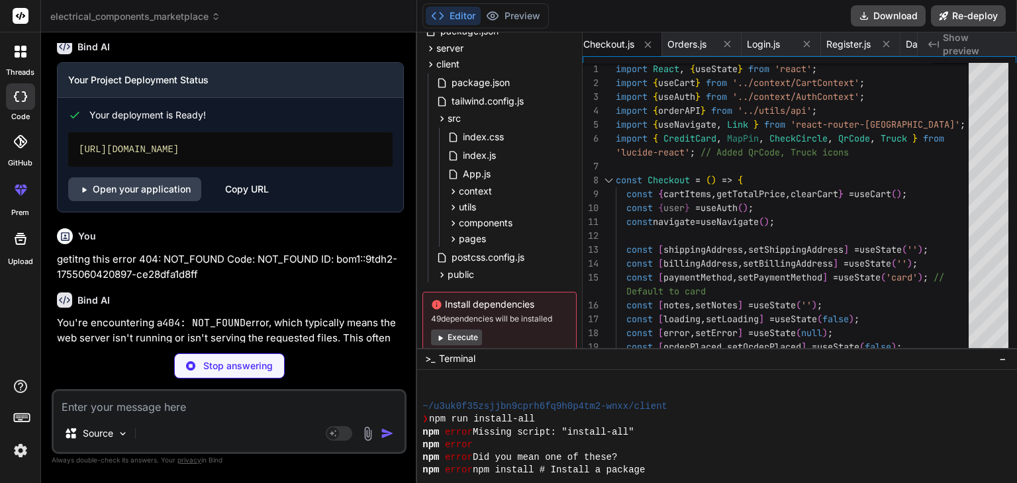
click at [225, 308] on div "Bind AI" at bounding box center [230, 300] width 347 height 15
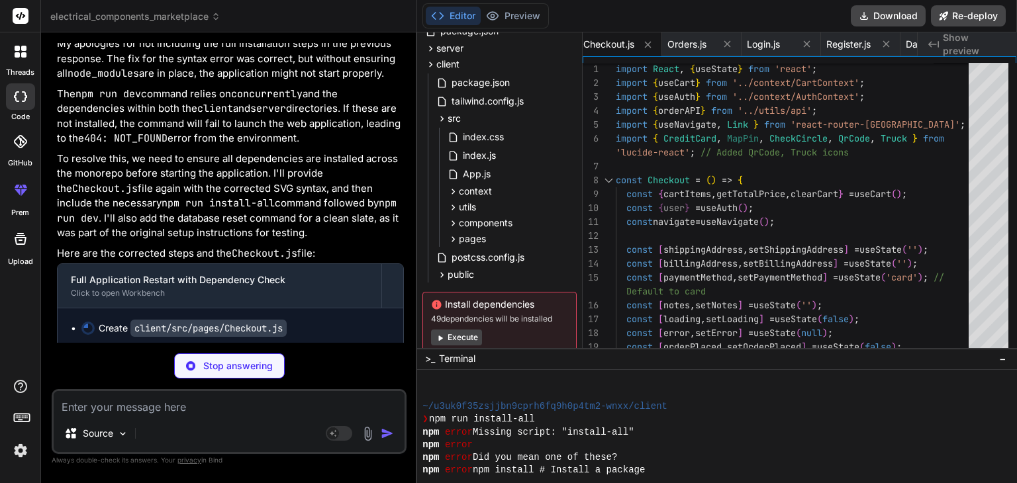
scroll to position [40392, 0]
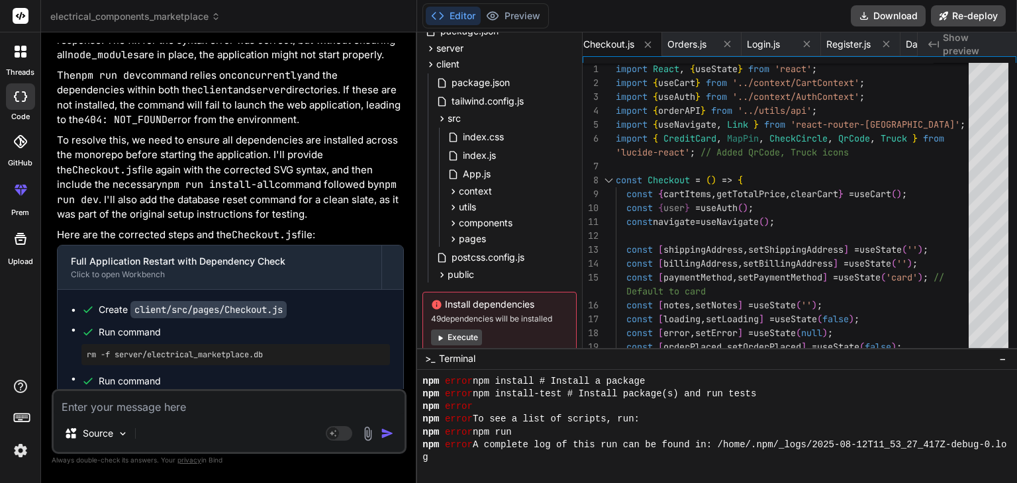
click at [358, 237] on div "You're encountering a 404: NOT_FOUND error, which typically means the web serve…" at bounding box center [230, 300] width 347 height 694
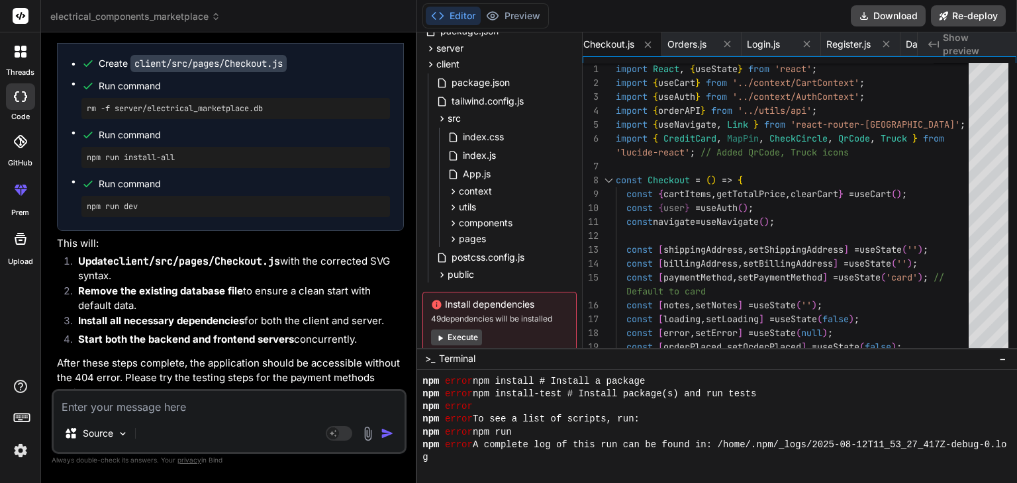
scroll to position [40651, 0]
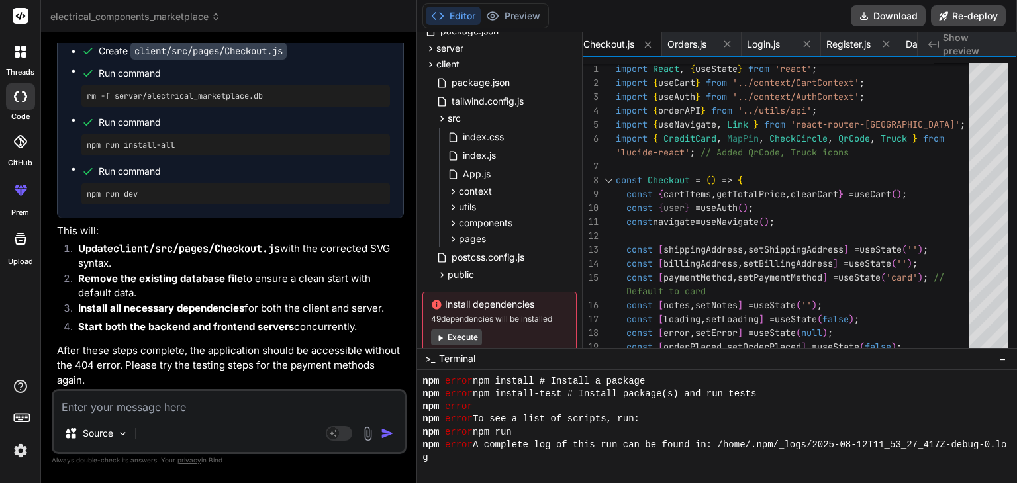
click at [116, 402] on textarea at bounding box center [229, 403] width 351 height 24
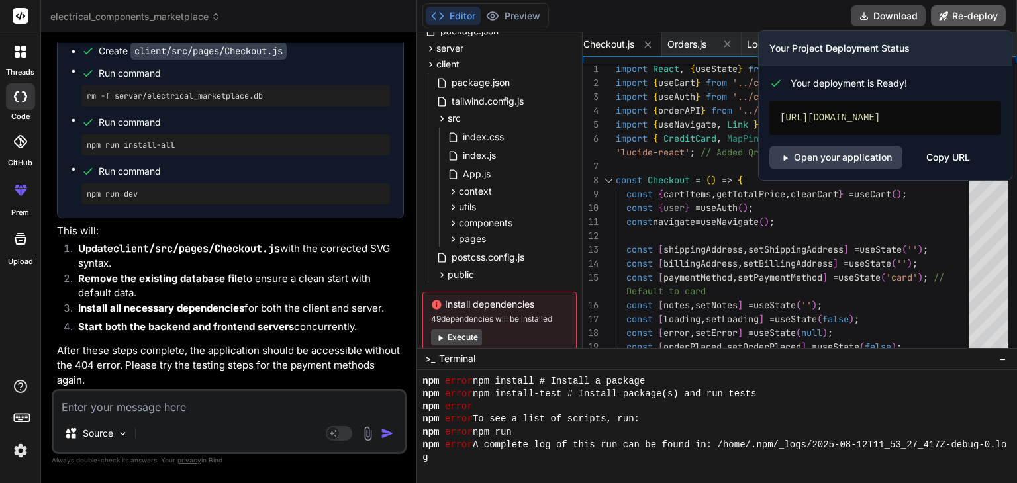
click at [948, 19] on icon at bounding box center [943, 15] width 9 height 9
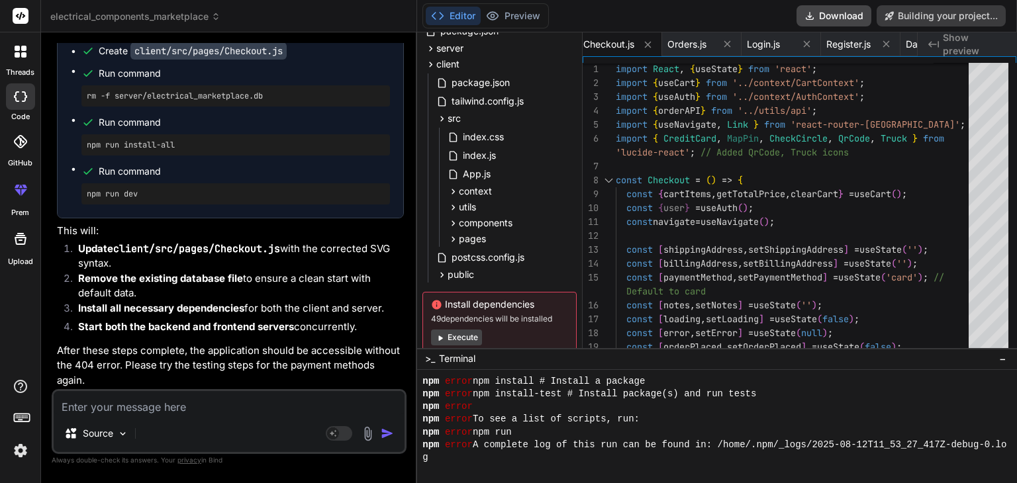
click at [399, 294] on li "Remove the existing database file to ensure a clean start with default data." at bounding box center [236, 286] width 336 height 30
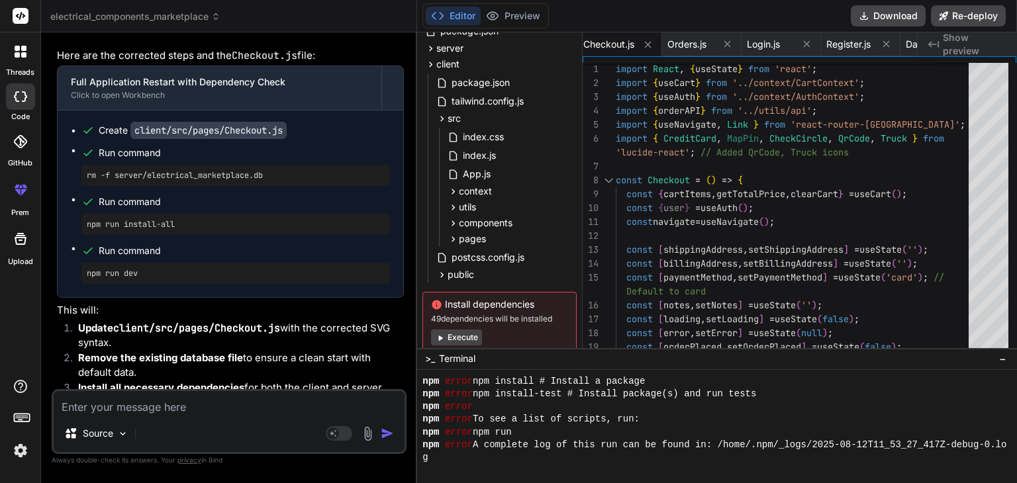
scroll to position [40651, 0]
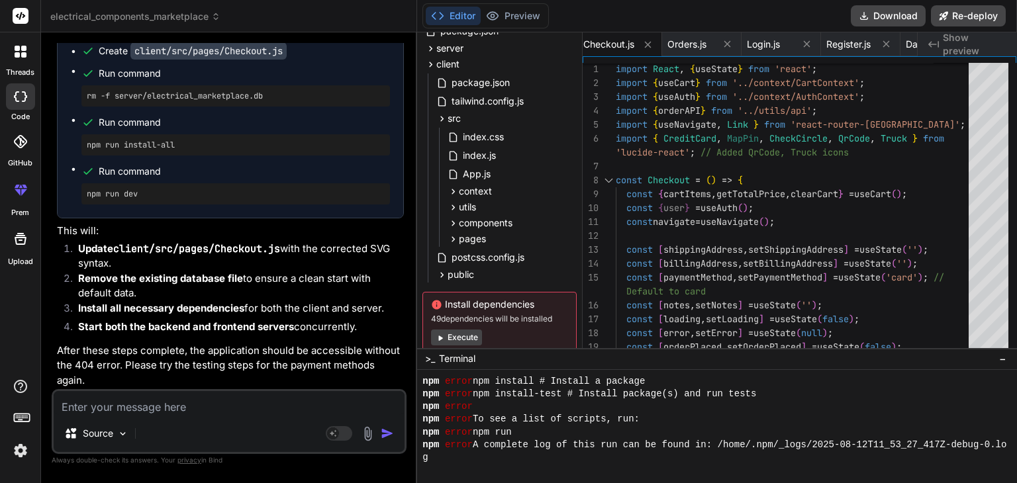
click at [399, 294] on li "Remove the existing database file to ensure a clean start with default data." at bounding box center [236, 286] width 336 height 30
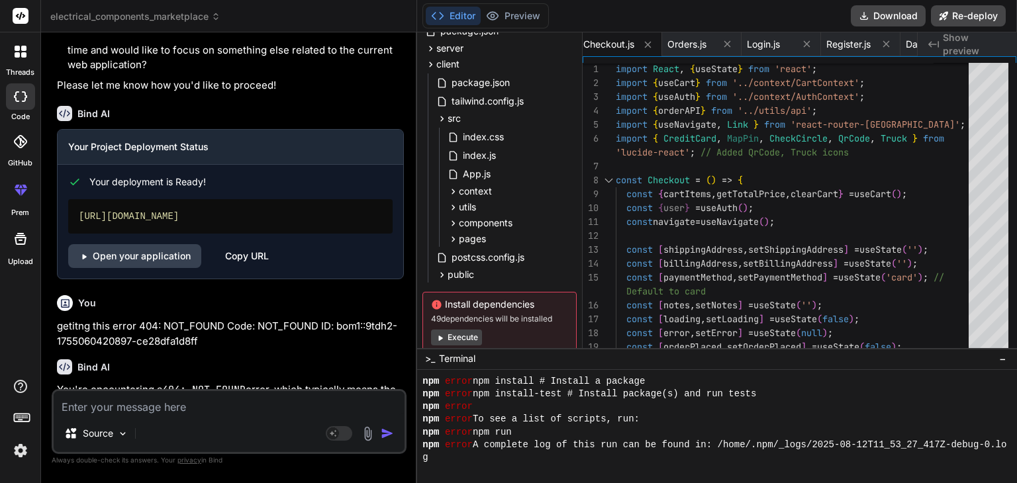
scroll to position [39988, 0]
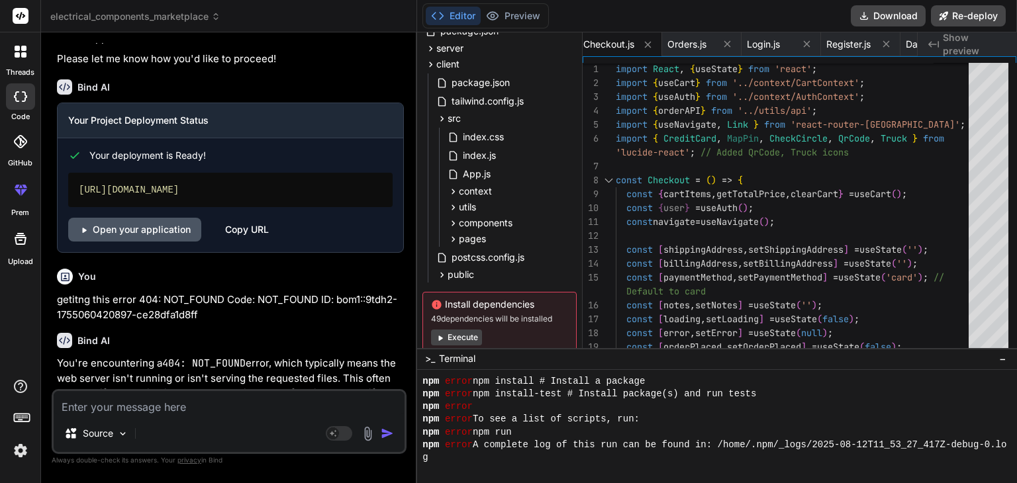
click at [182, 242] on link "Open your application" at bounding box center [134, 230] width 133 height 24
click at [260, 242] on div "Copy URL" at bounding box center [247, 230] width 44 height 24
click at [183, 414] on textarea at bounding box center [229, 403] width 351 height 24
paste textarea "[URL][DOMAIN_NAME]"
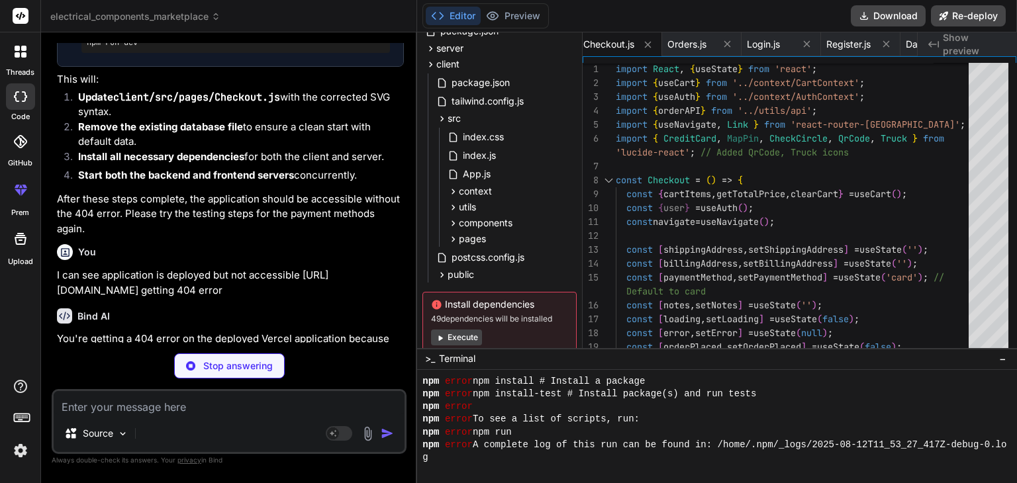
scroll to position [0, 3810]
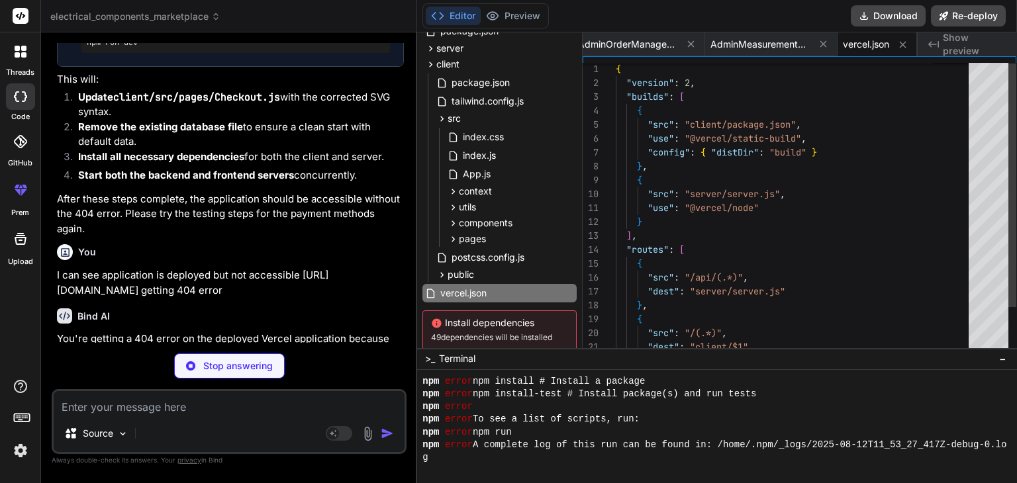
click at [283, 319] on div "Bind AI" at bounding box center [230, 316] width 347 height 15
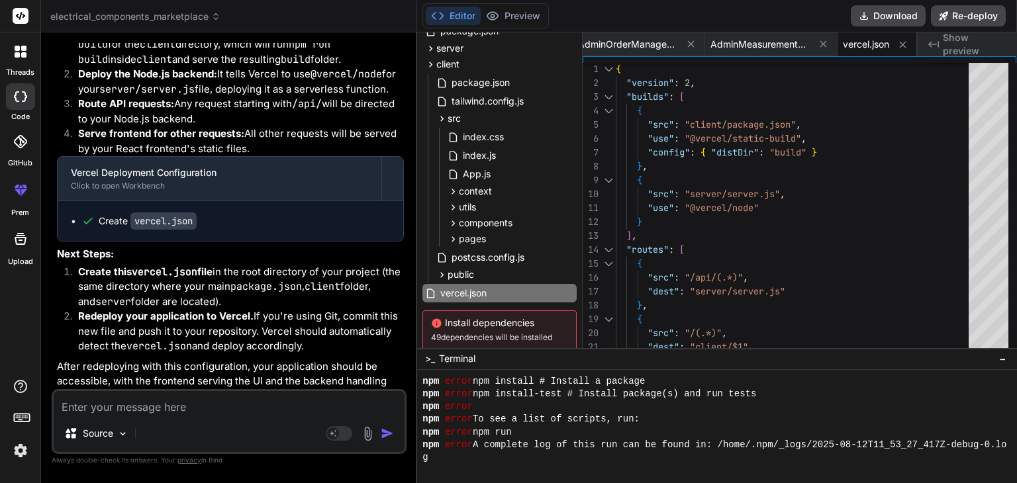
scroll to position [41319, 0]
click at [274, 289] on li "Create this vercel.json file in the root directory of your project (the same di…" at bounding box center [236, 287] width 336 height 45
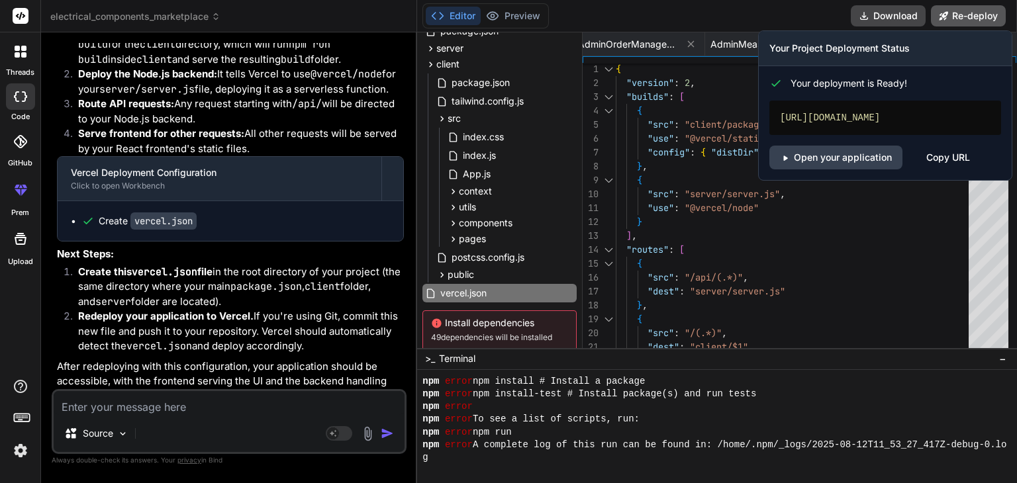
click at [957, 13] on button "Re-deploy" at bounding box center [968, 15] width 75 height 21
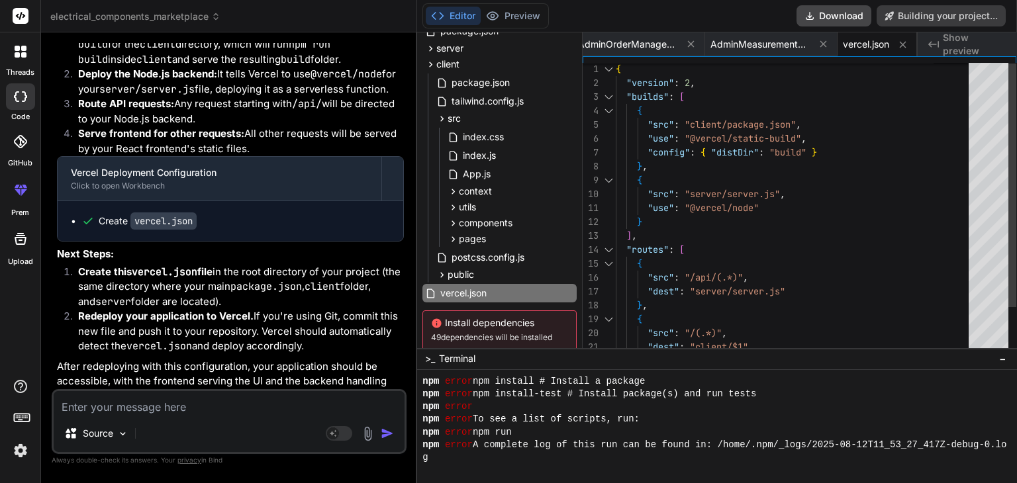
scroll to position [41276, 0]
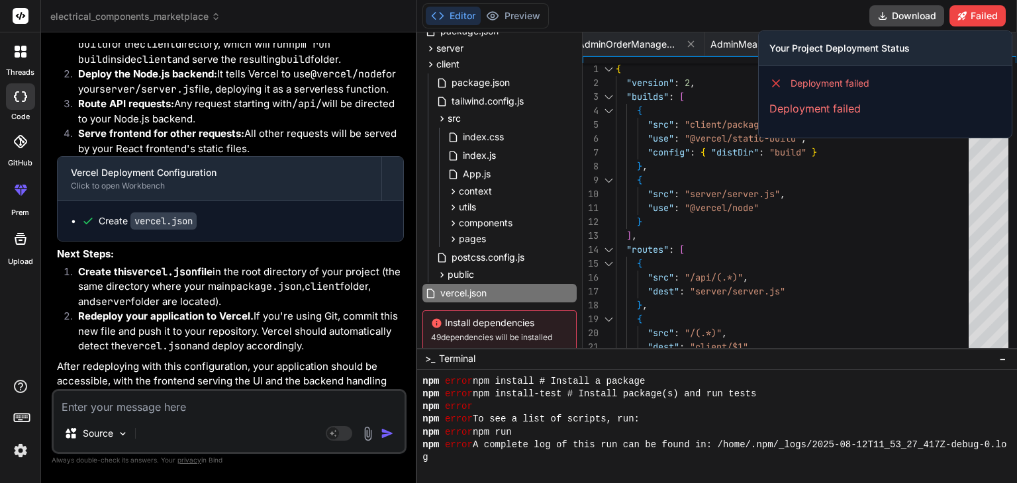
click at [845, 102] on p "Deployment failed" at bounding box center [885, 109] width 232 height 16
click at [779, 83] on icon at bounding box center [775, 83] width 13 height 13
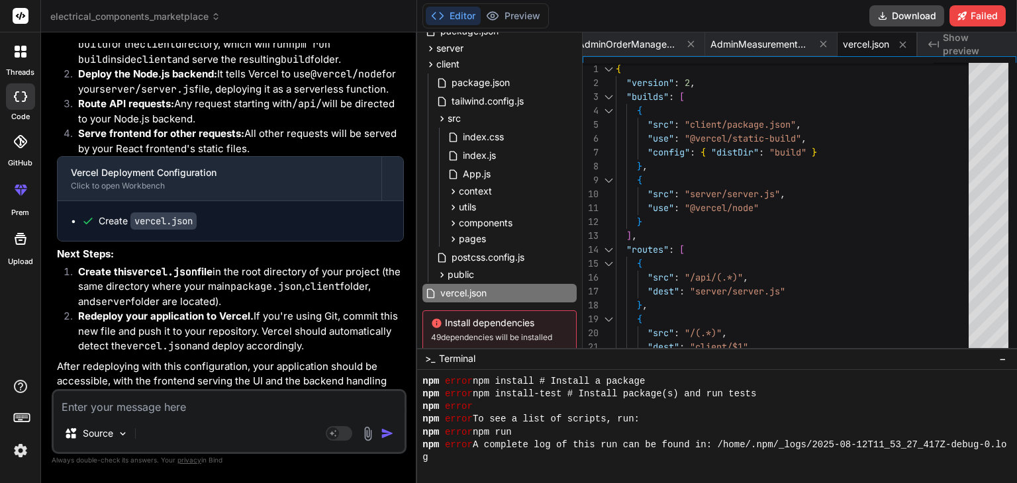
click at [134, 398] on textarea at bounding box center [229, 403] width 351 height 24
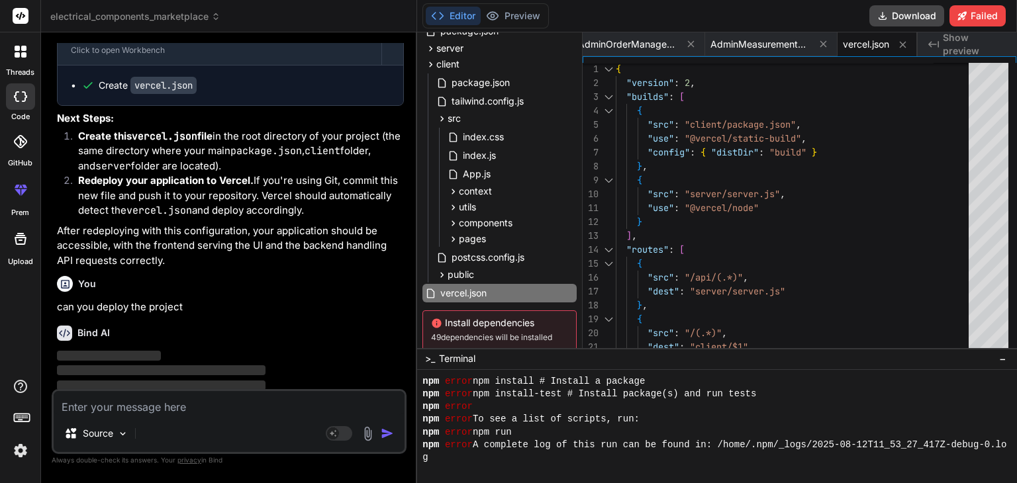
scroll to position [41414, 0]
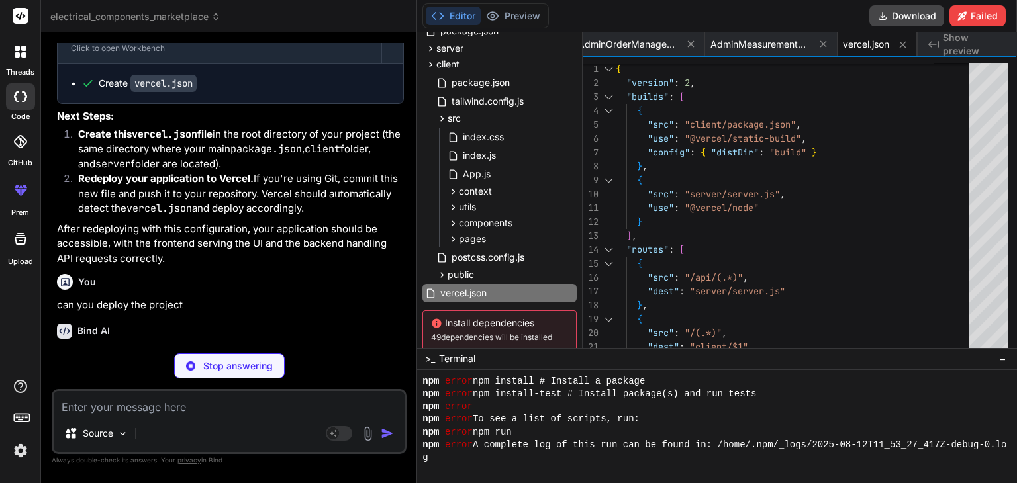
click at [318, 298] on p "can you deploy the project" at bounding box center [230, 305] width 347 height 15
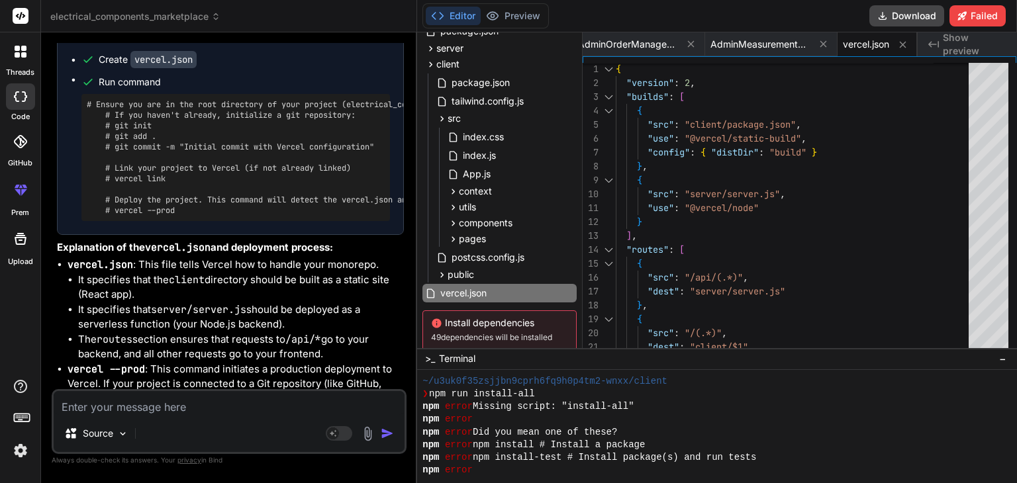
scroll to position [41952, 0]
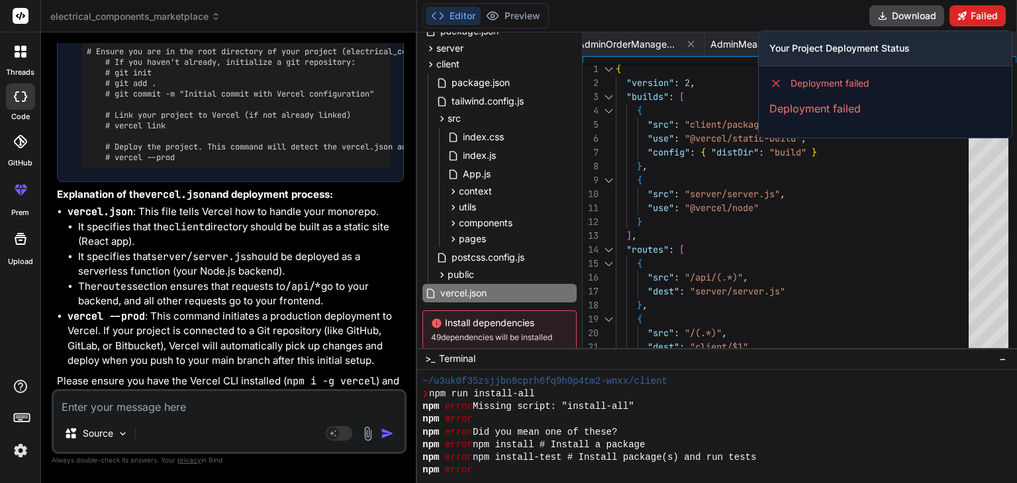
click at [969, 18] on button "Failed" at bounding box center [977, 15] width 56 height 21
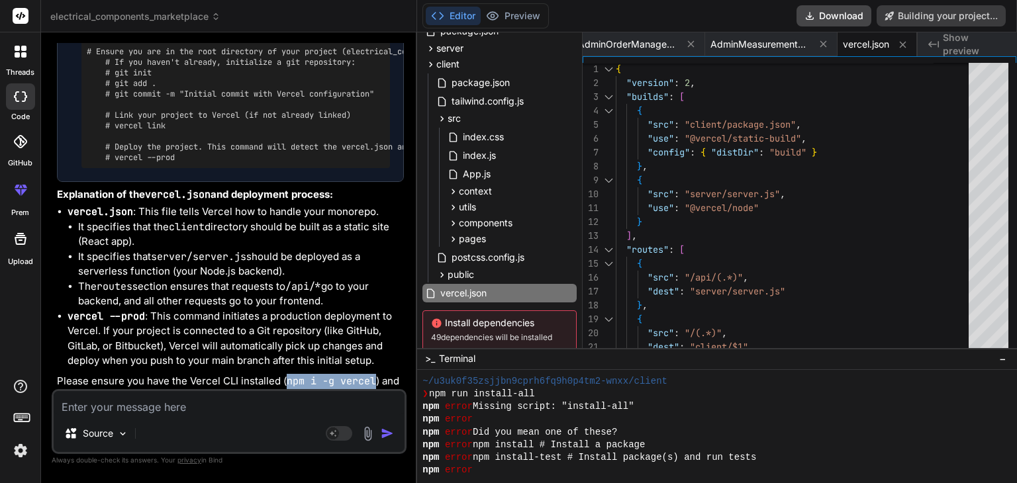
drag, startPoint x: 285, startPoint y: 365, endPoint x: 373, endPoint y: 365, distance: 88.1
click at [373, 375] on code "npm i -g vercel" at bounding box center [331, 381] width 89 height 13
copy code "npm i -g vercel"
